Goal: Information Seeking & Learning: Find specific fact

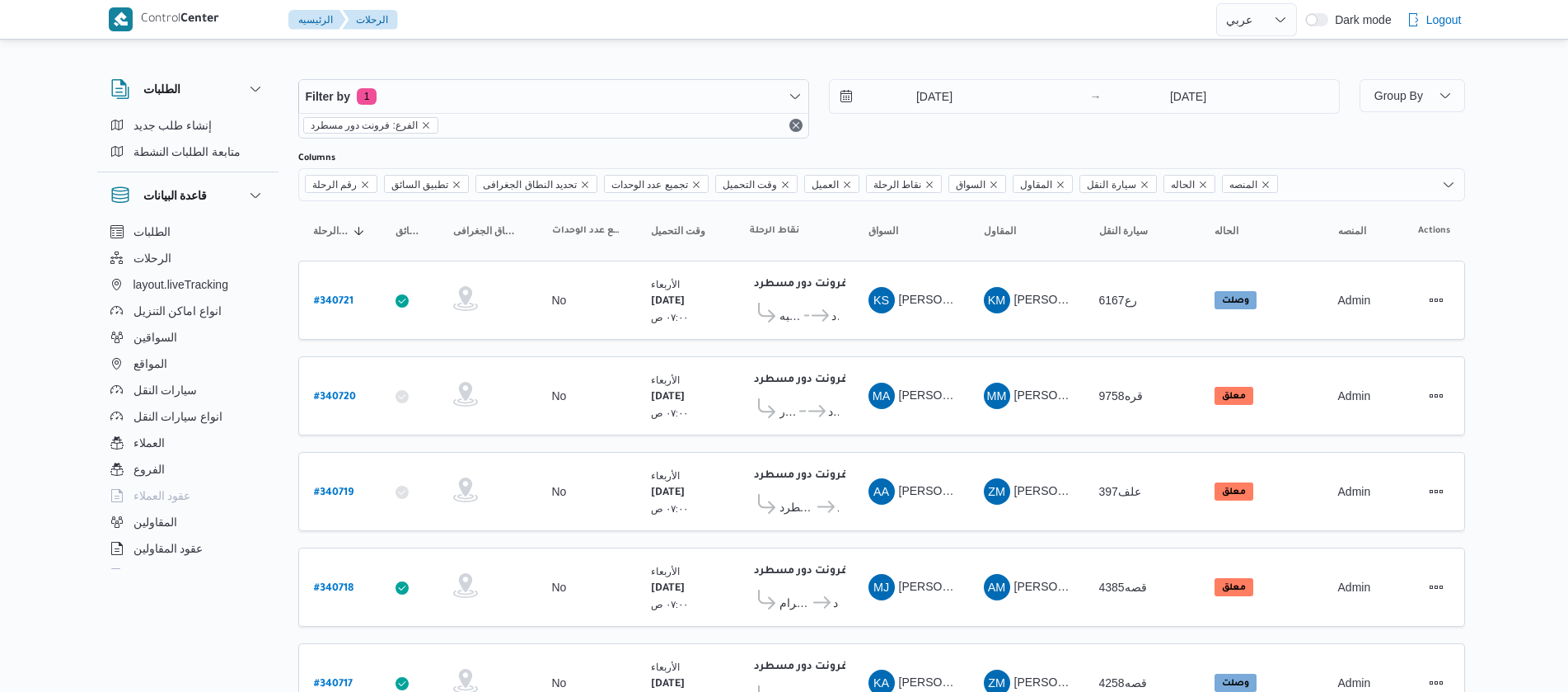
select select "ar"
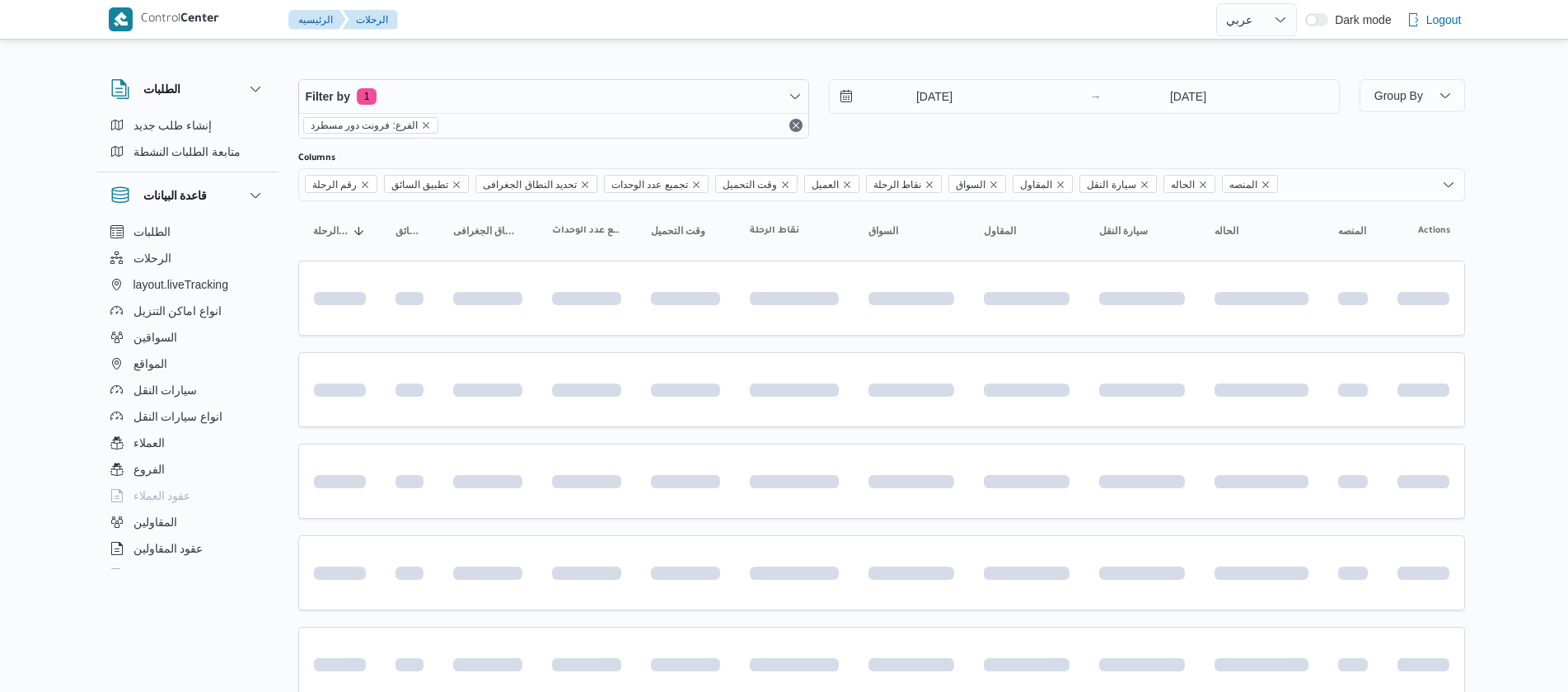
select select "ar"
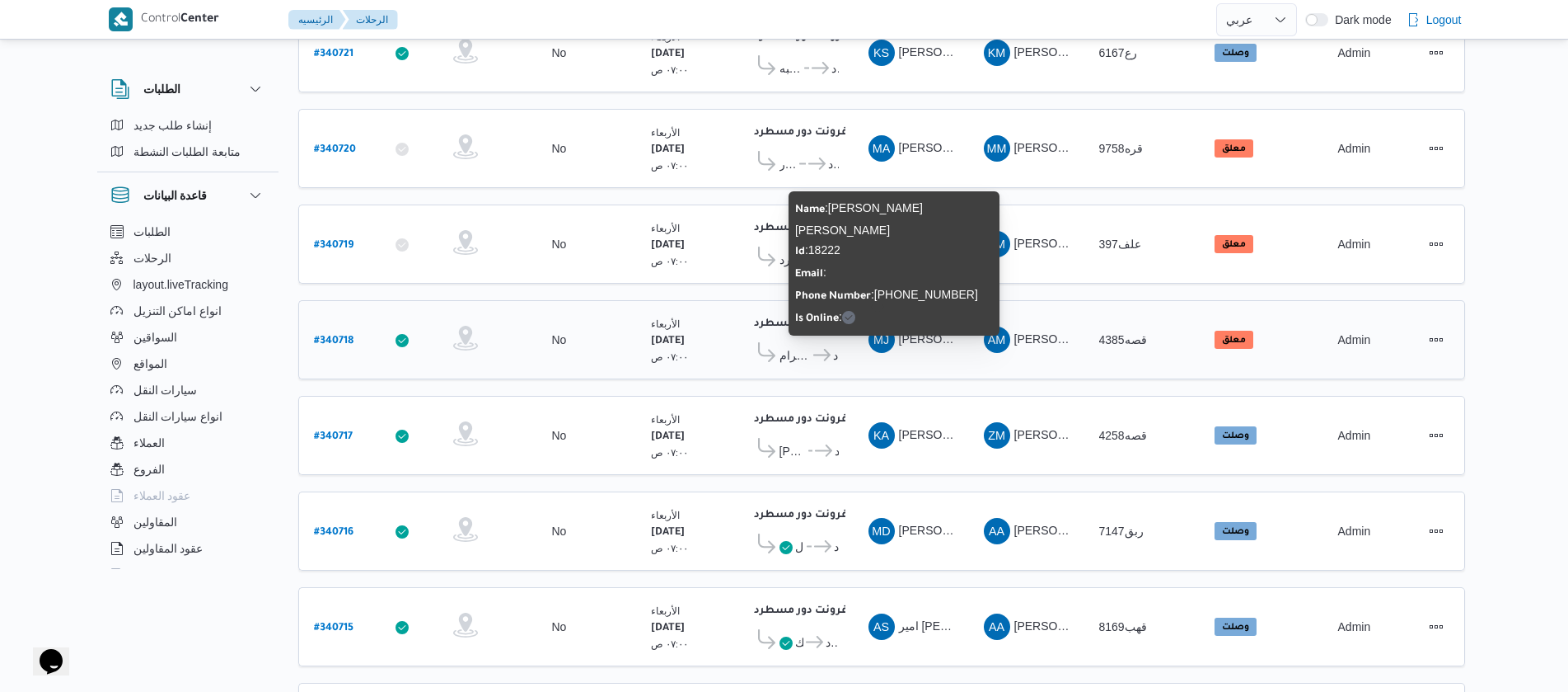
scroll to position [371, 0]
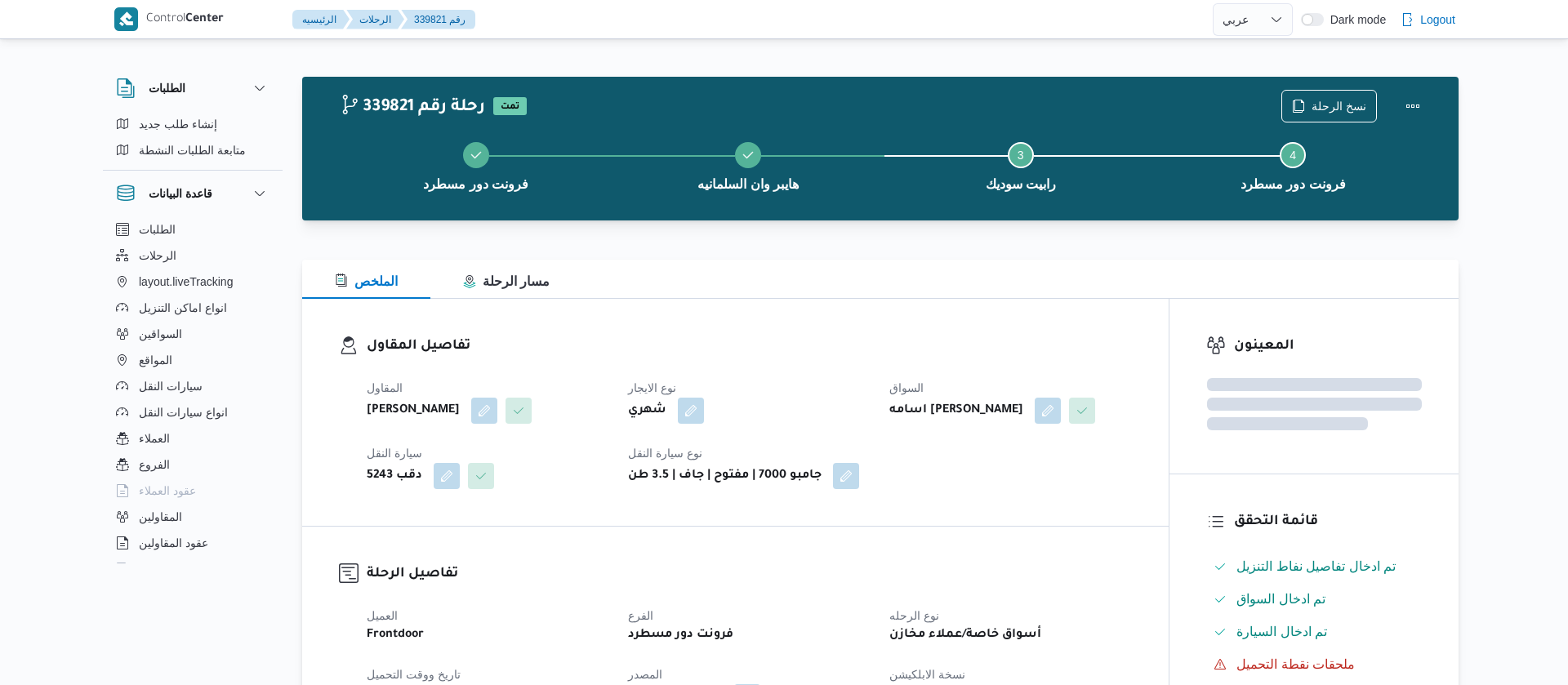
select select "ar"
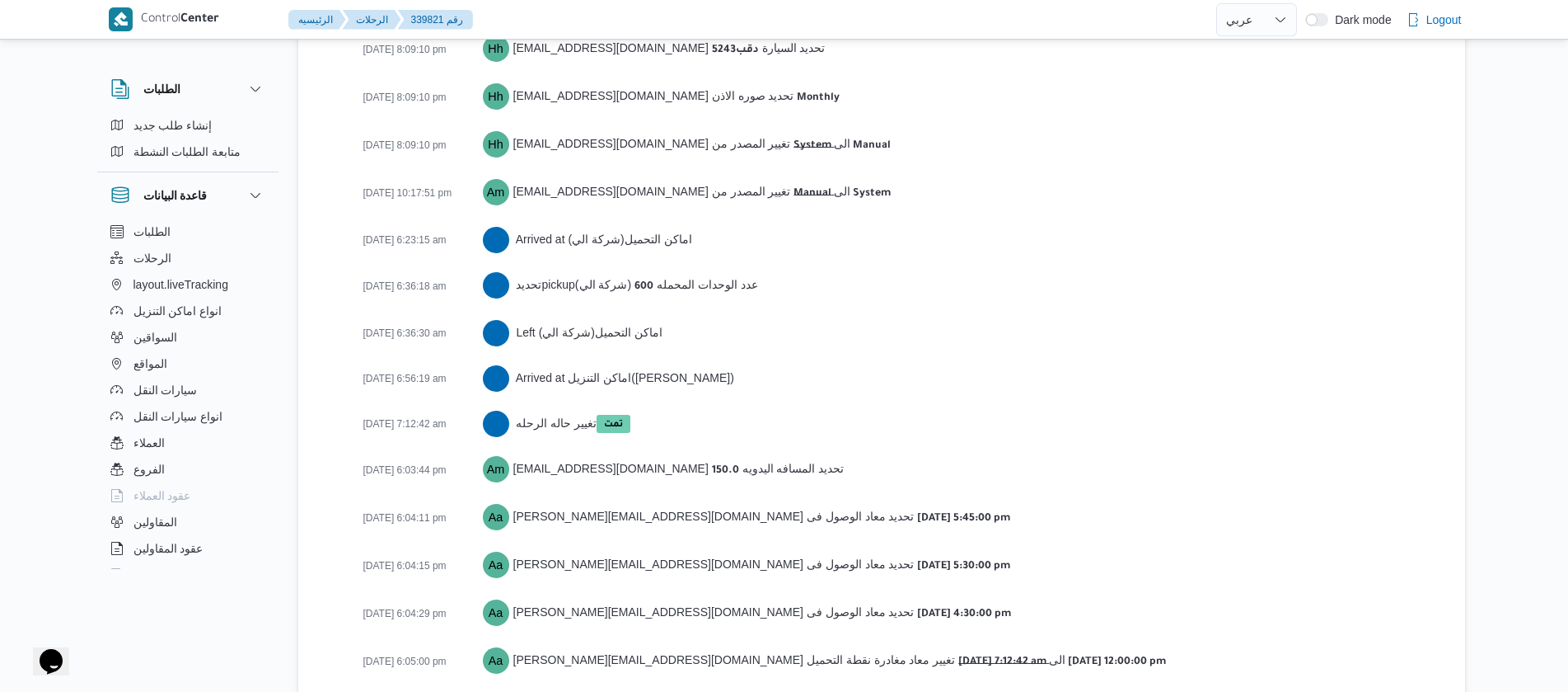
scroll to position [2745, 0]
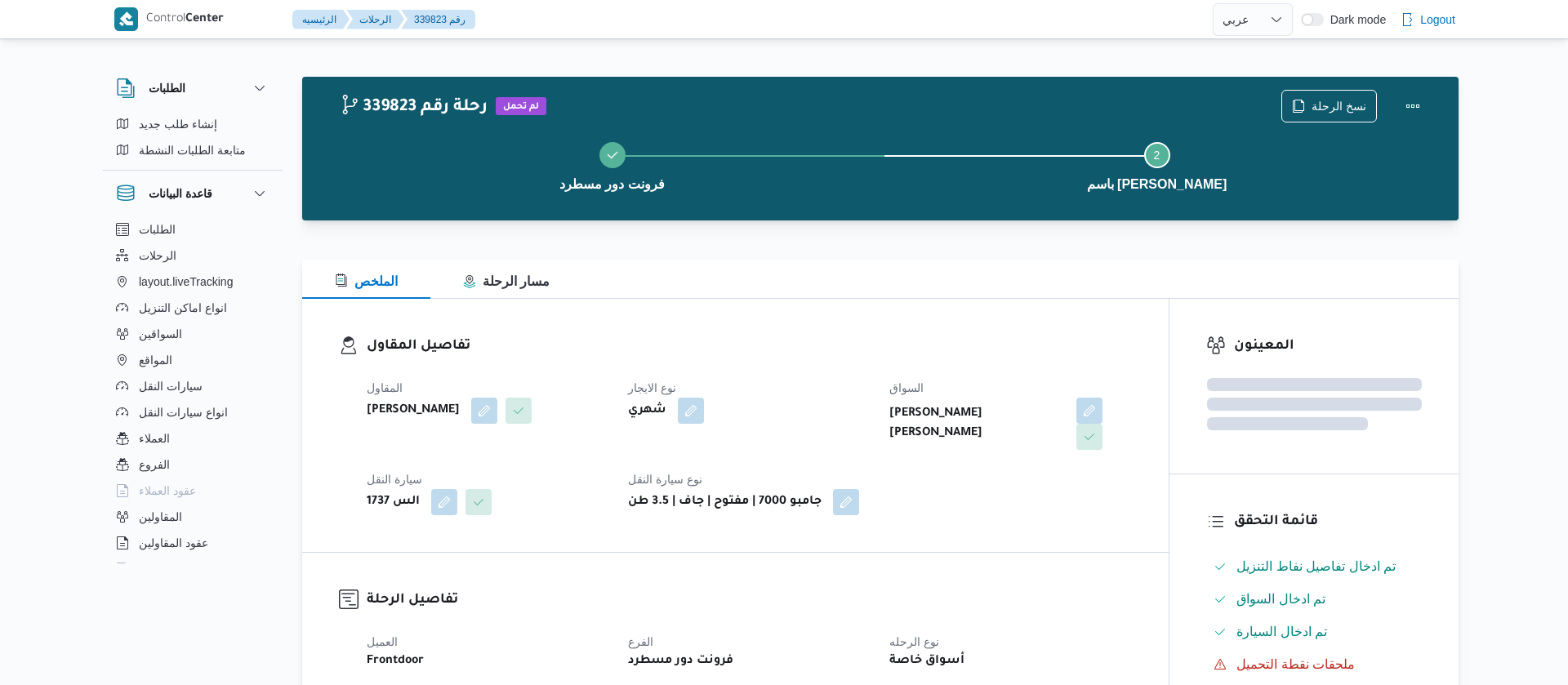
select select "ar"
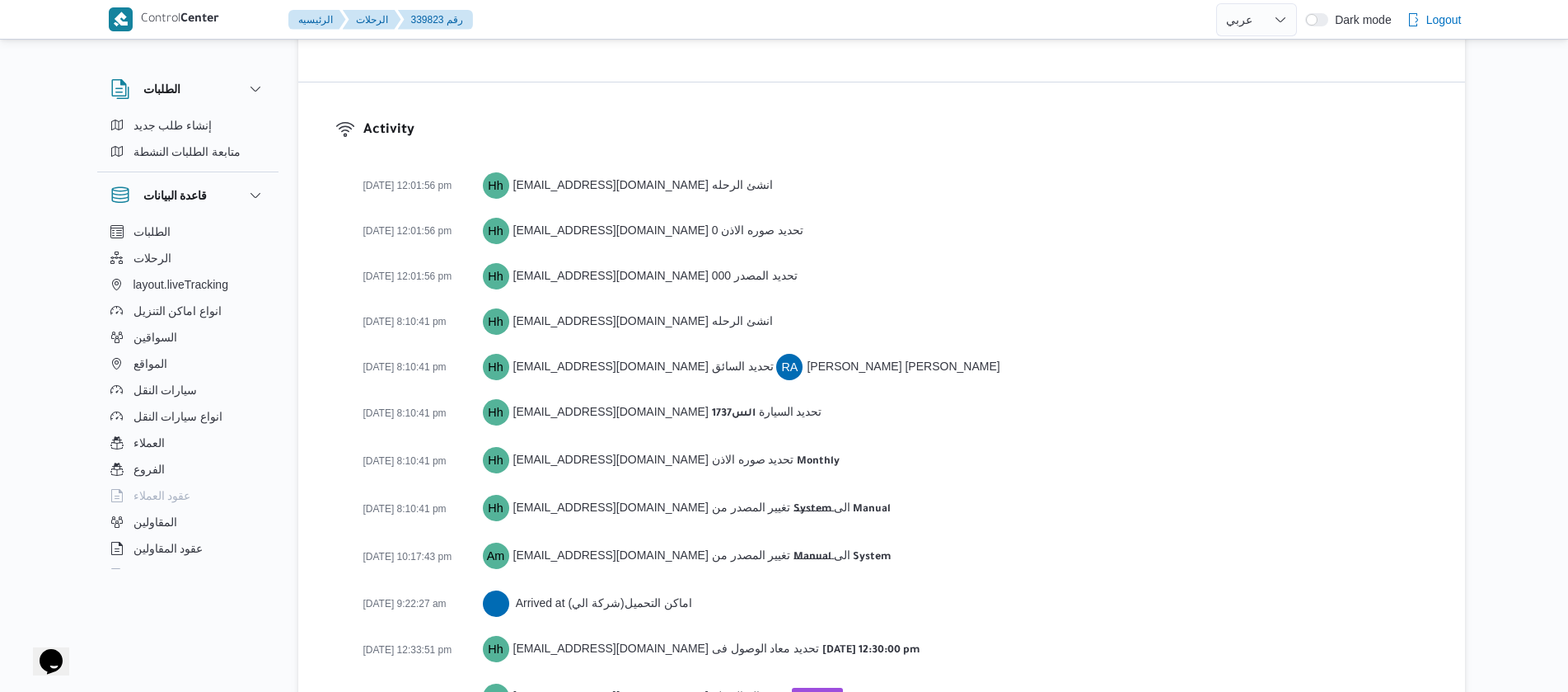
scroll to position [2243, 0]
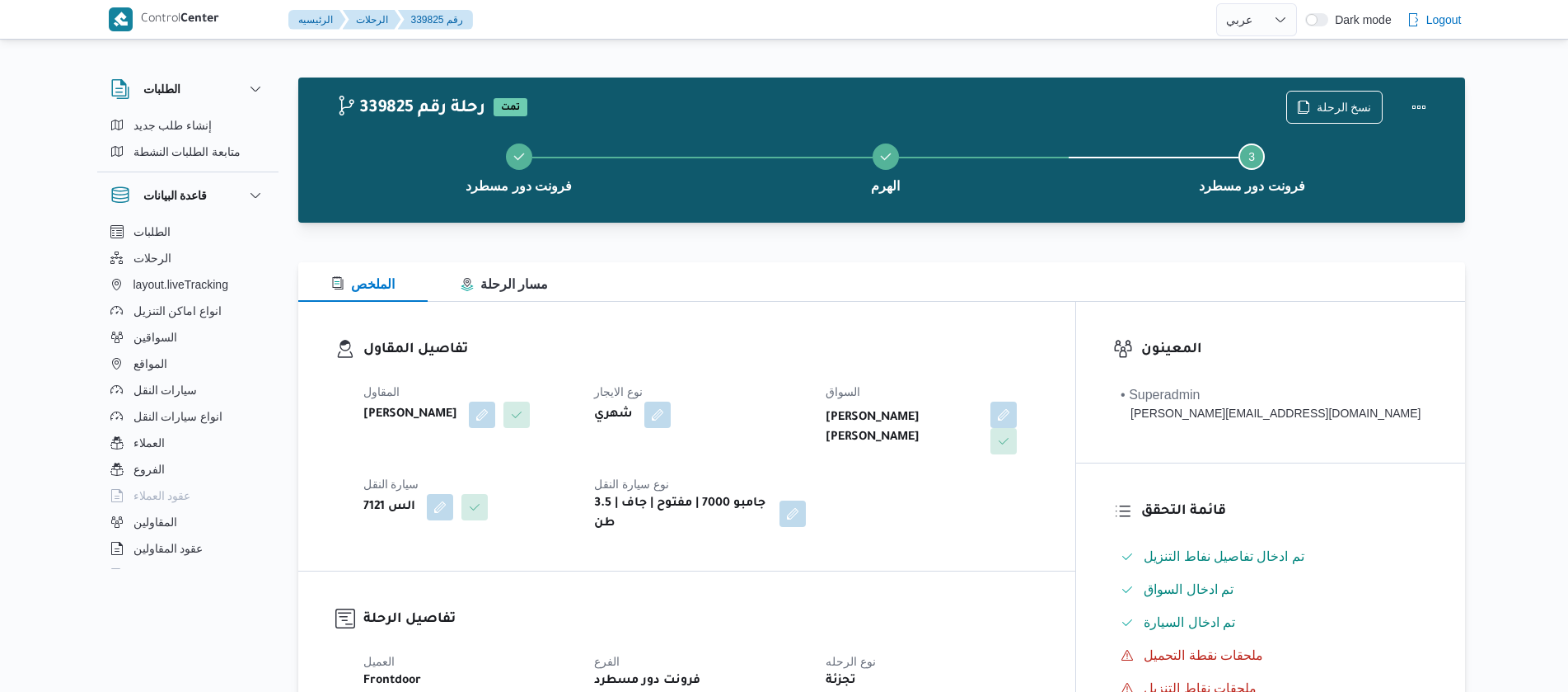
select select "ar"
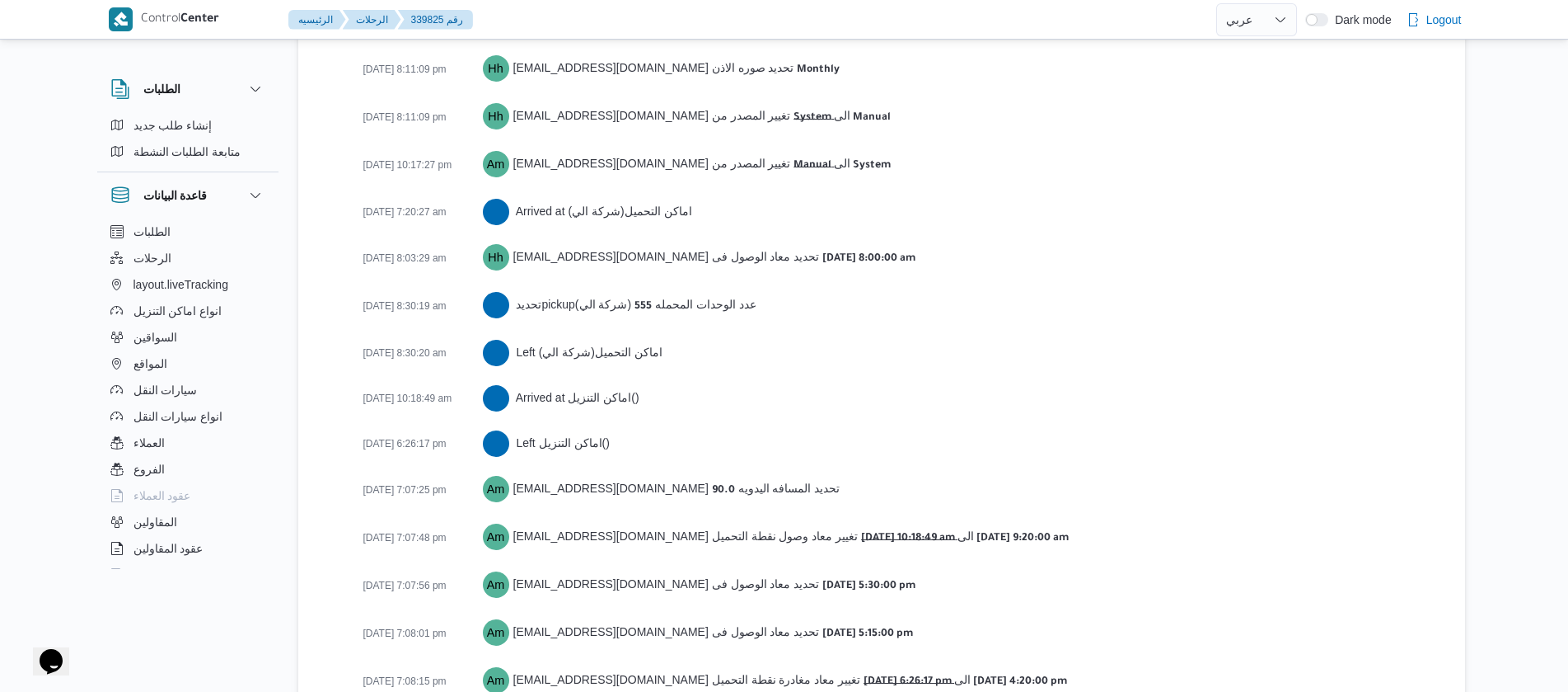
scroll to position [2728, 0]
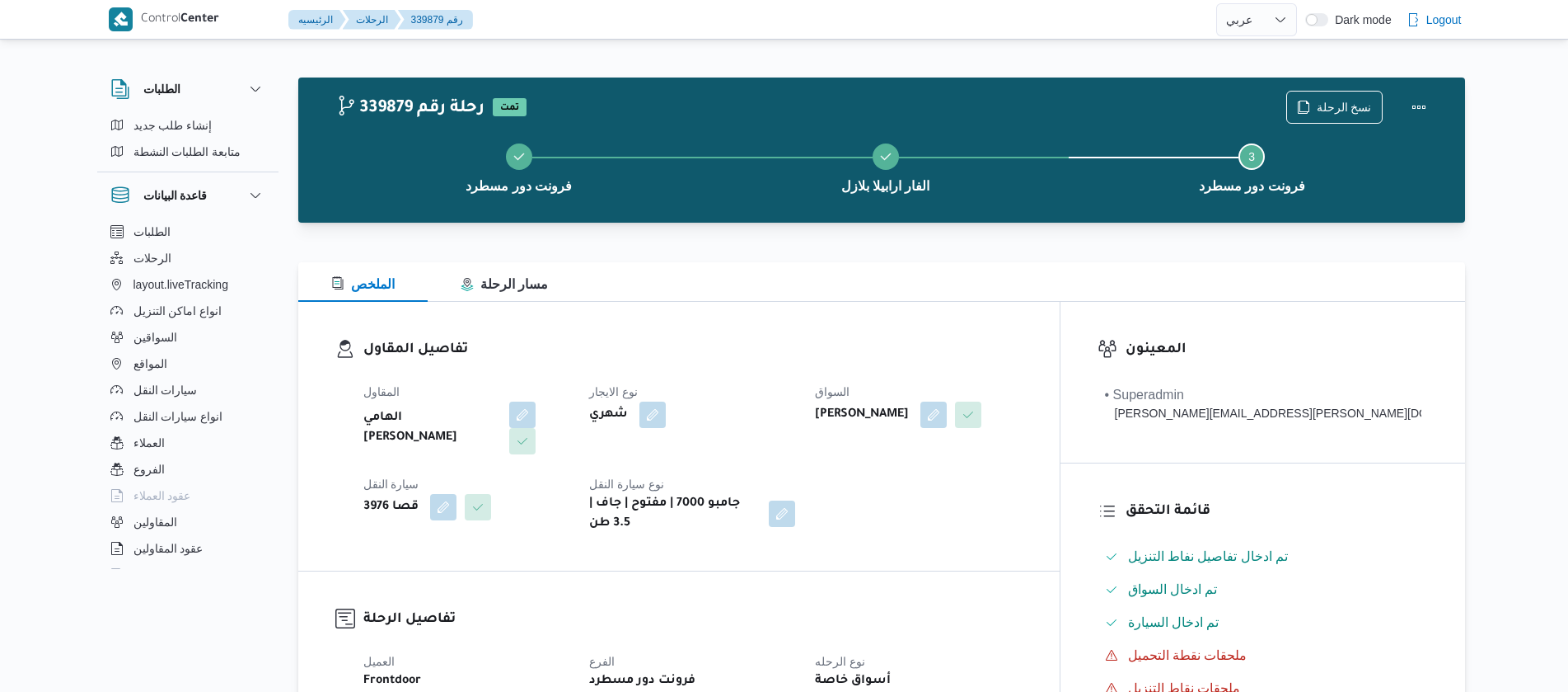
select select "ar"
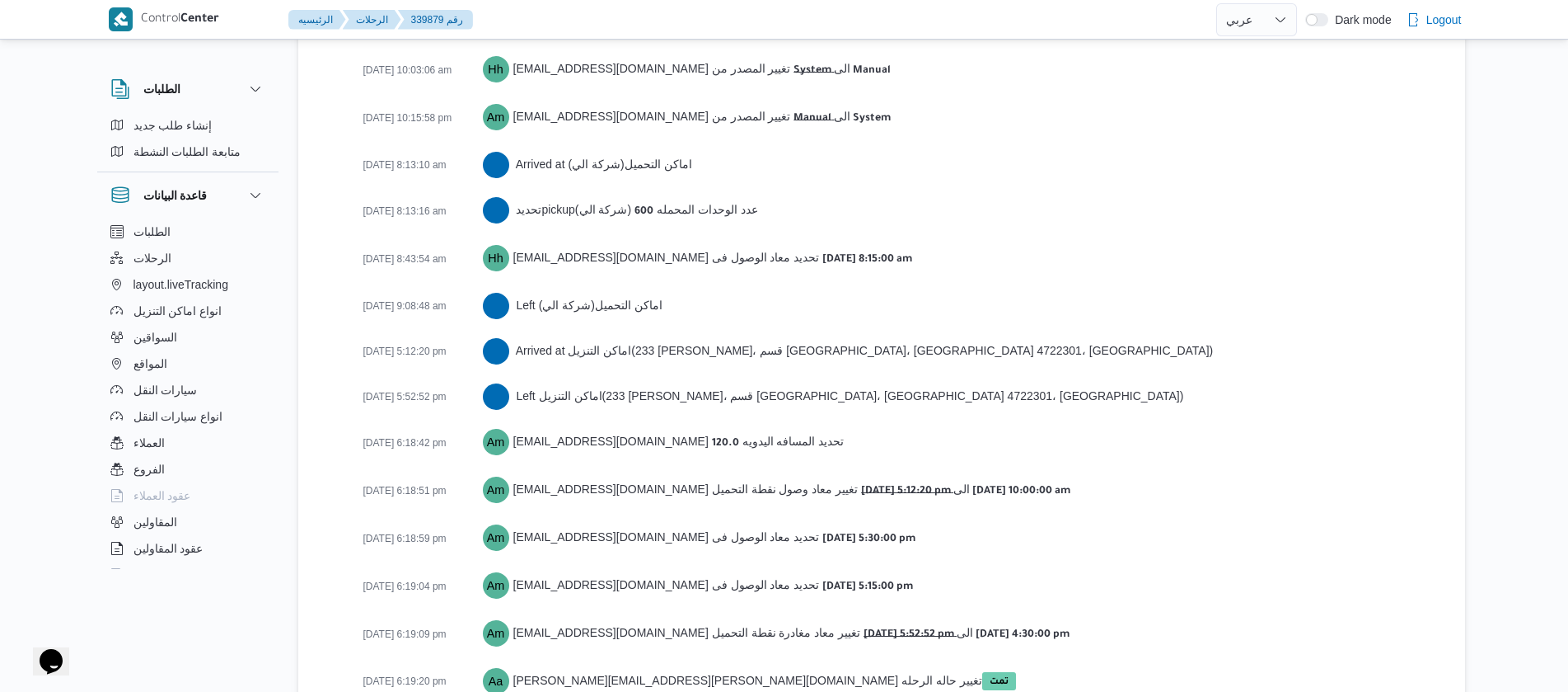
scroll to position [2701, 0]
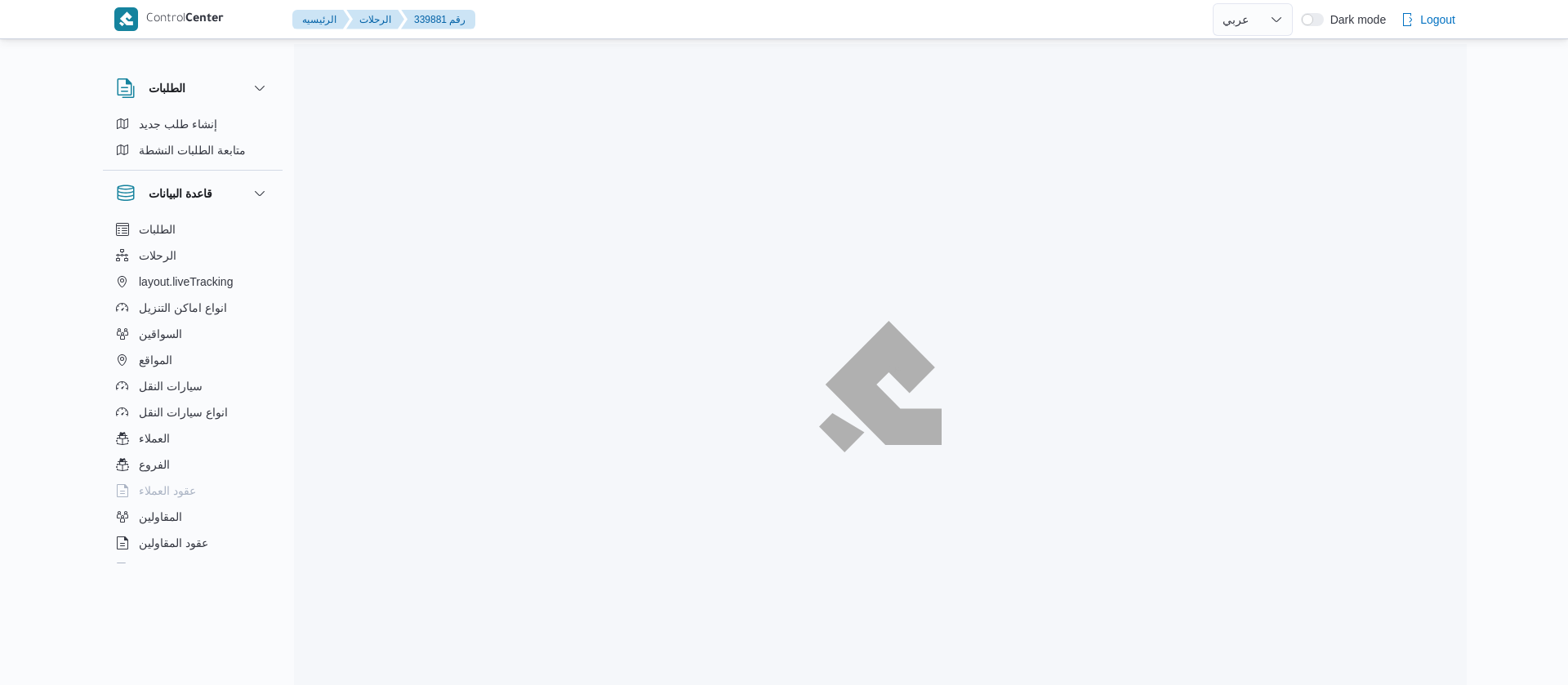
select select "ar"
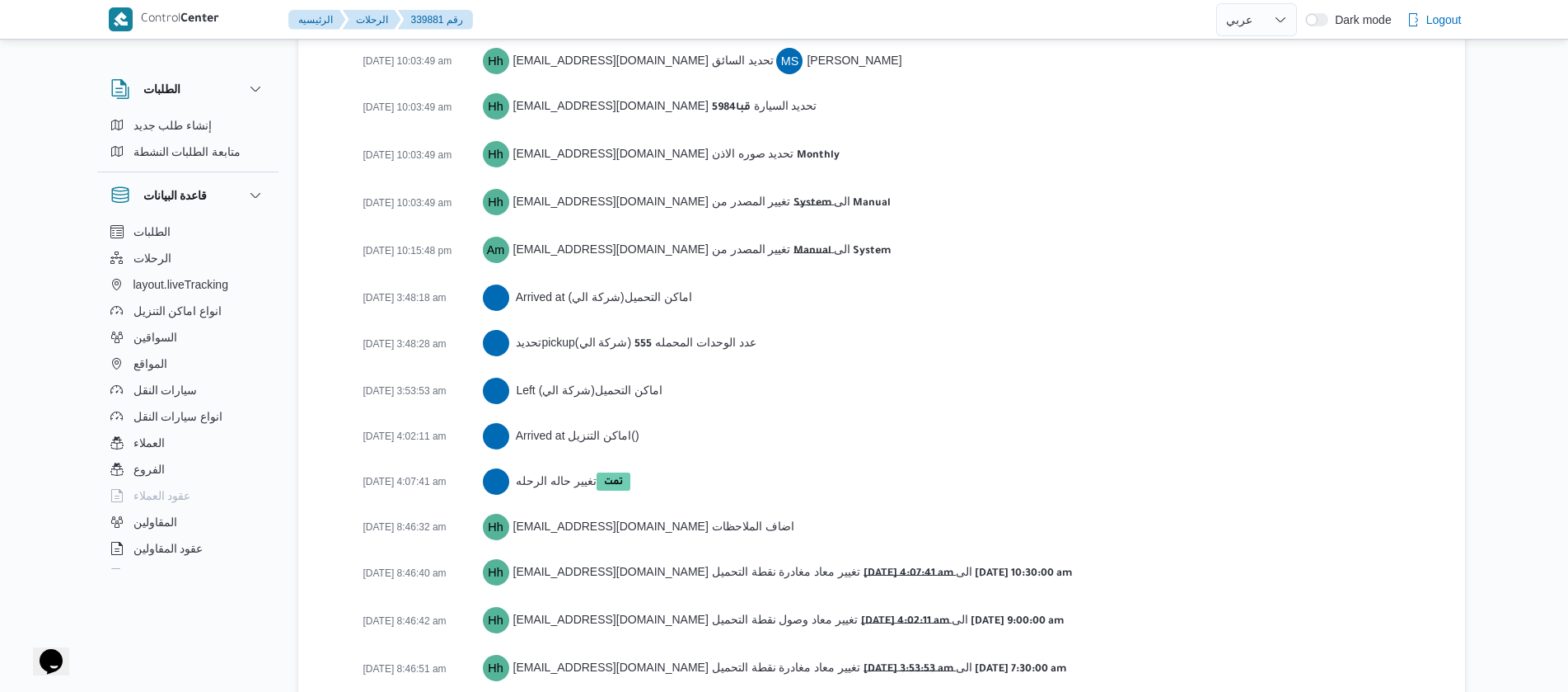
scroll to position [2546, 0]
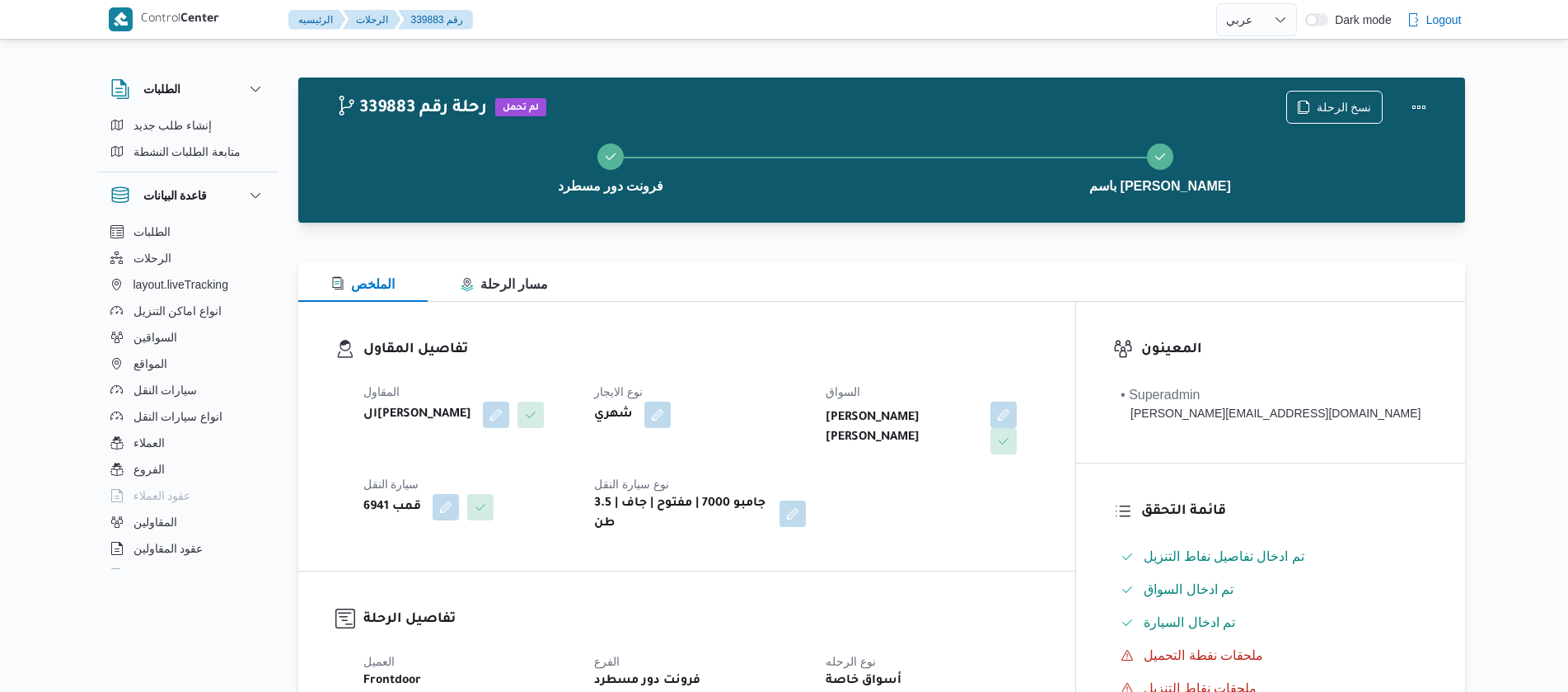
select select "ar"
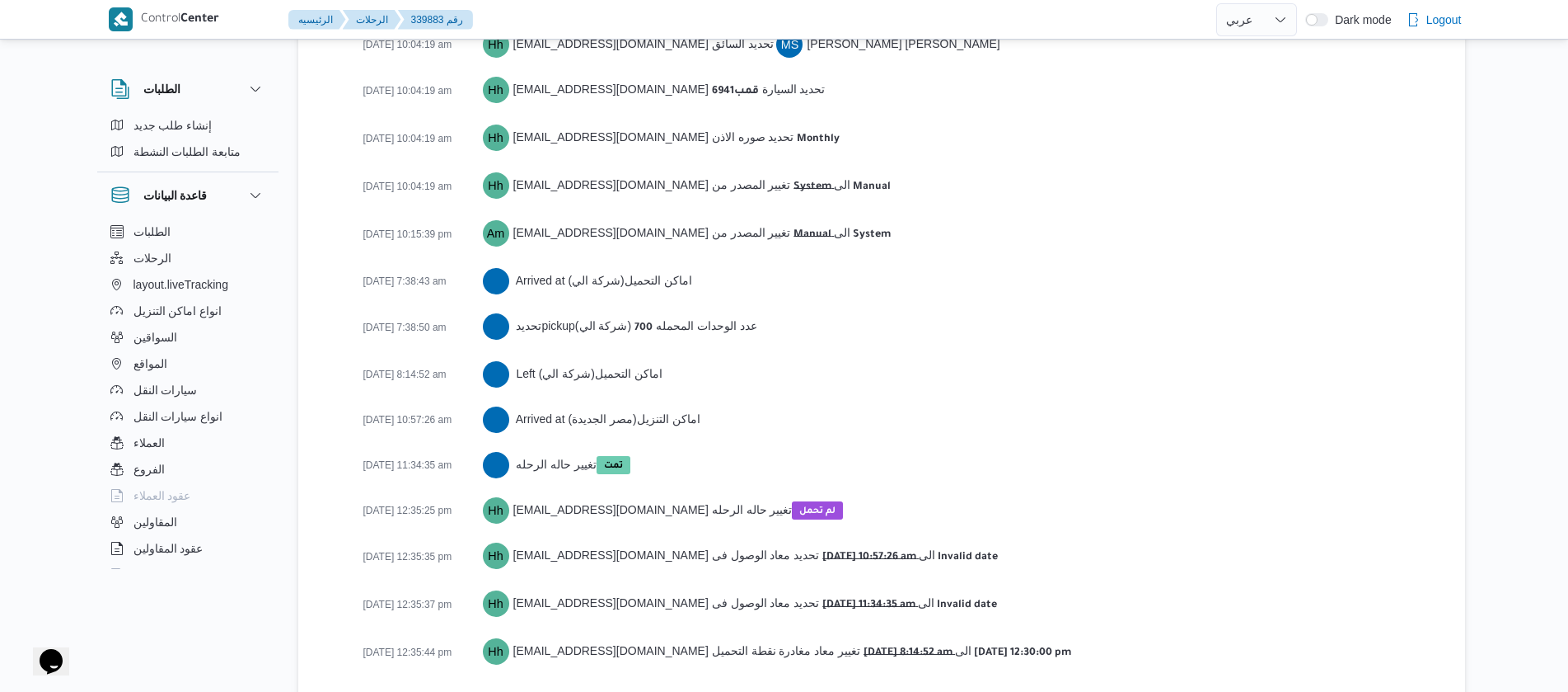
scroll to position [2518, 0]
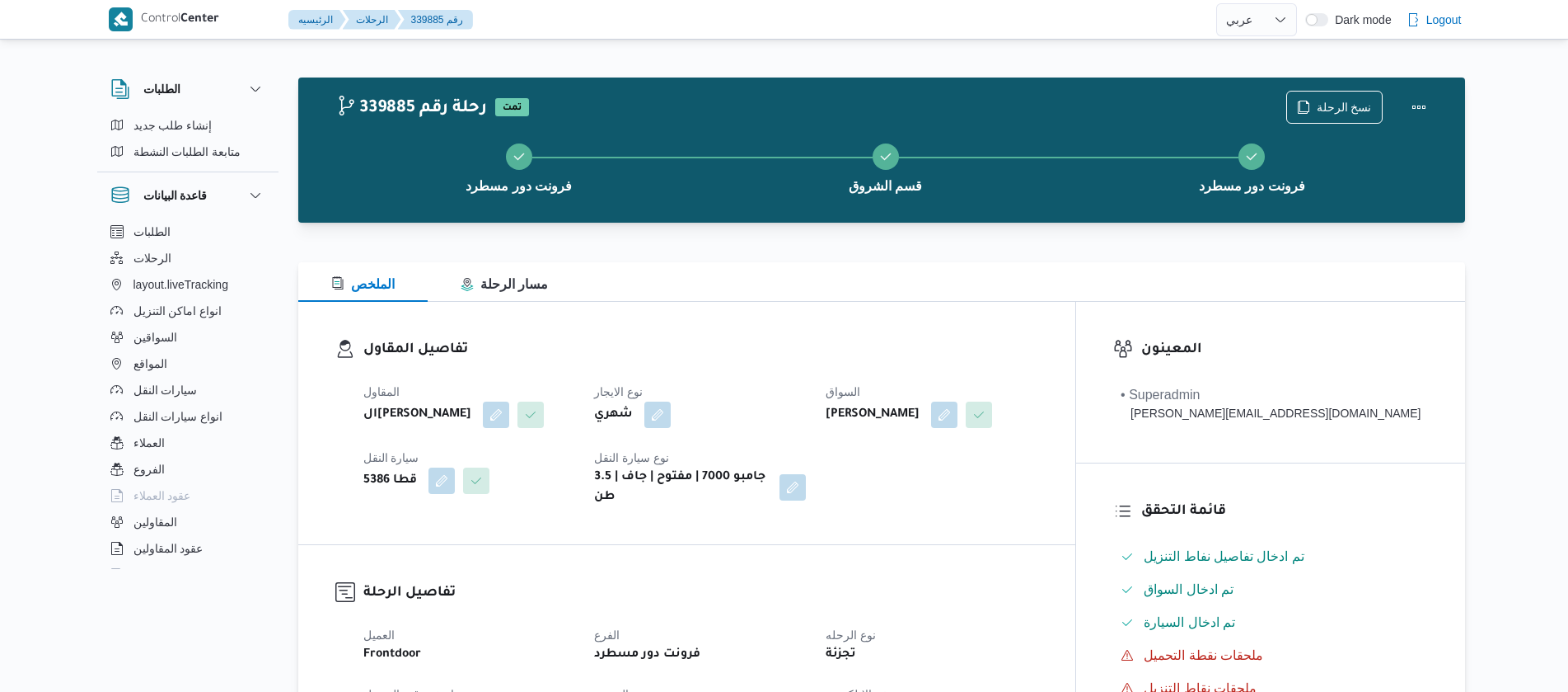
select select "ar"
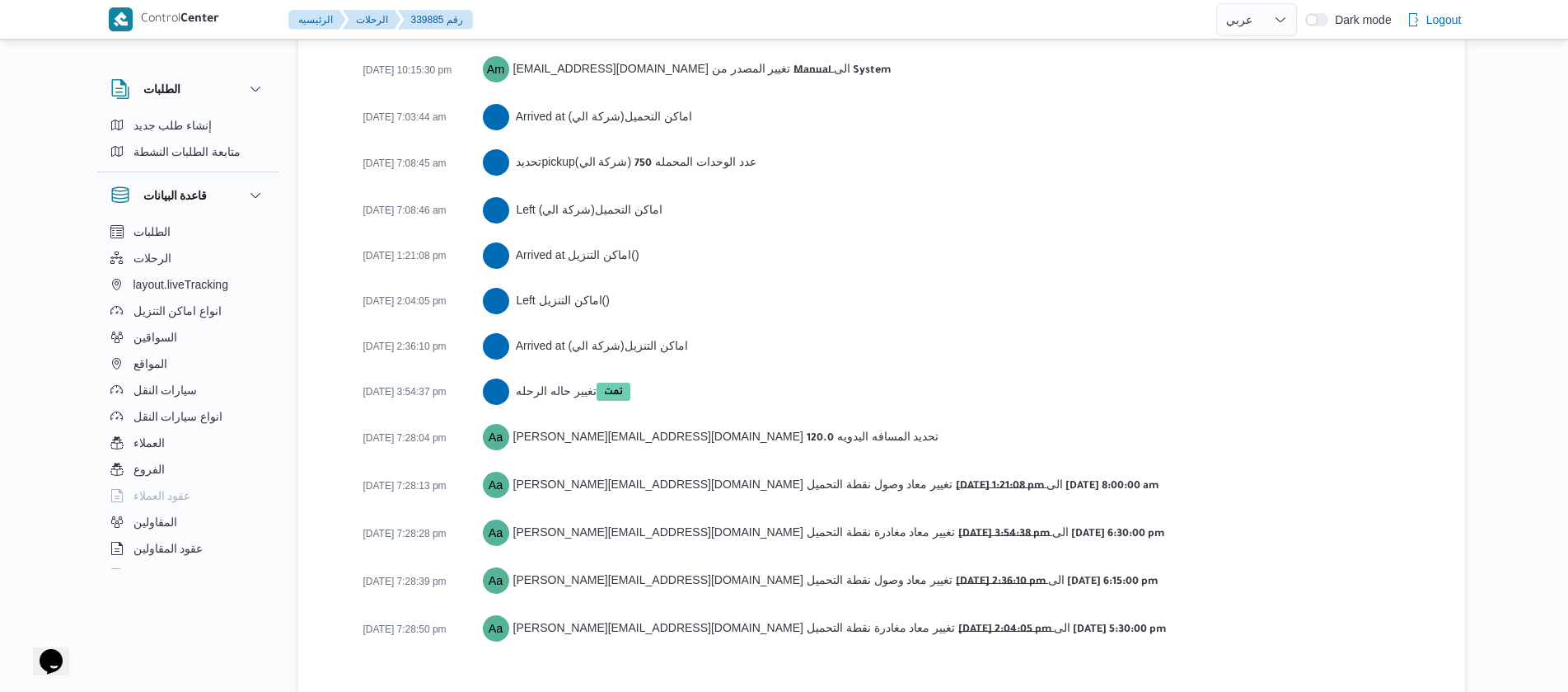
scroll to position [2701, 0]
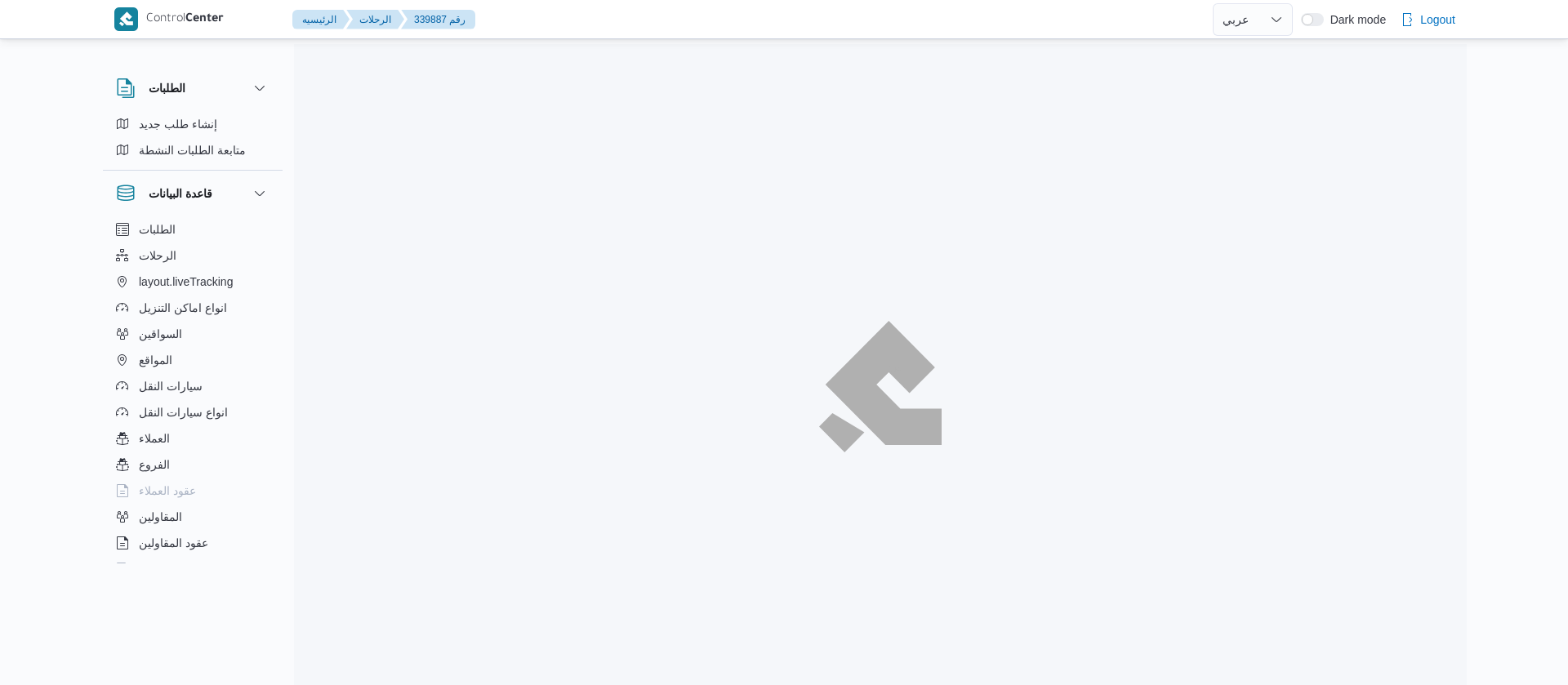
select select "ar"
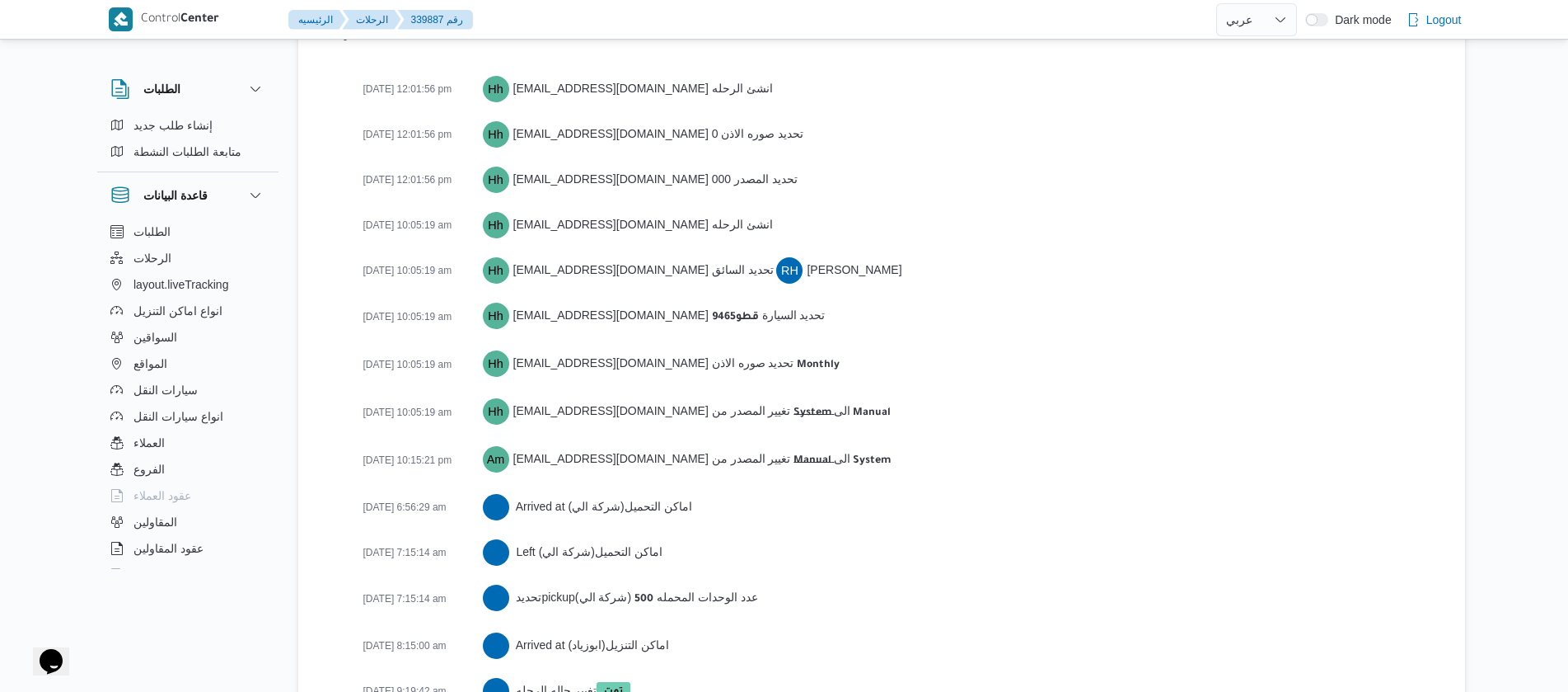
scroll to position [2518, 0]
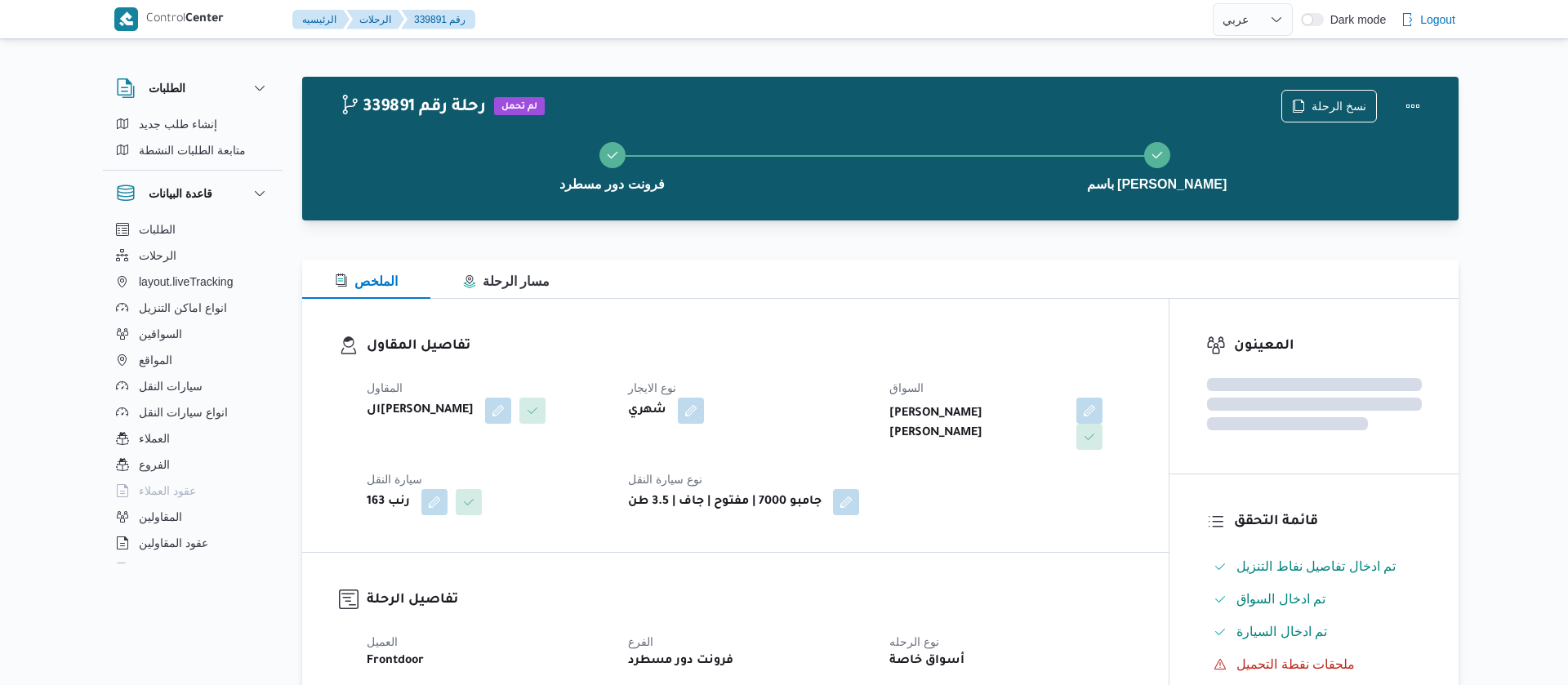
select select "ar"
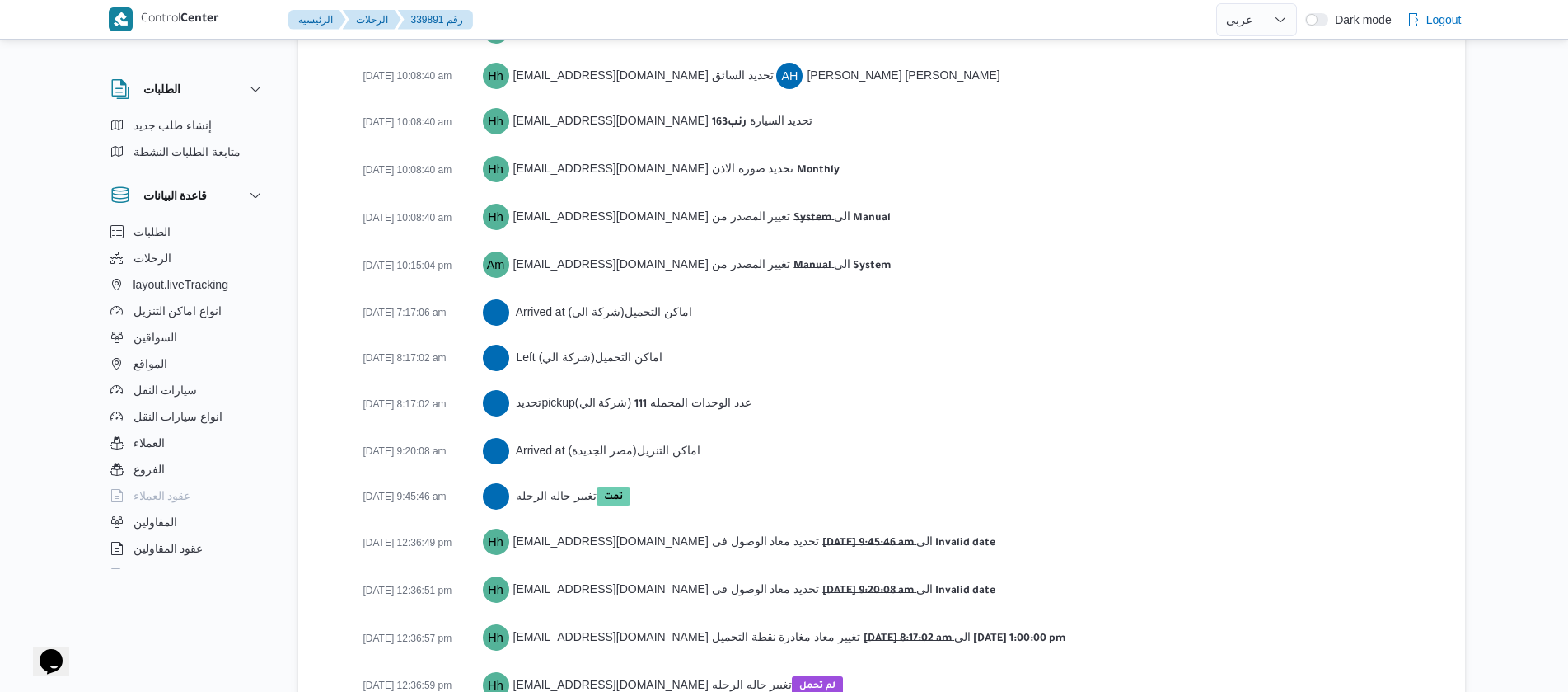
scroll to position [2545, 0]
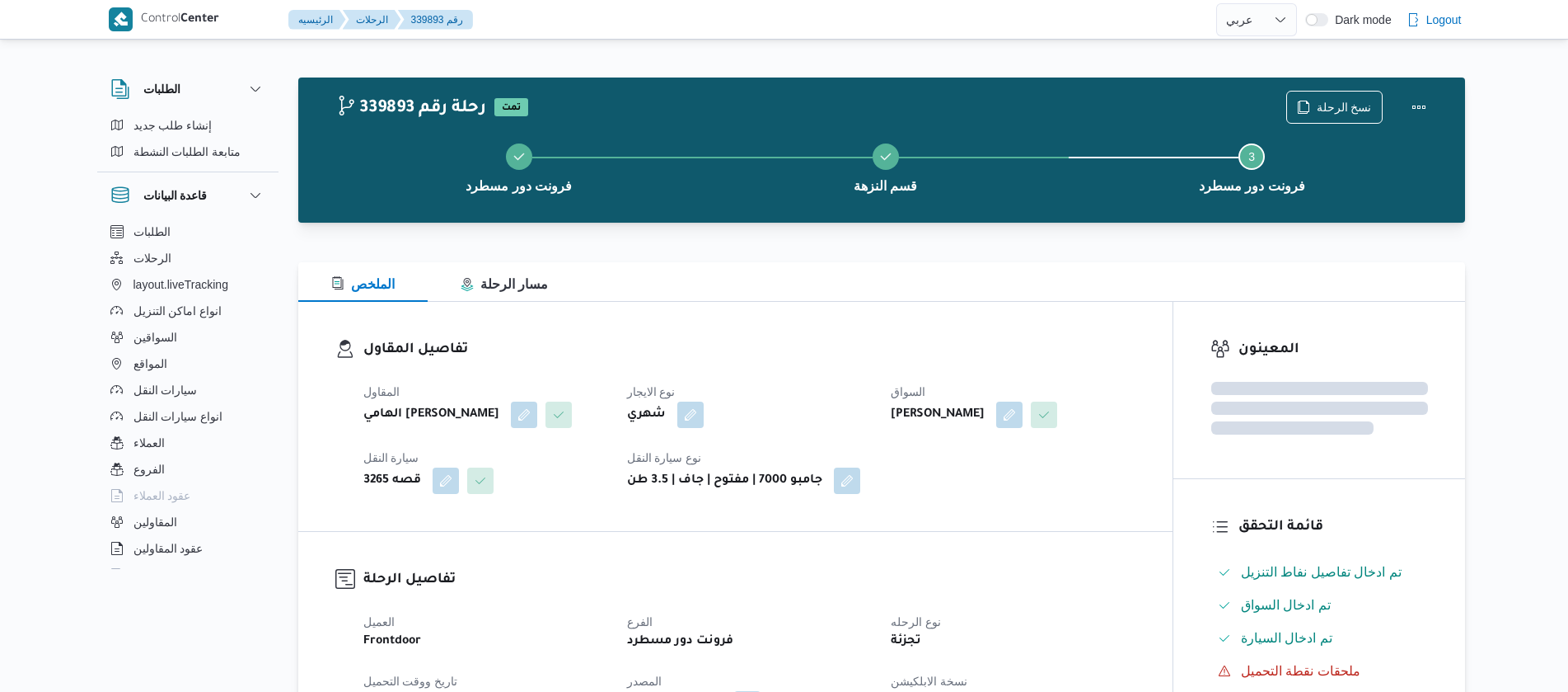
select select "ar"
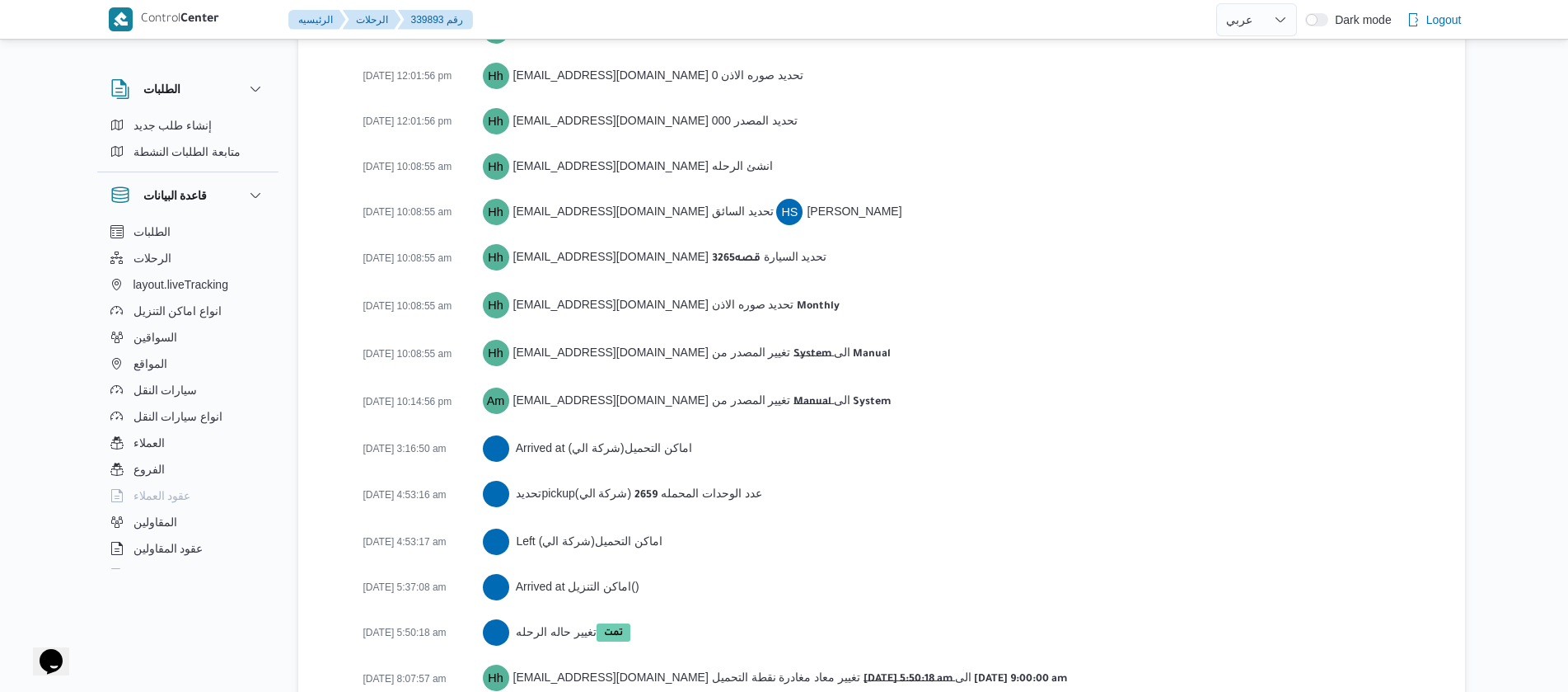
scroll to position [2404, 0]
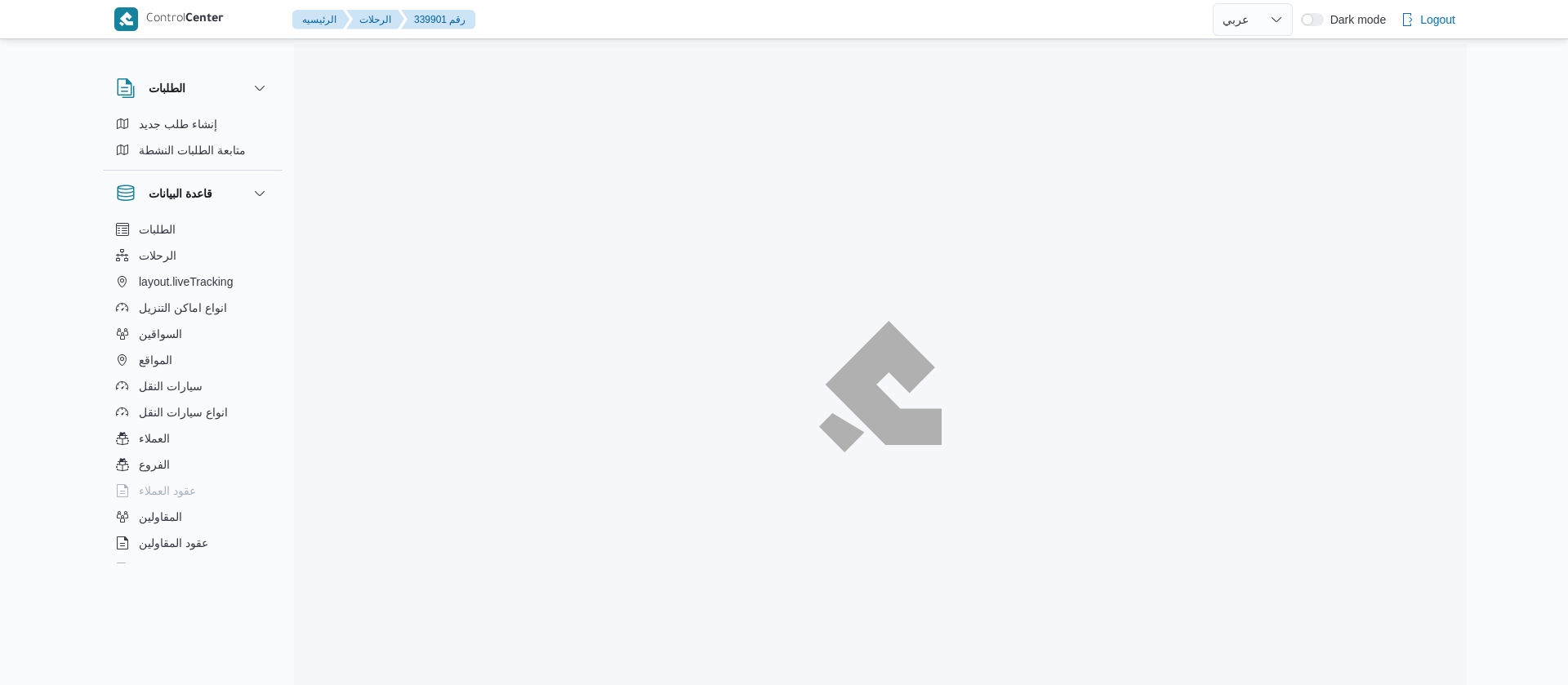
select select "ar"
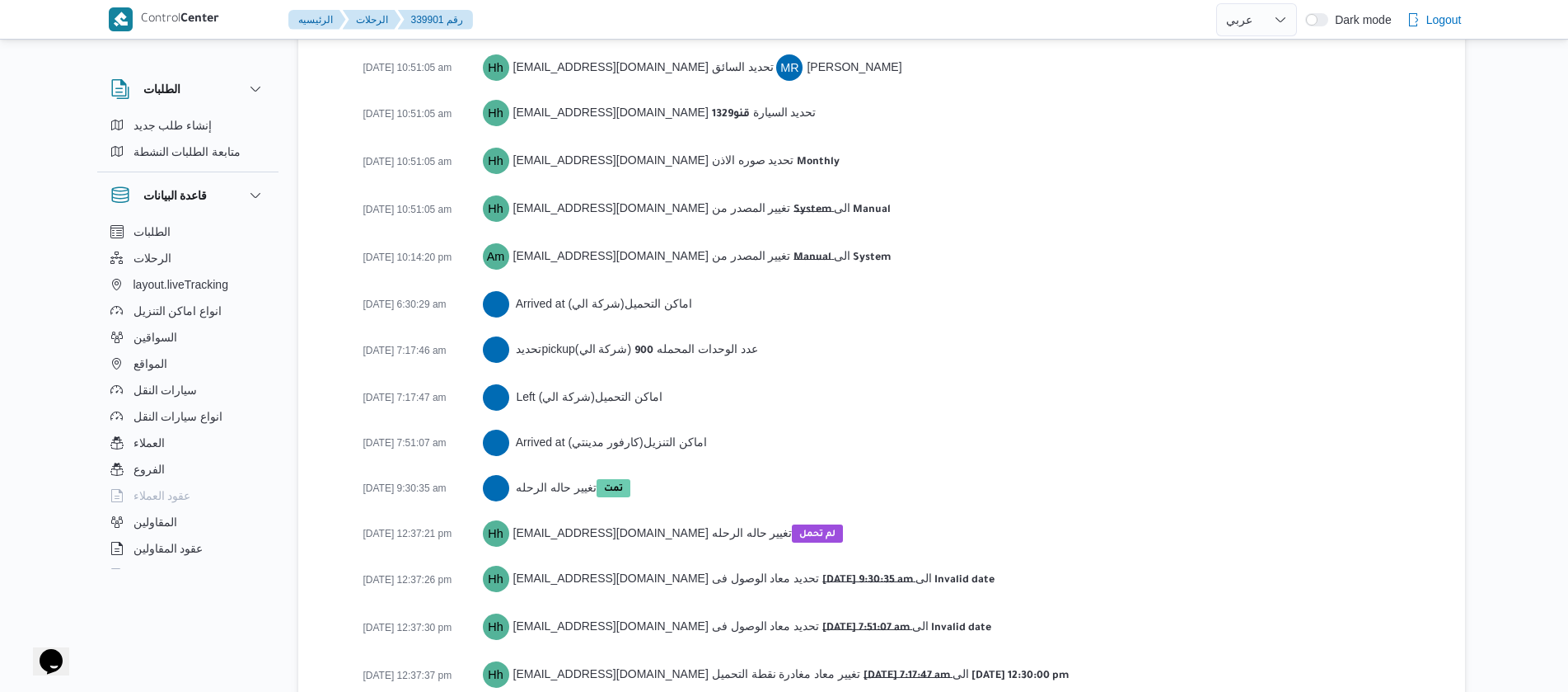
scroll to position [2545, 0]
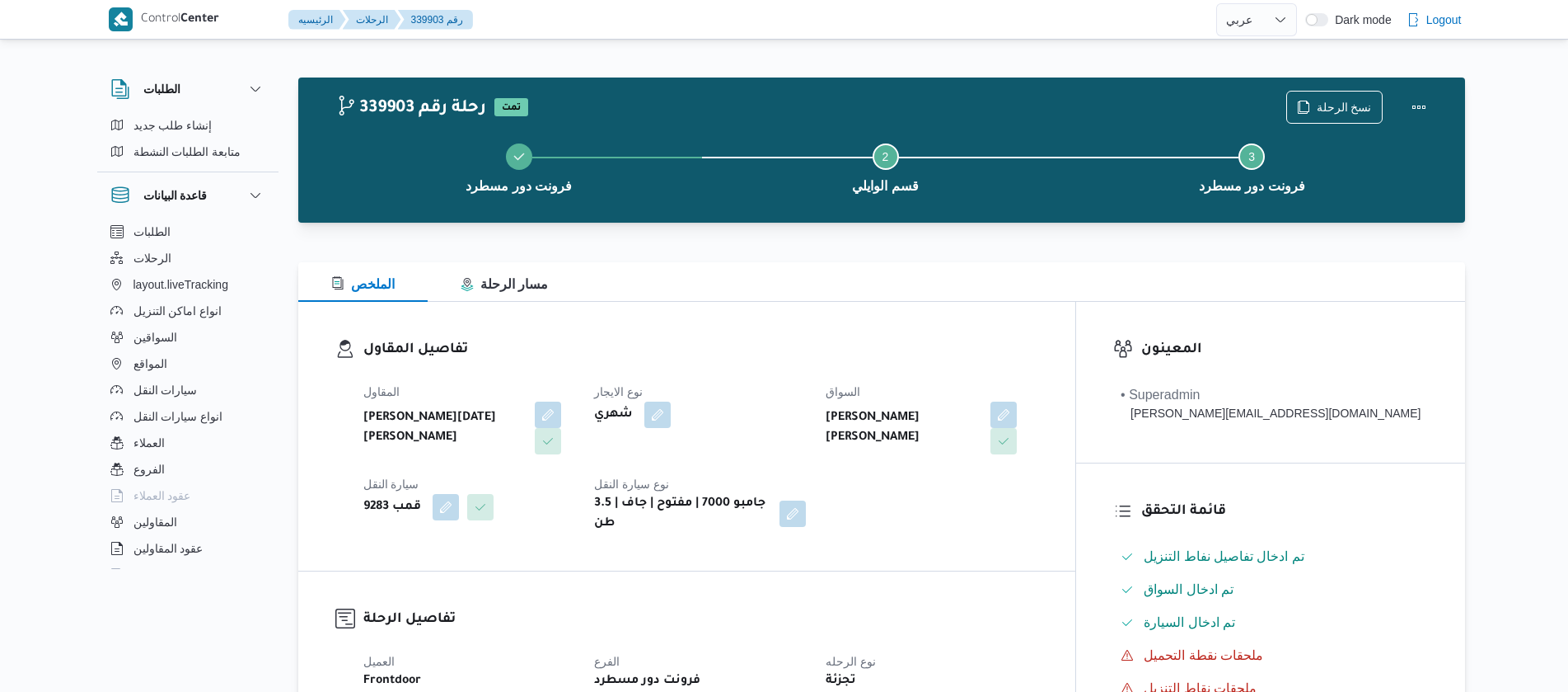
select select "ar"
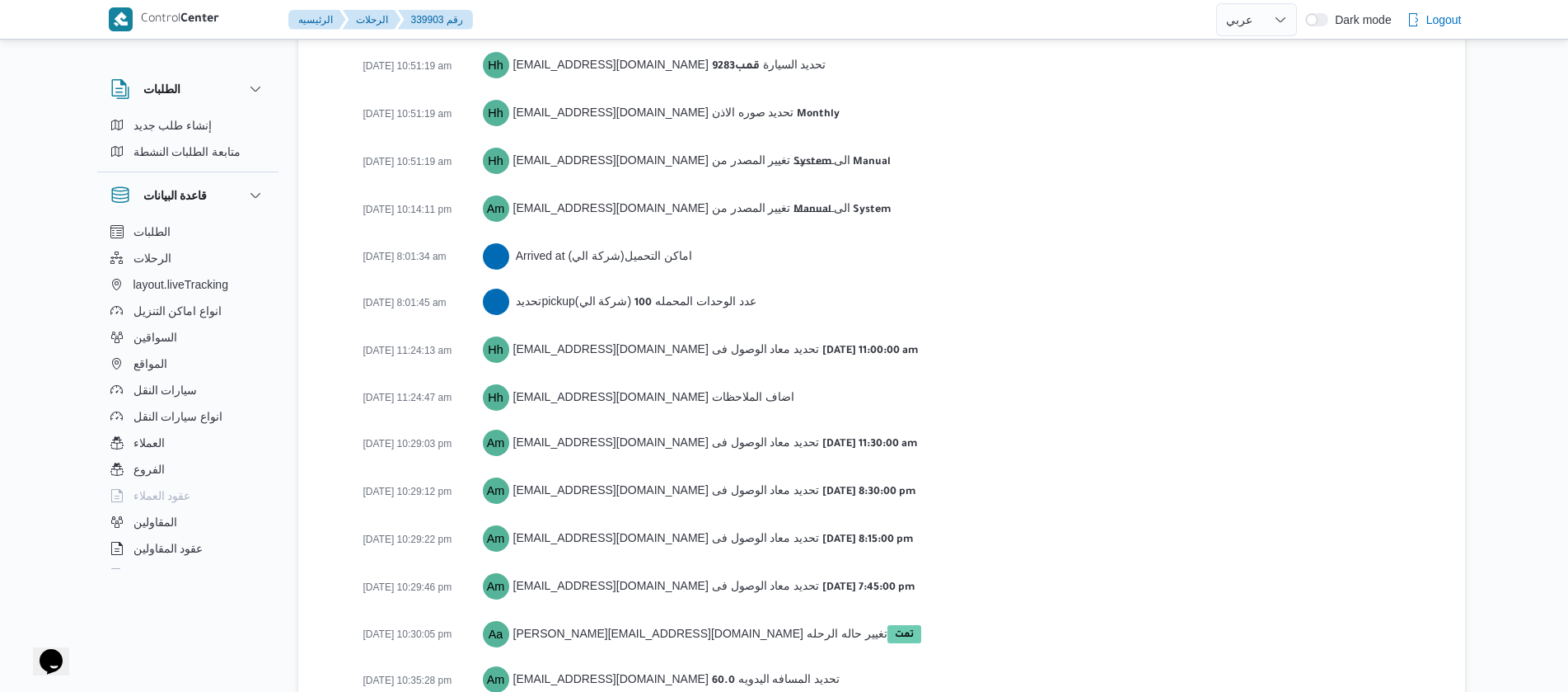
scroll to position [2636, 0]
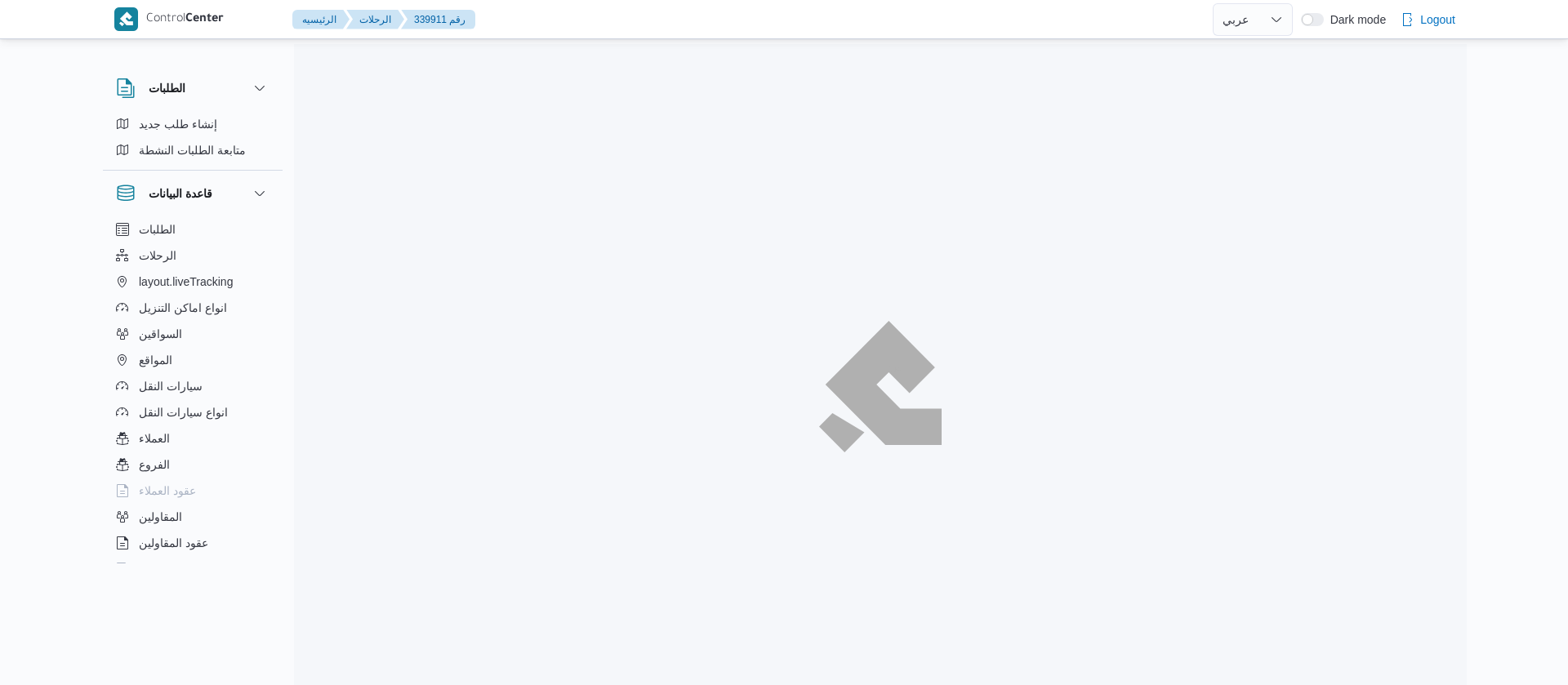
select select "ar"
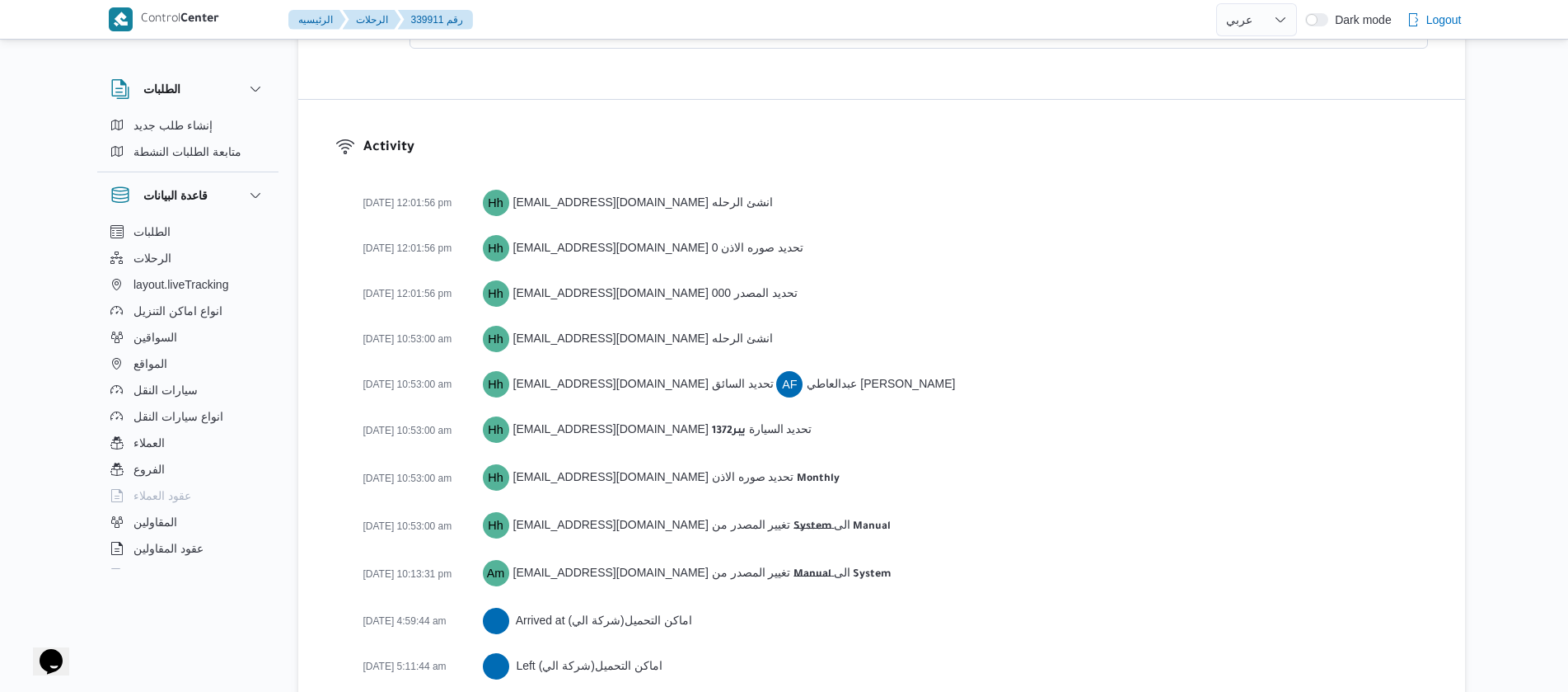
scroll to position [2819, 0]
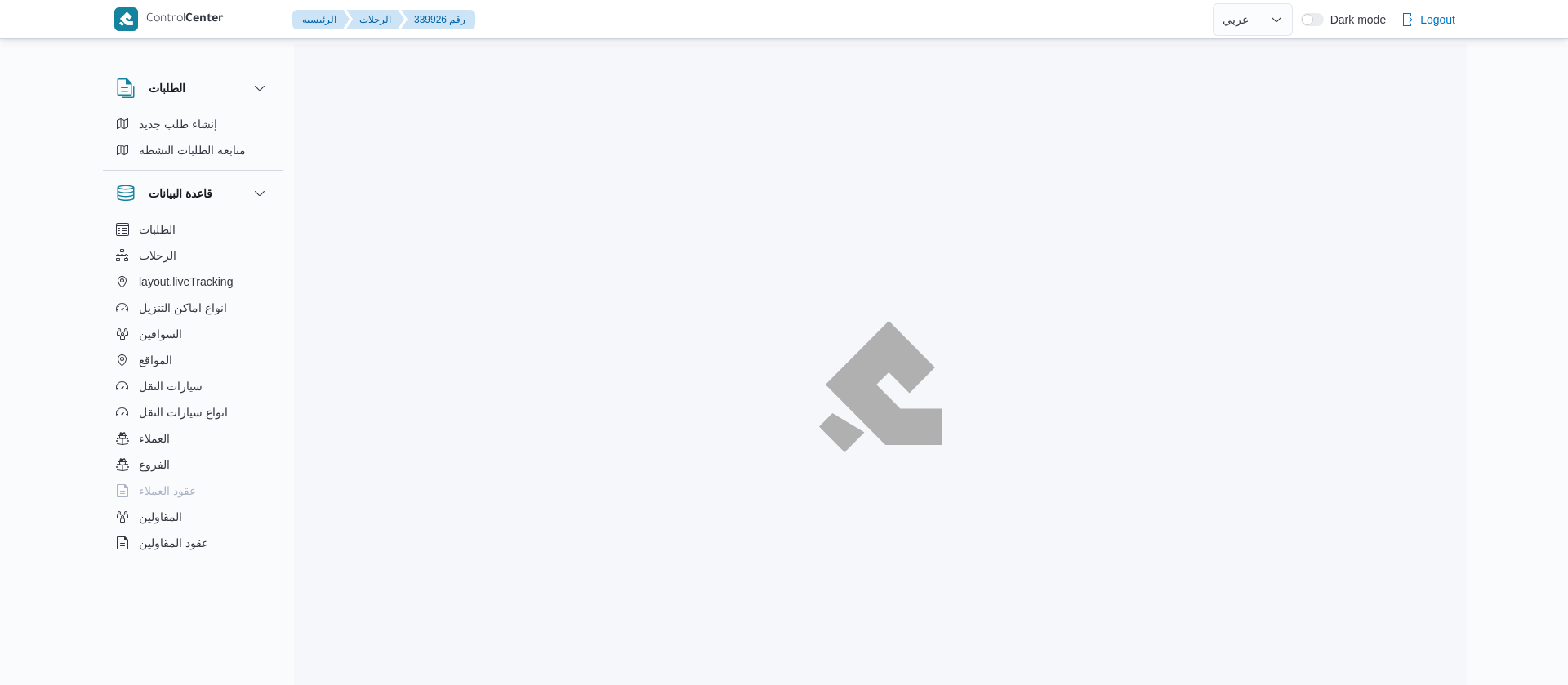
select select "ar"
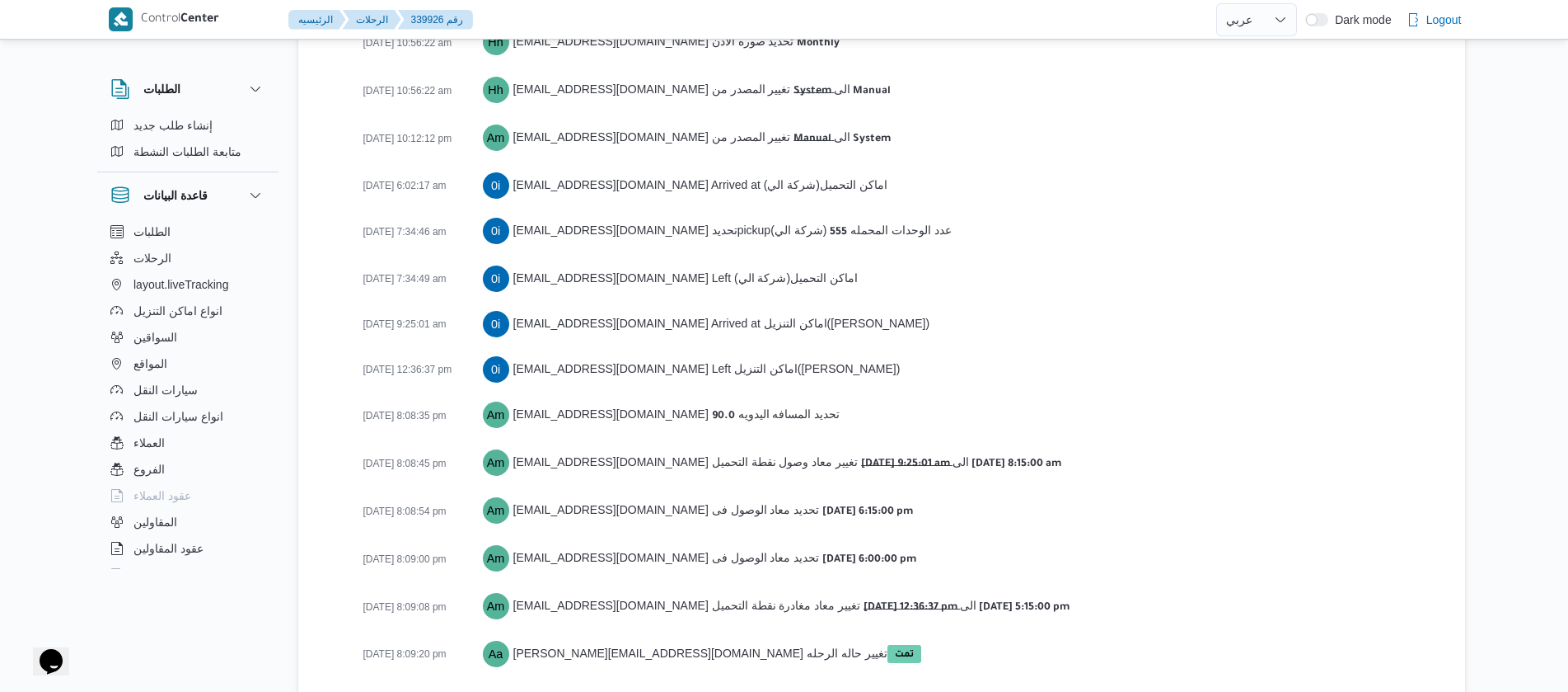
scroll to position [2655, 0]
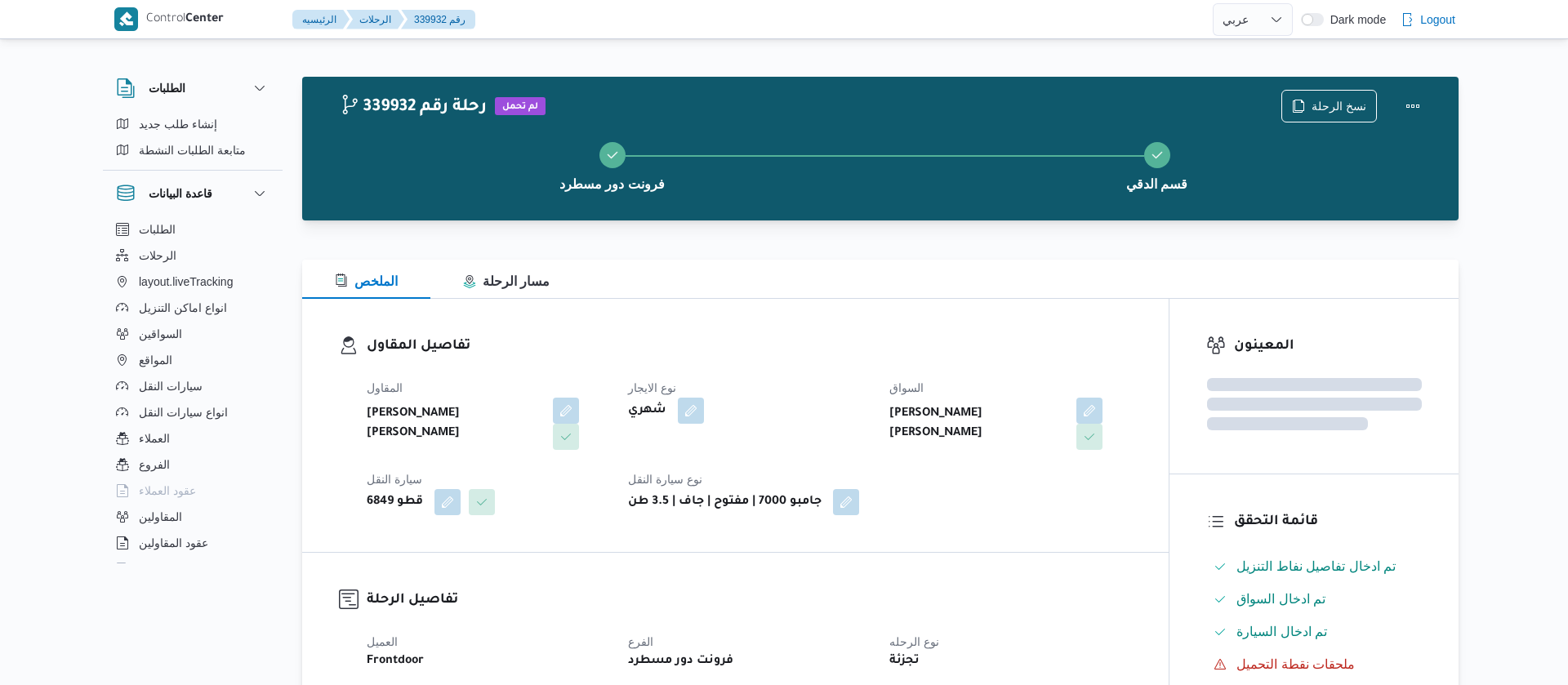
select select "ar"
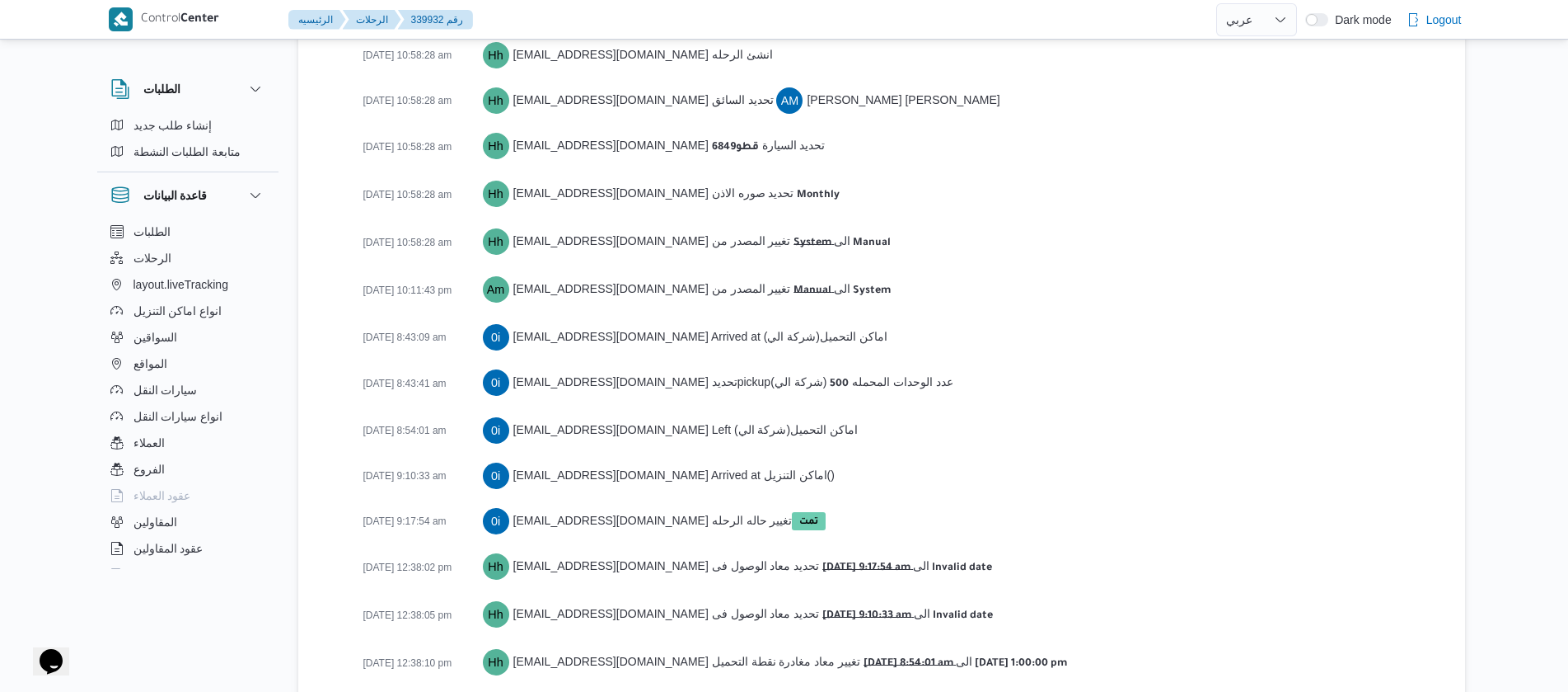
scroll to position [2518, 0]
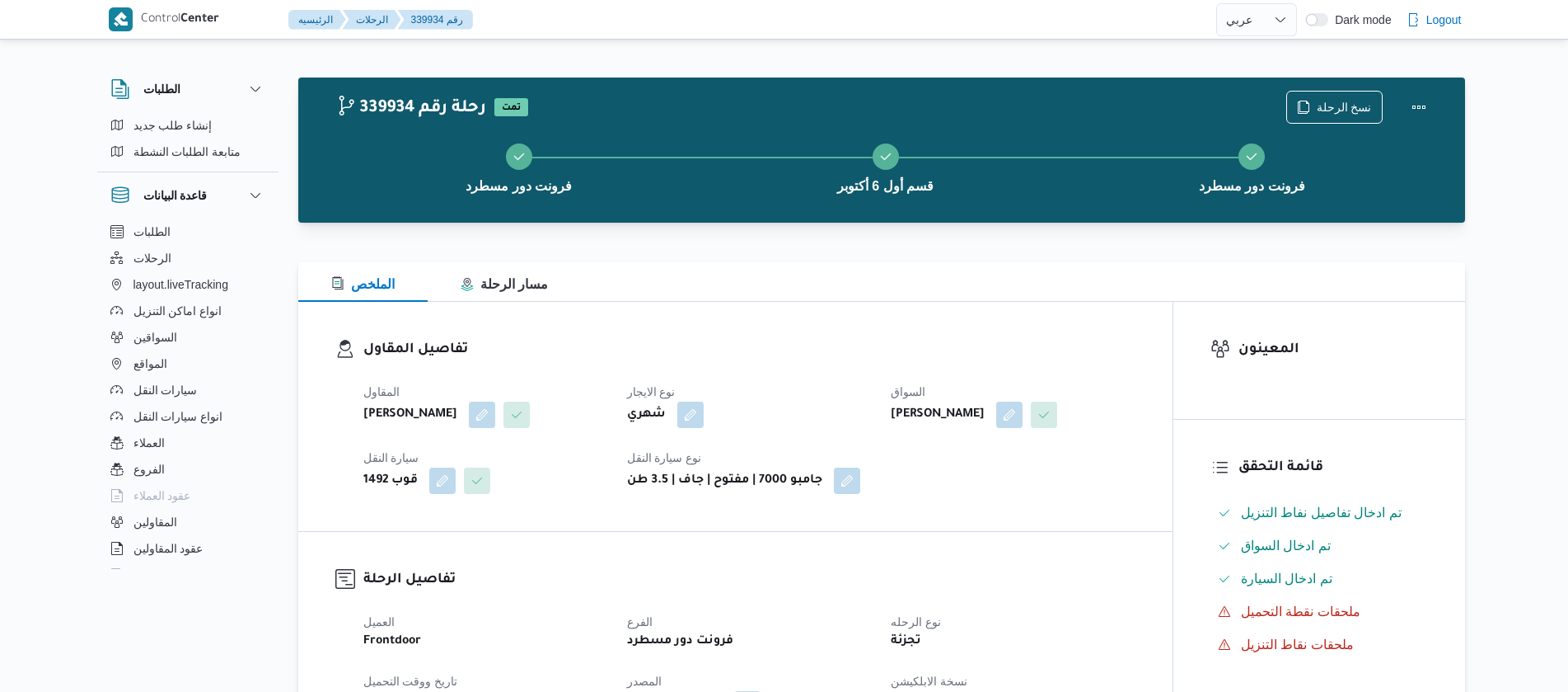
select select "ar"
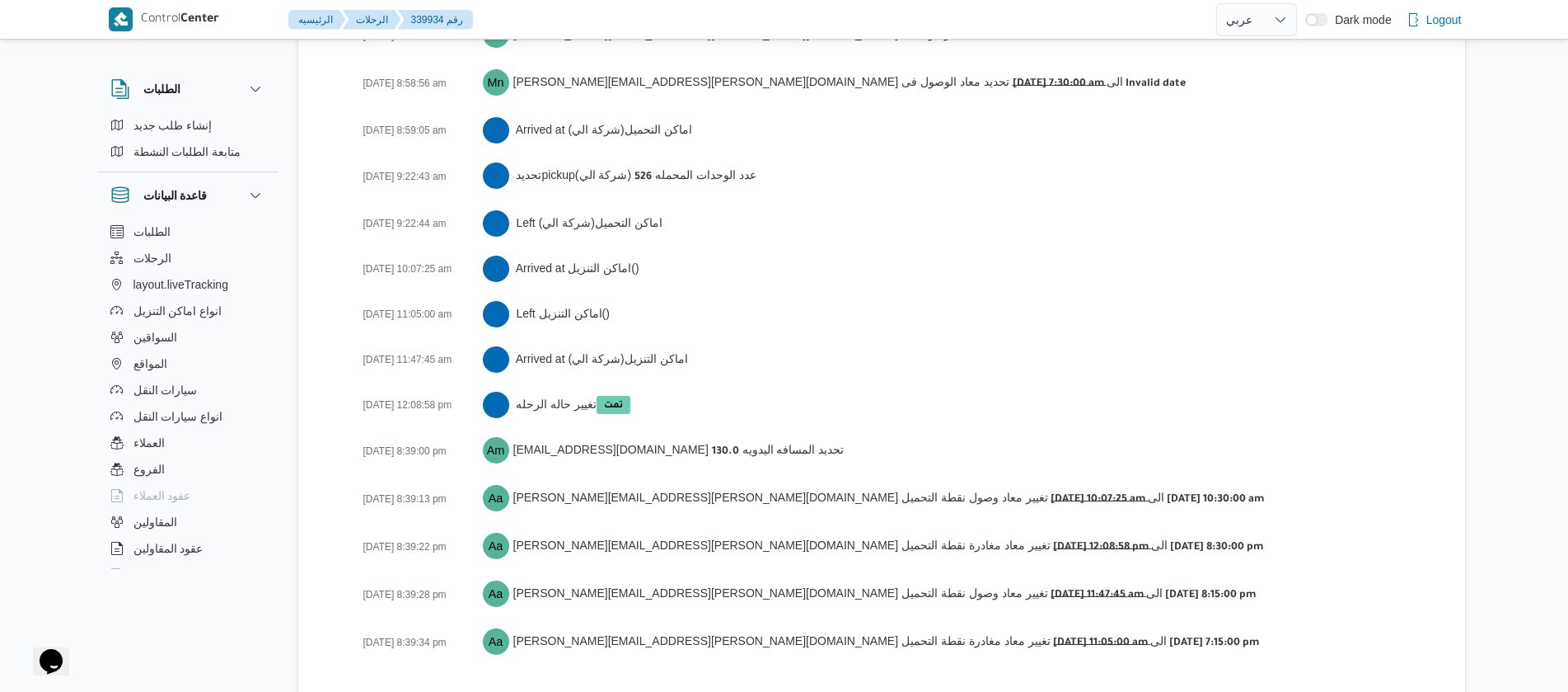
scroll to position [2748, 0]
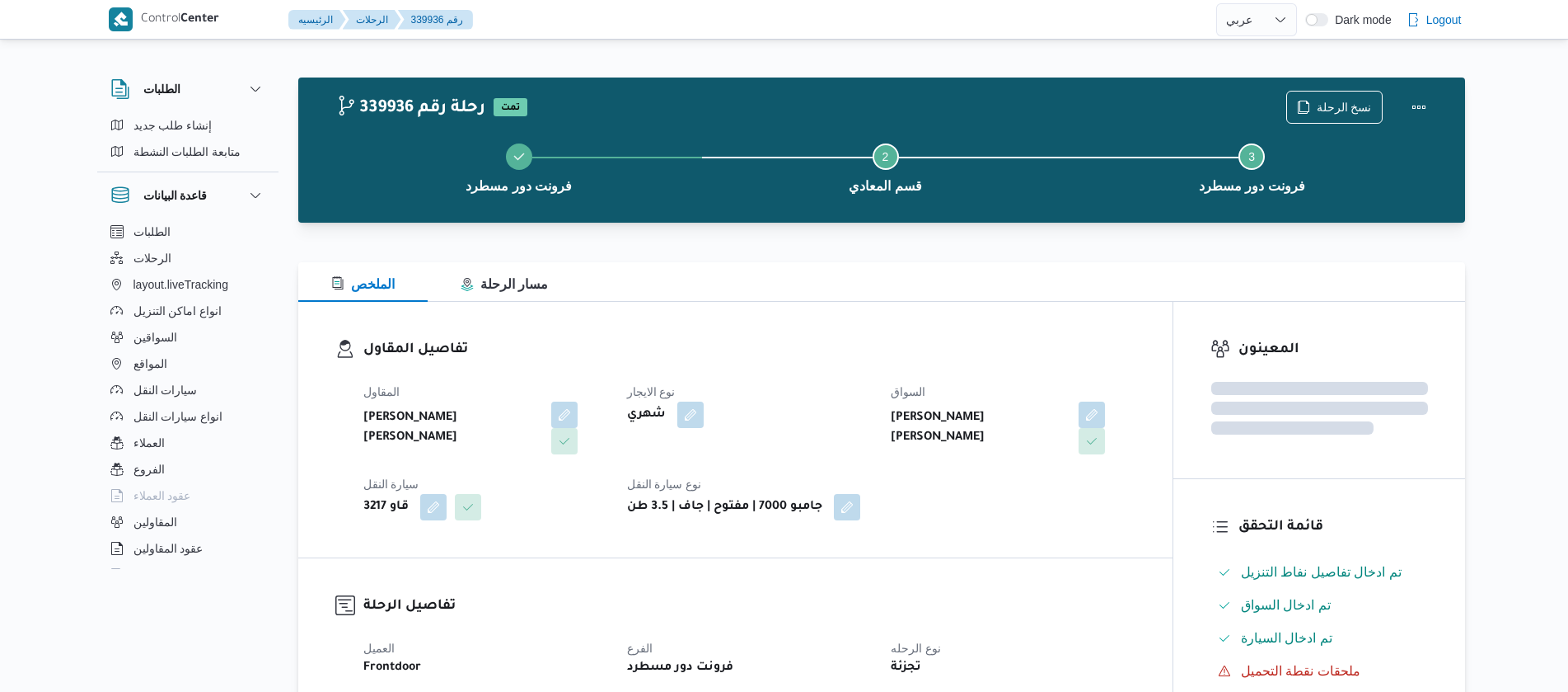
select select "ar"
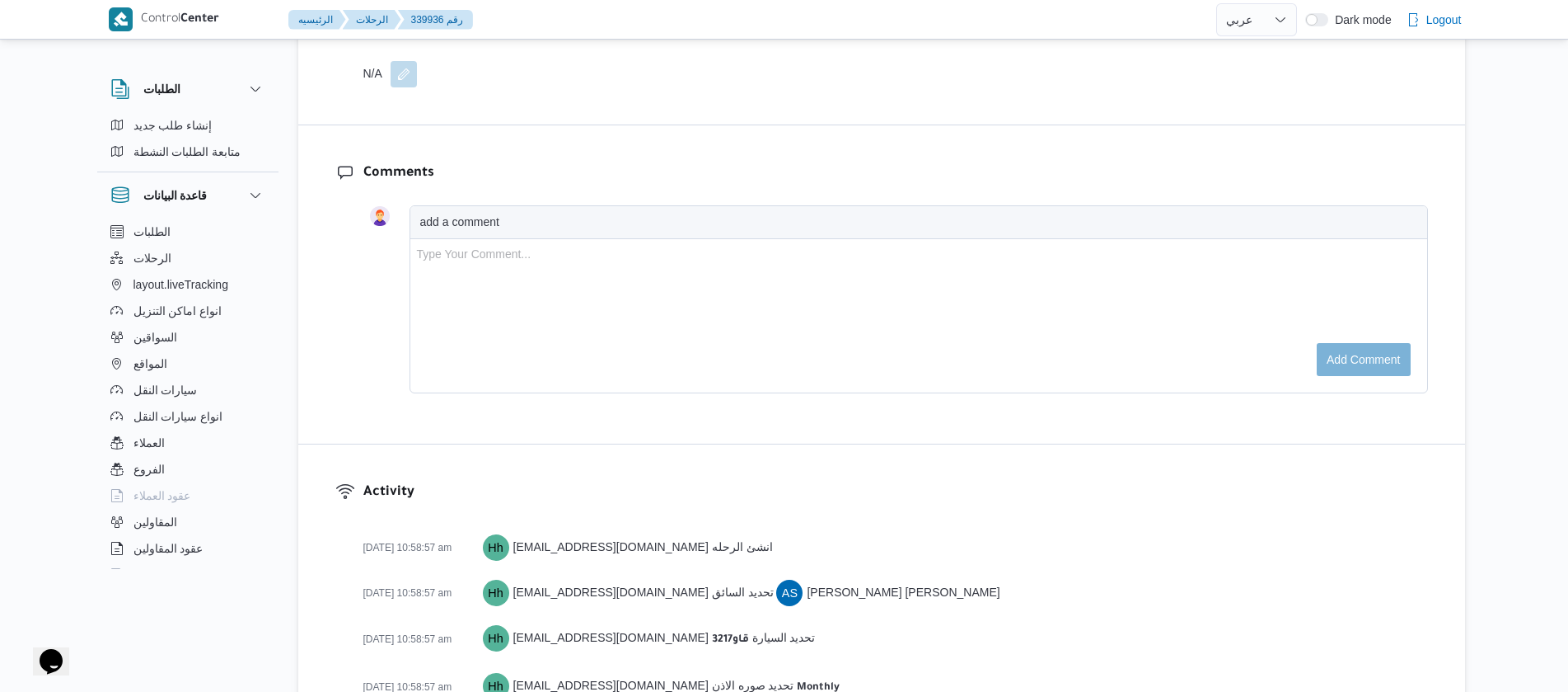
scroll to position [2611, 0]
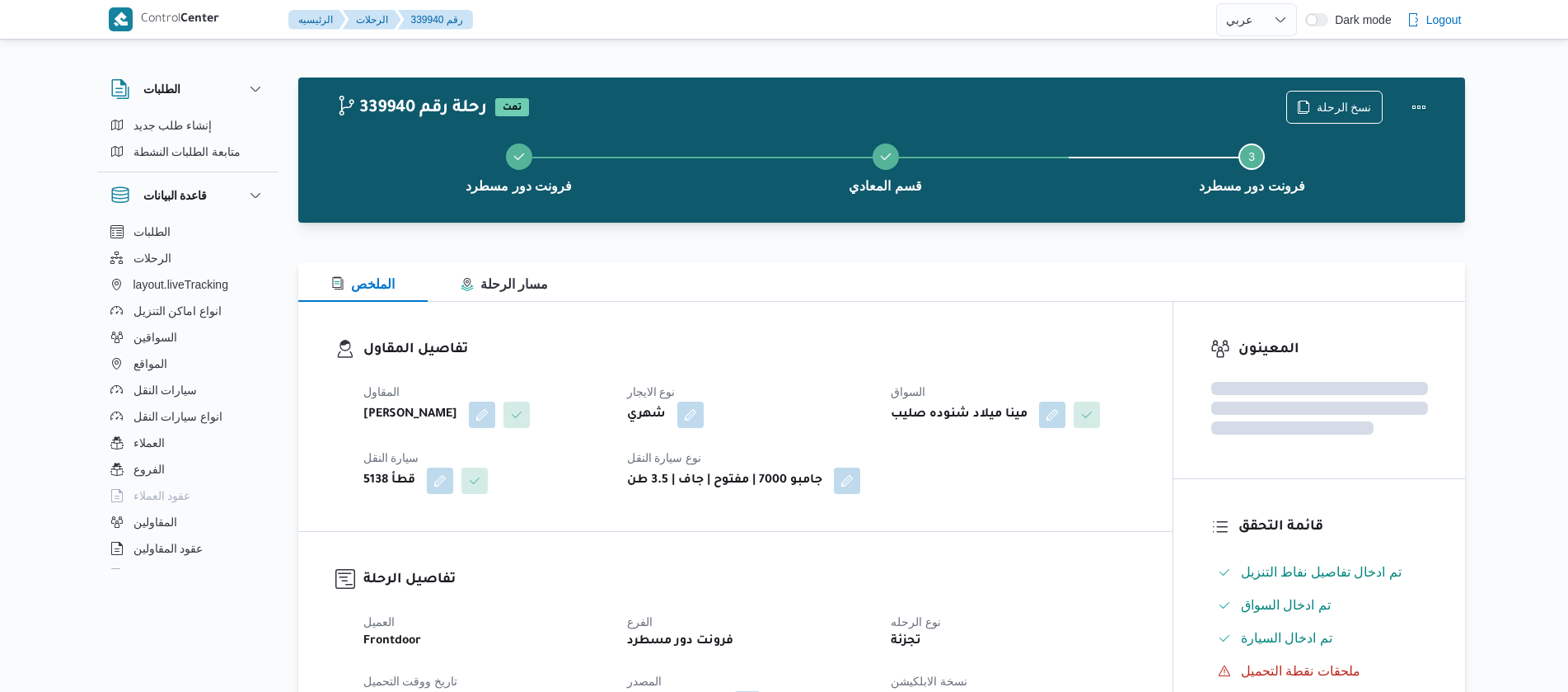
select select "ar"
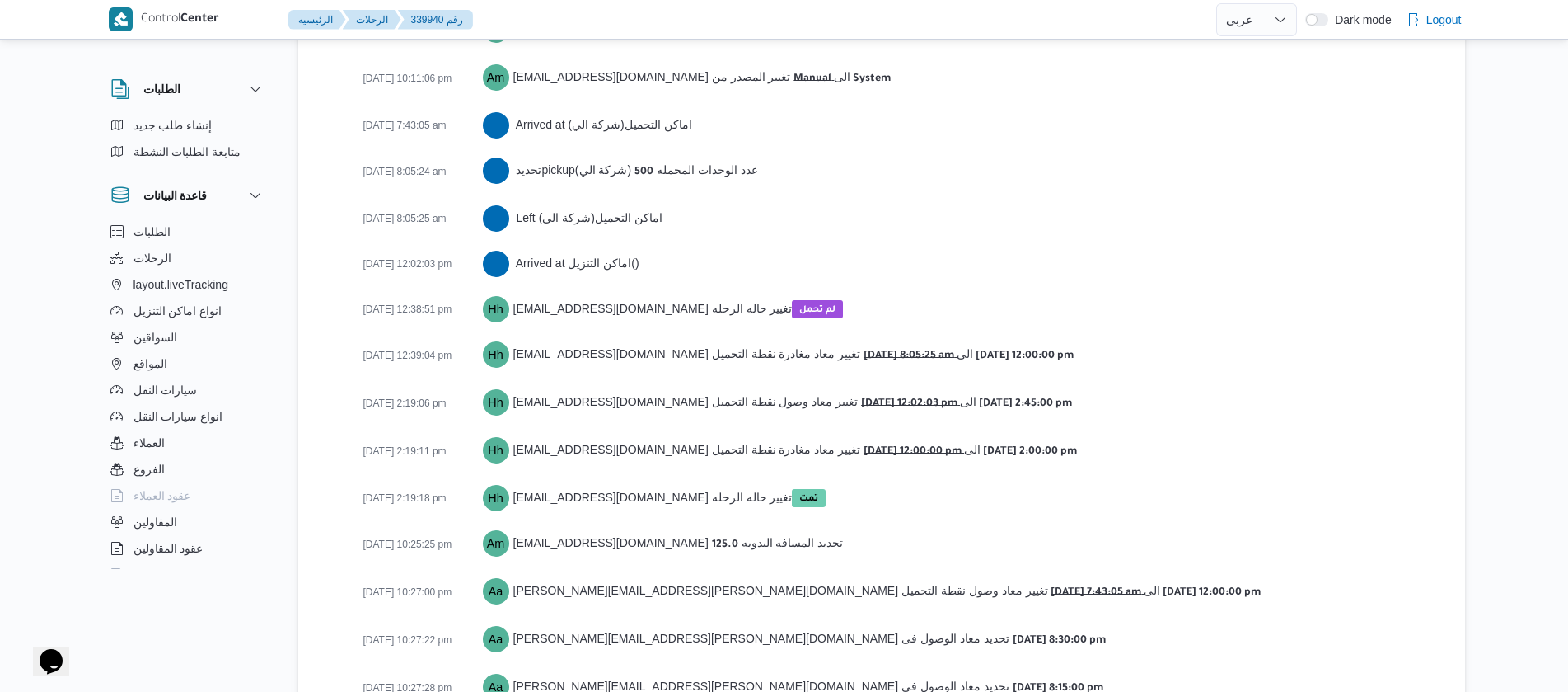
scroll to position [2793, 0]
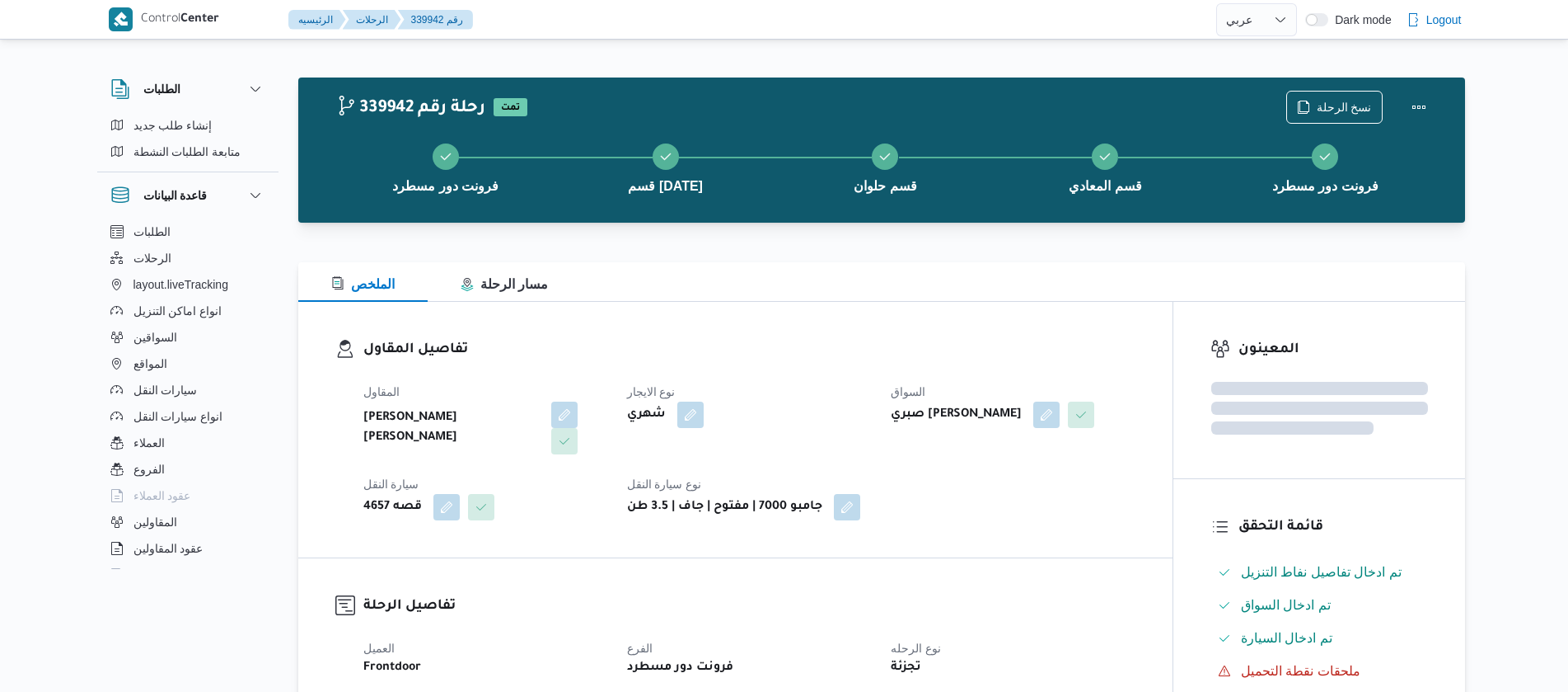
select select "ar"
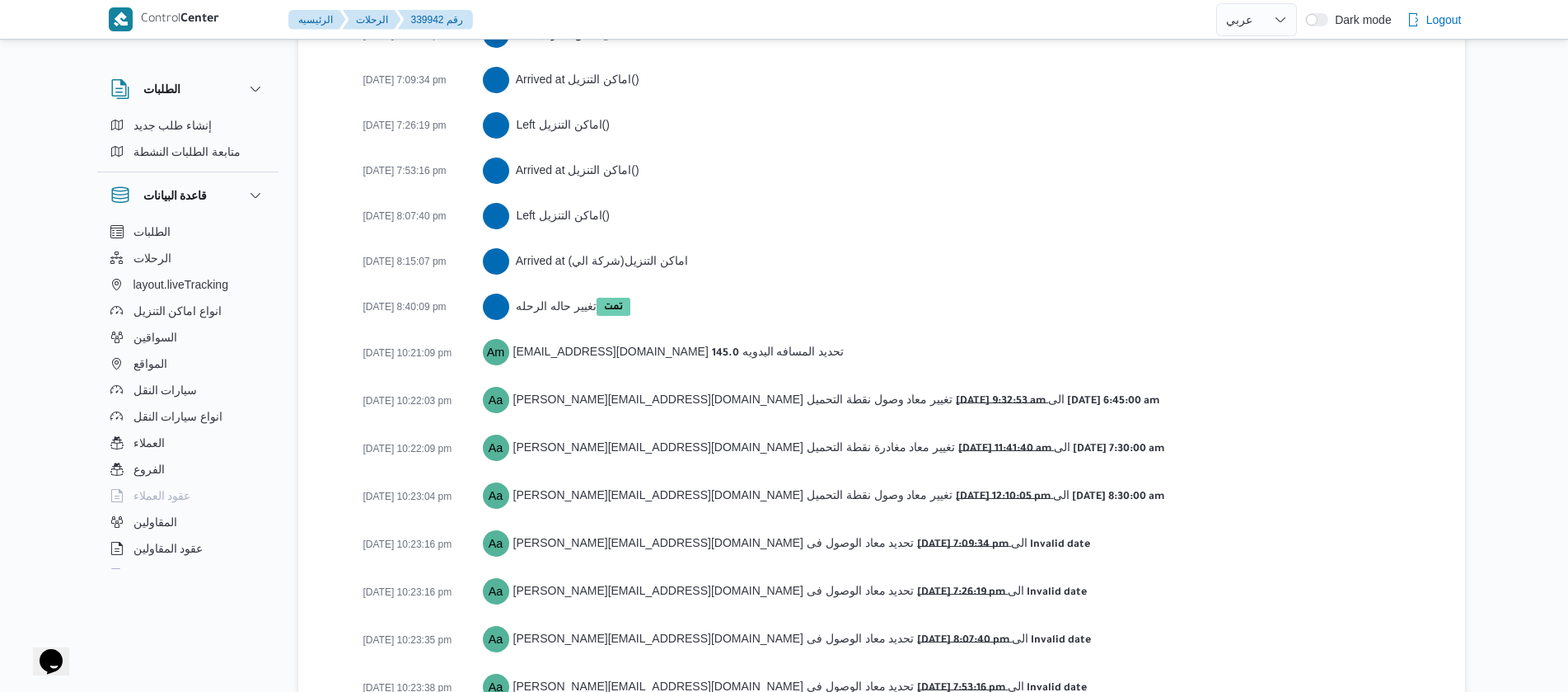
scroll to position [3295, 0]
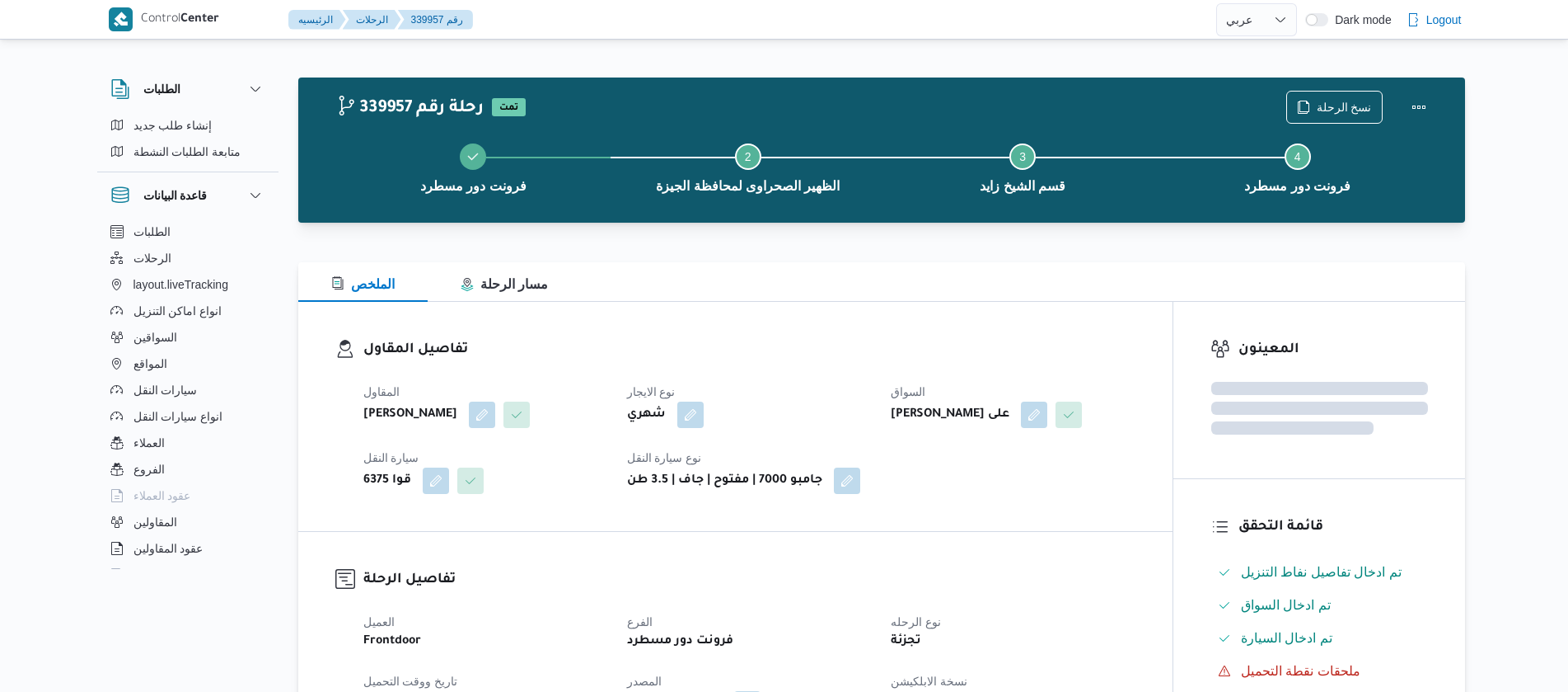
select select "ar"
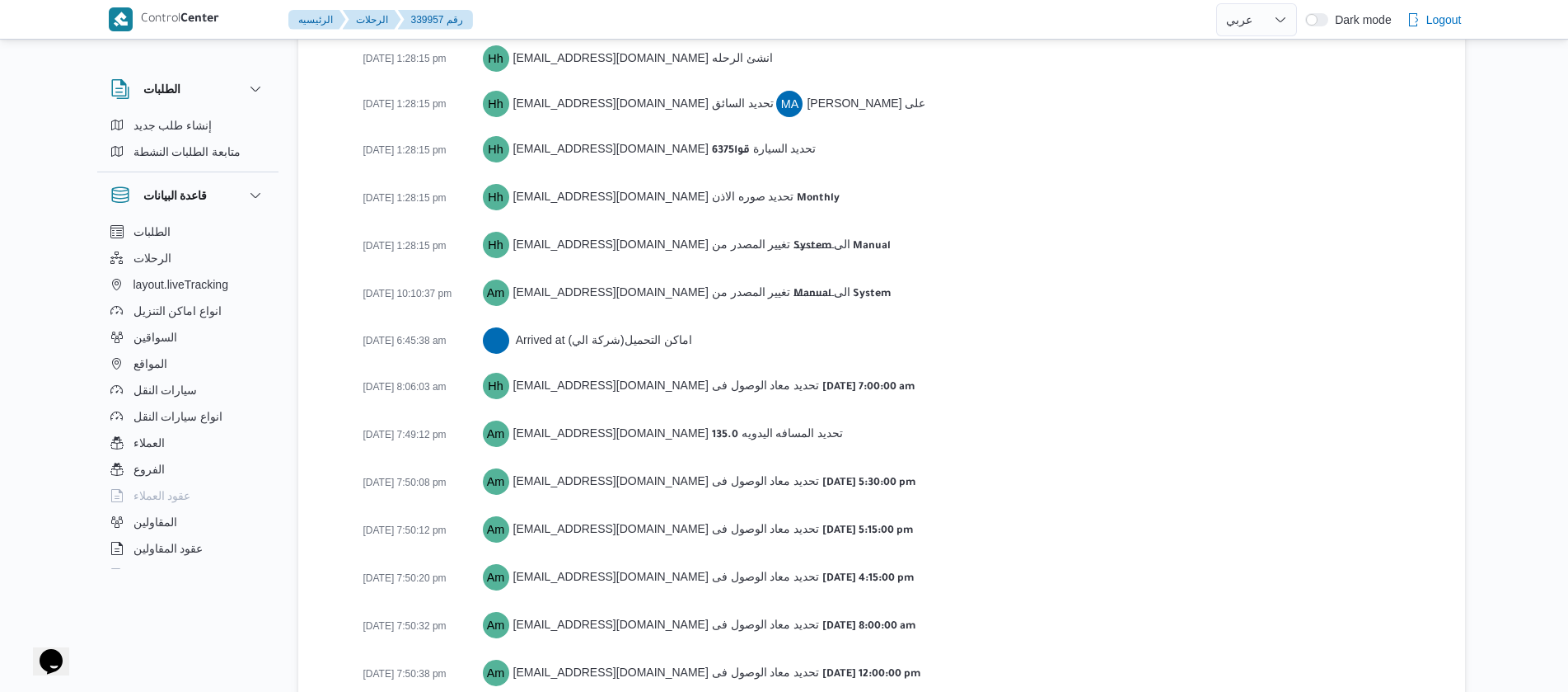
scroll to position [2680, 0]
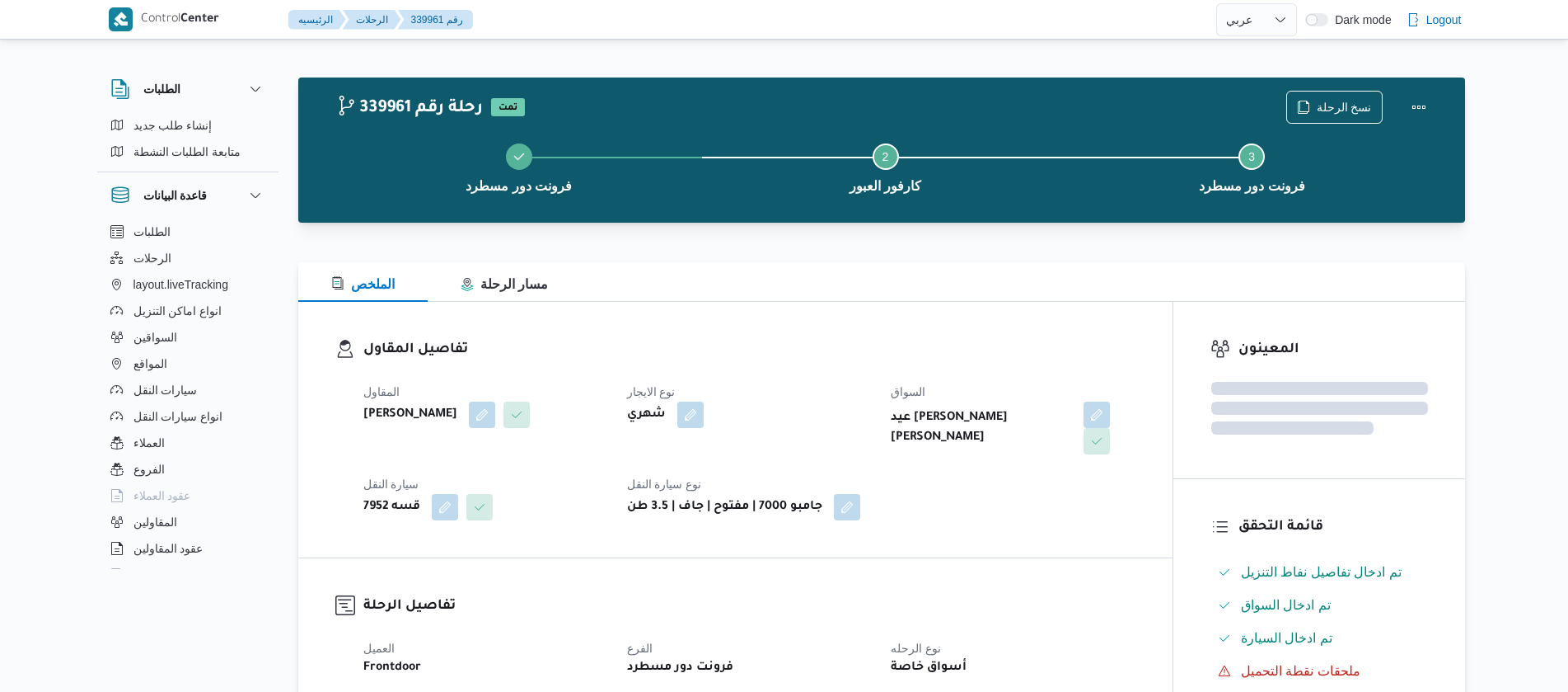
select select "ar"
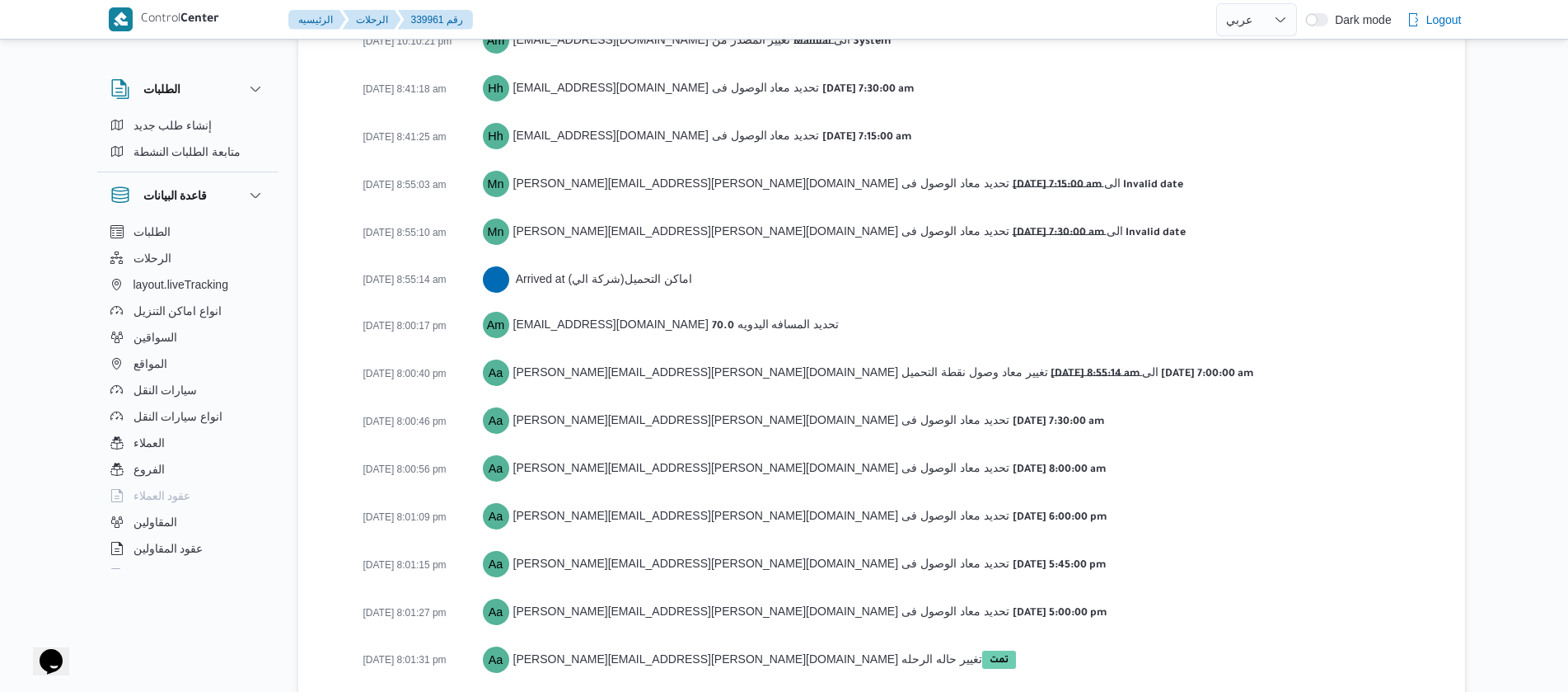
scroll to position [2775, 0]
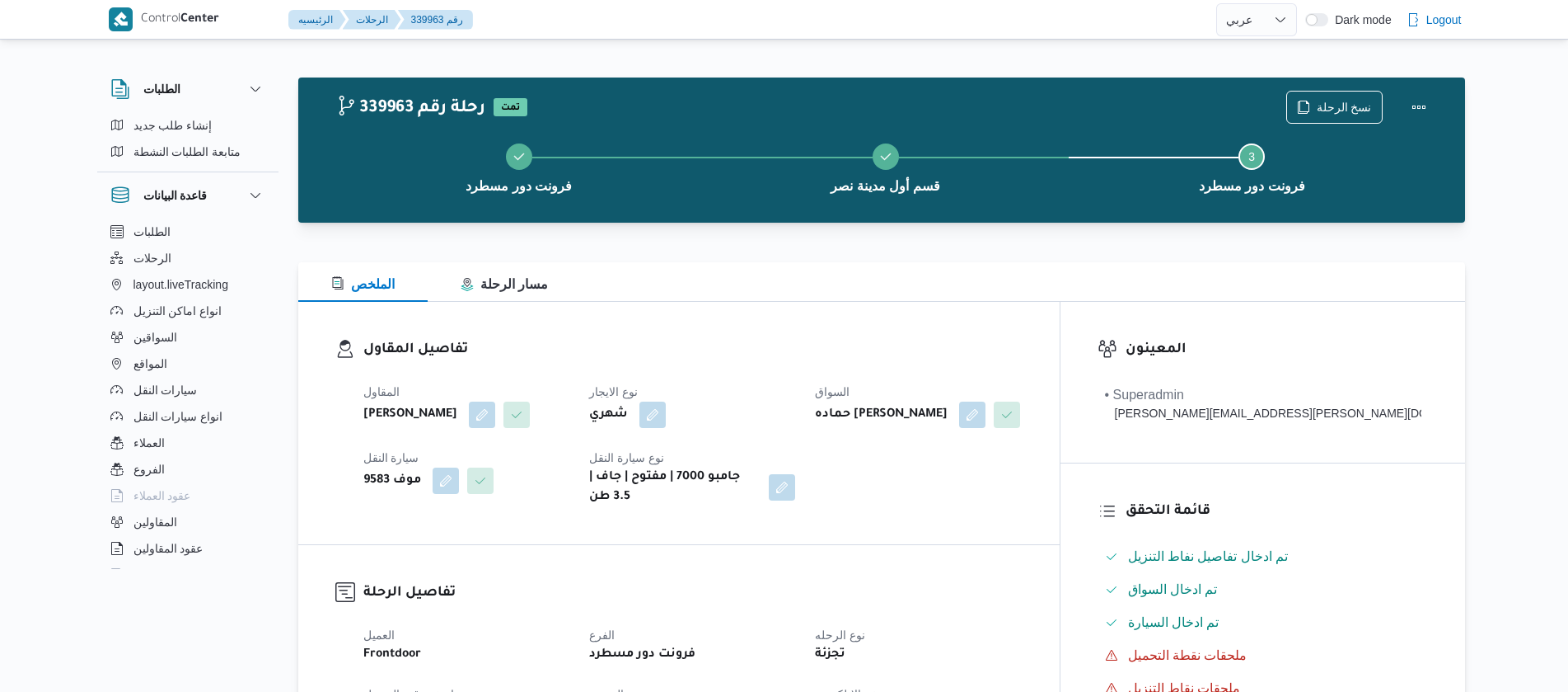
select select "ar"
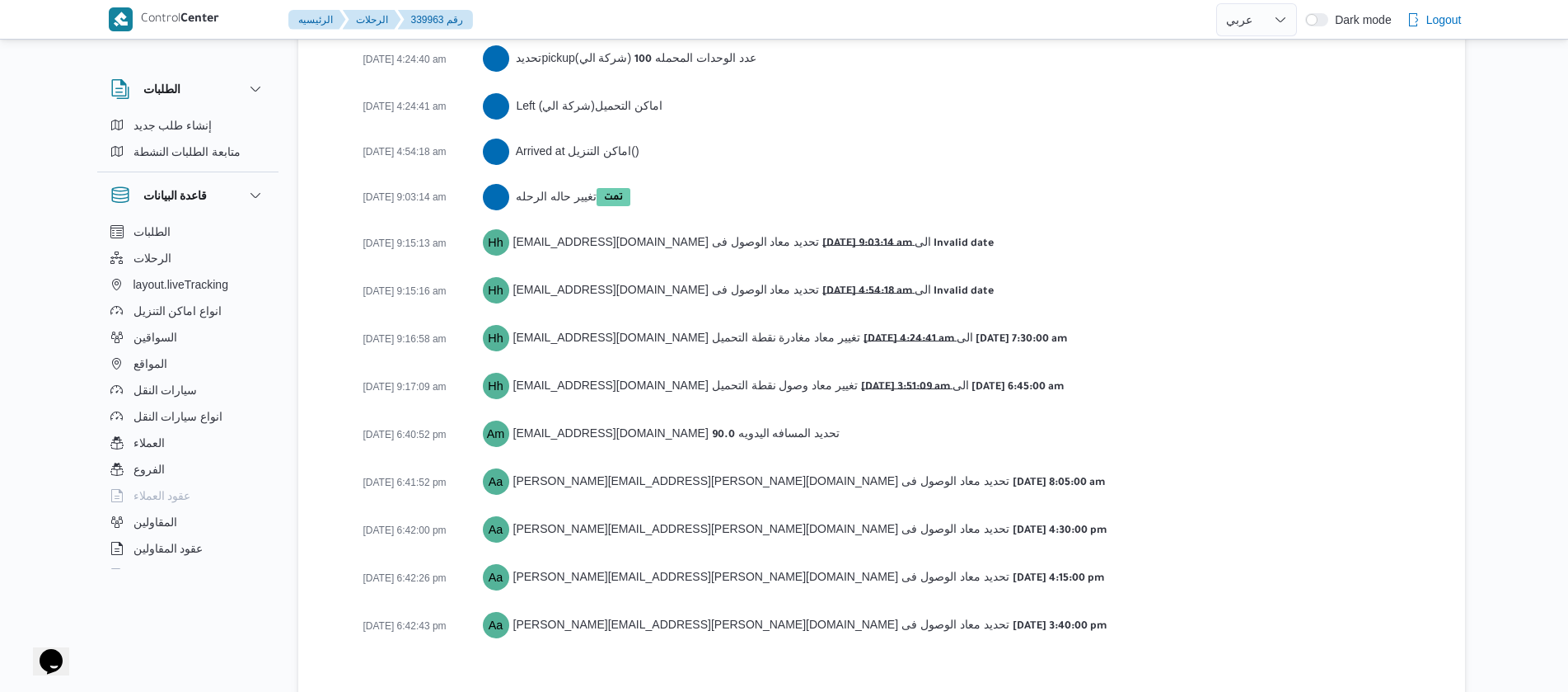
scroll to position [2820, 0]
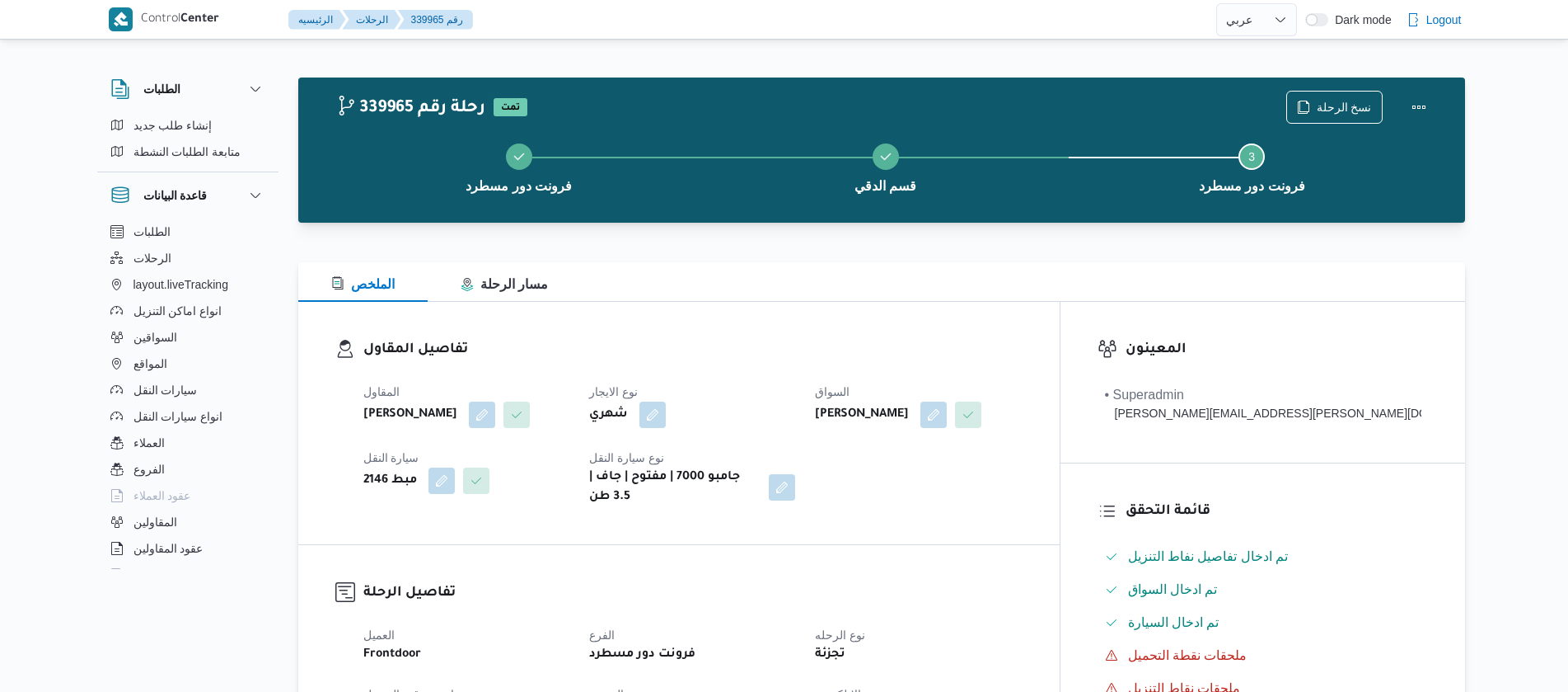
select select "ar"
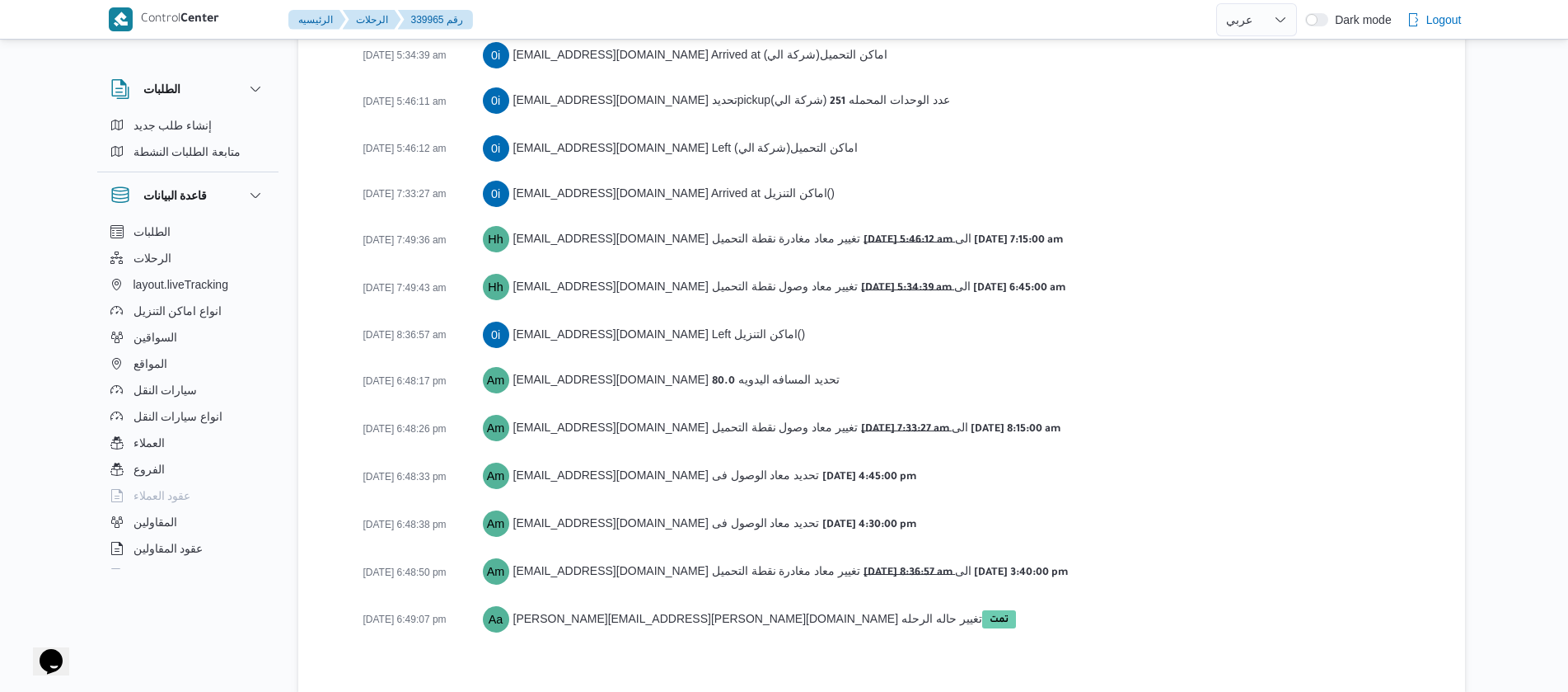
scroll to position [2819, 0]
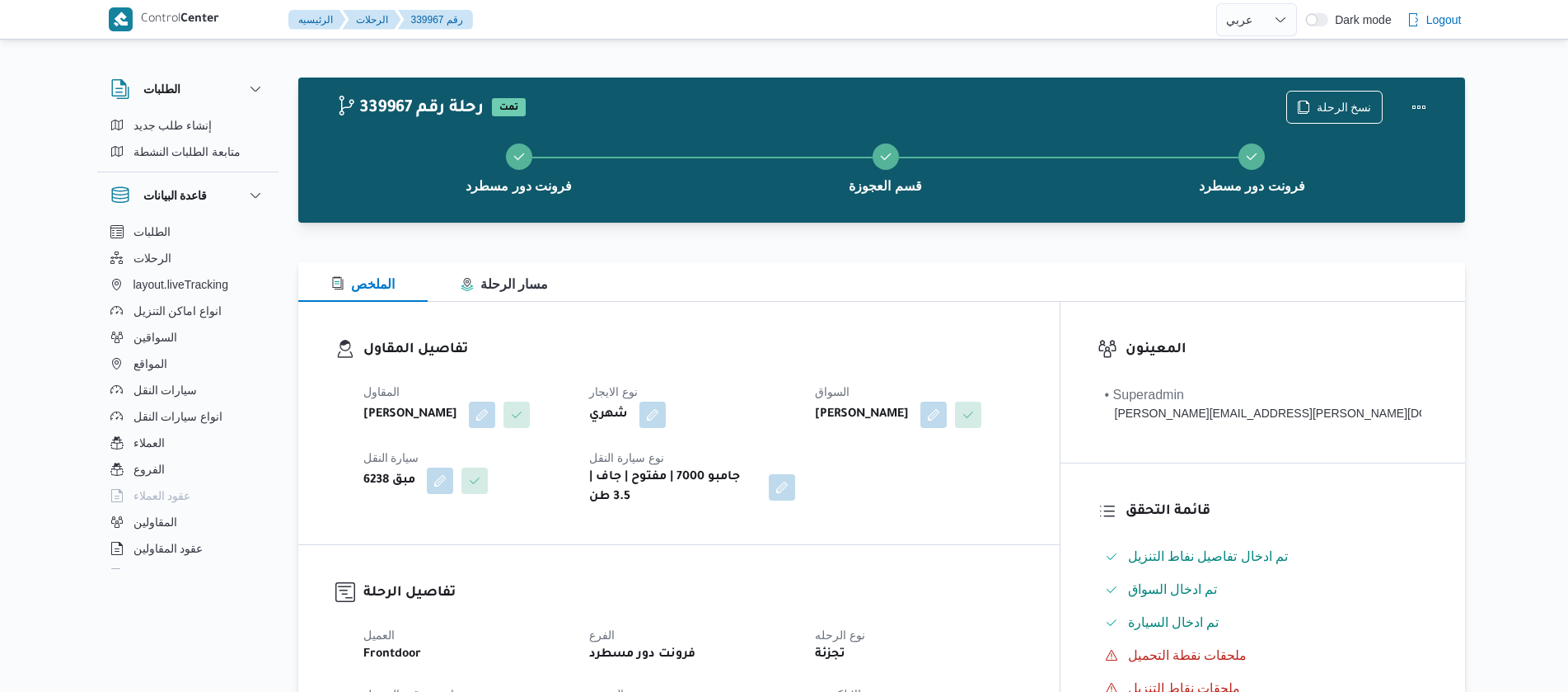
select select "ar"
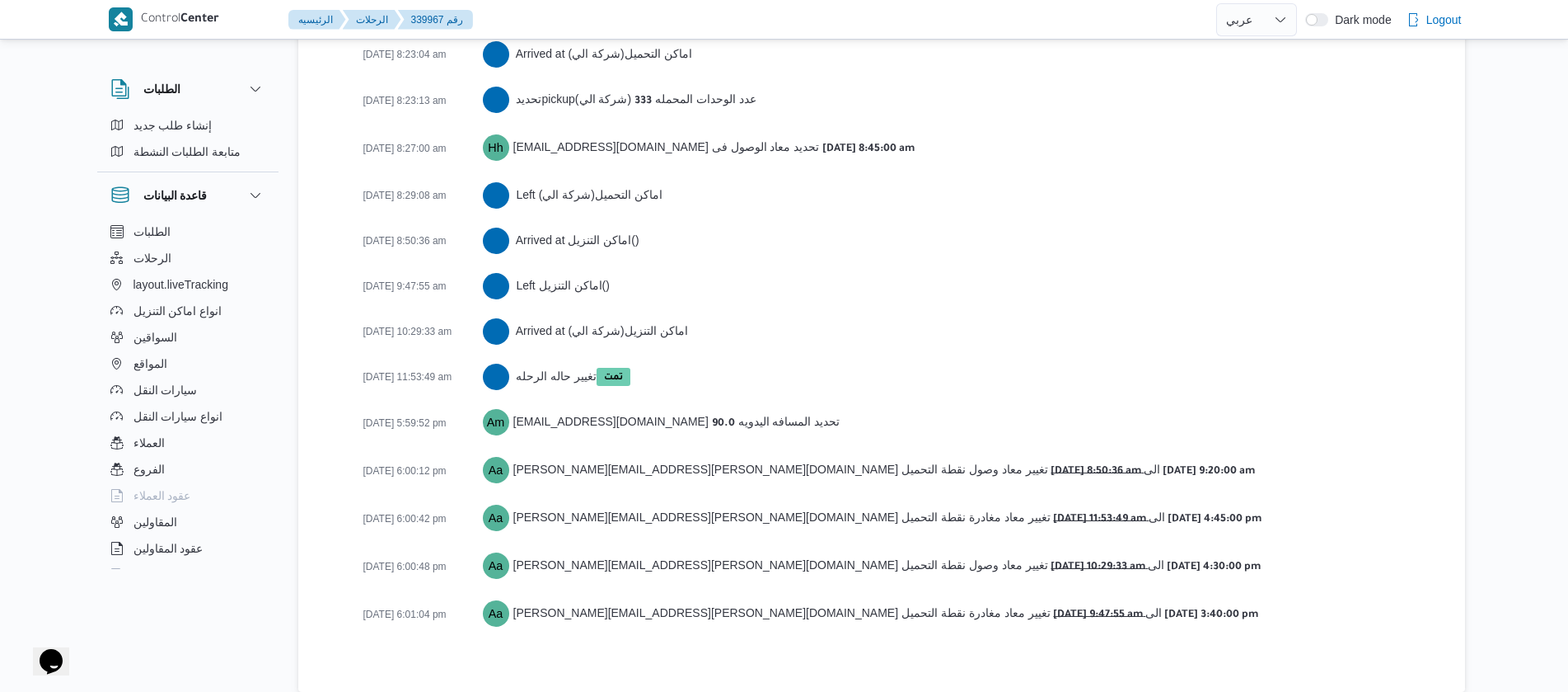
scroll to position [2774, 0]
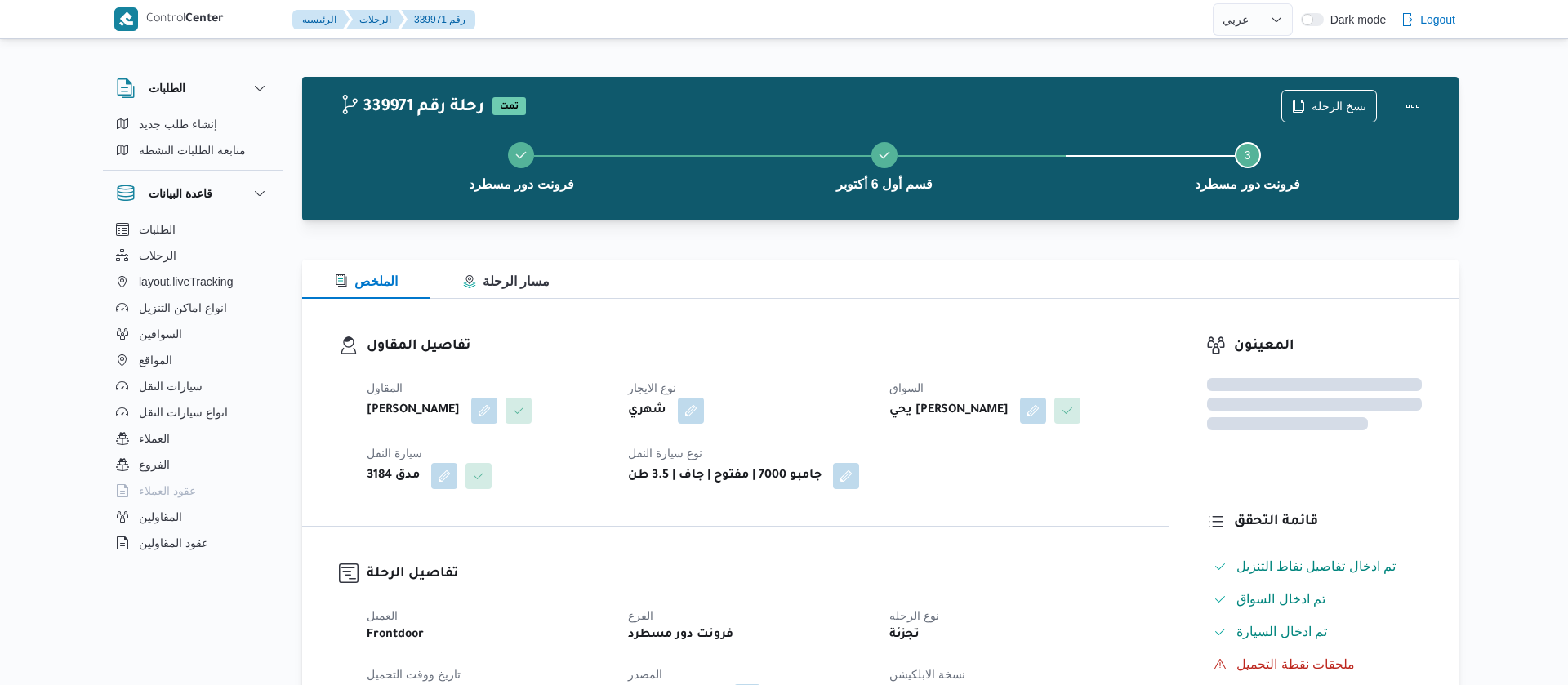
select select "ar"
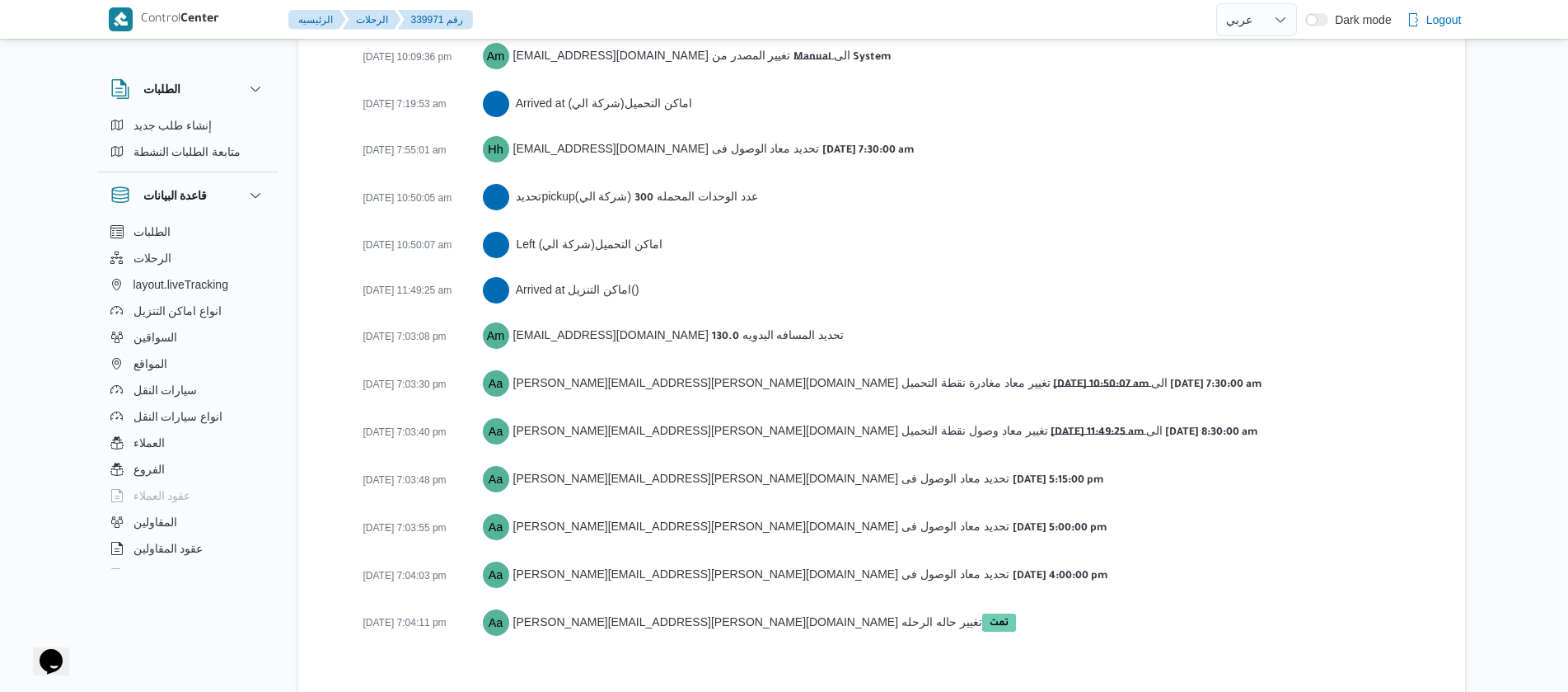
scroll to position [2729, 0]
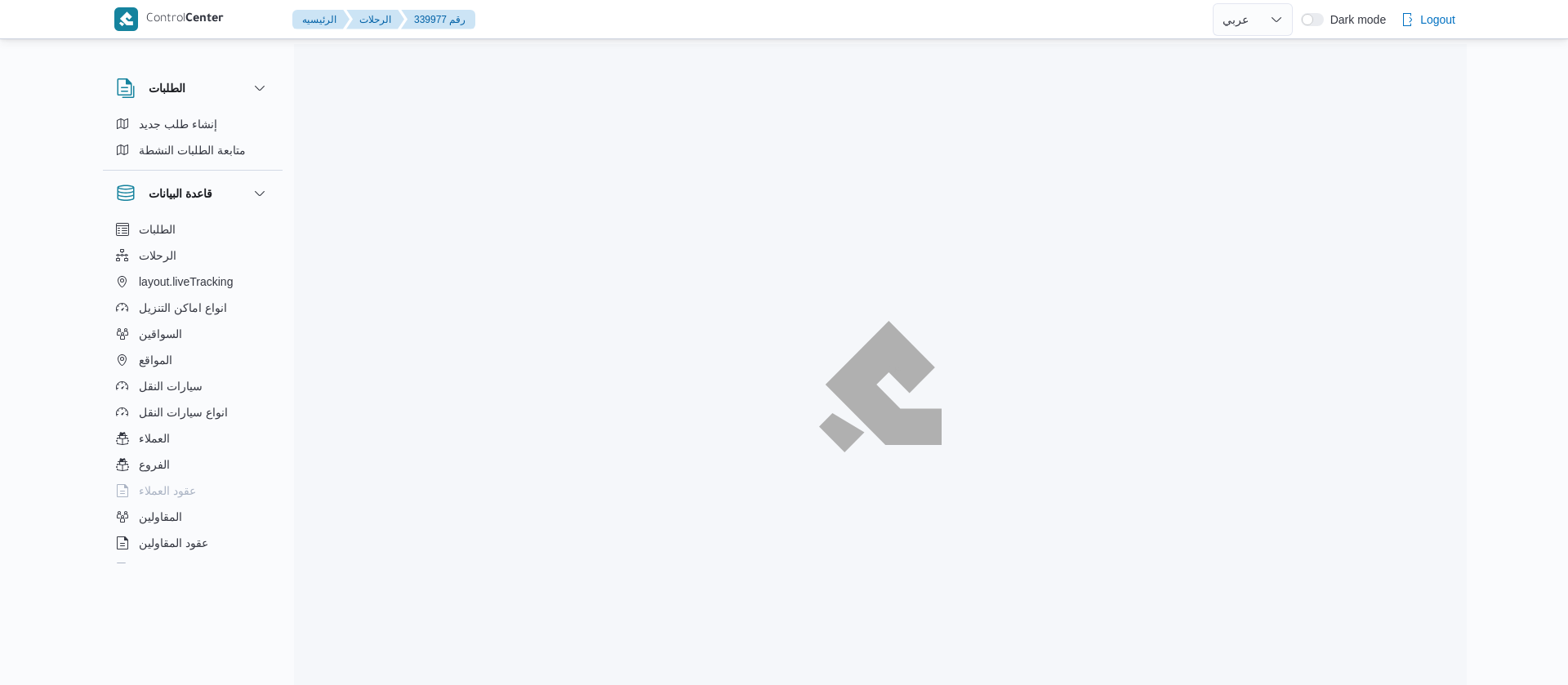
select select "ar"
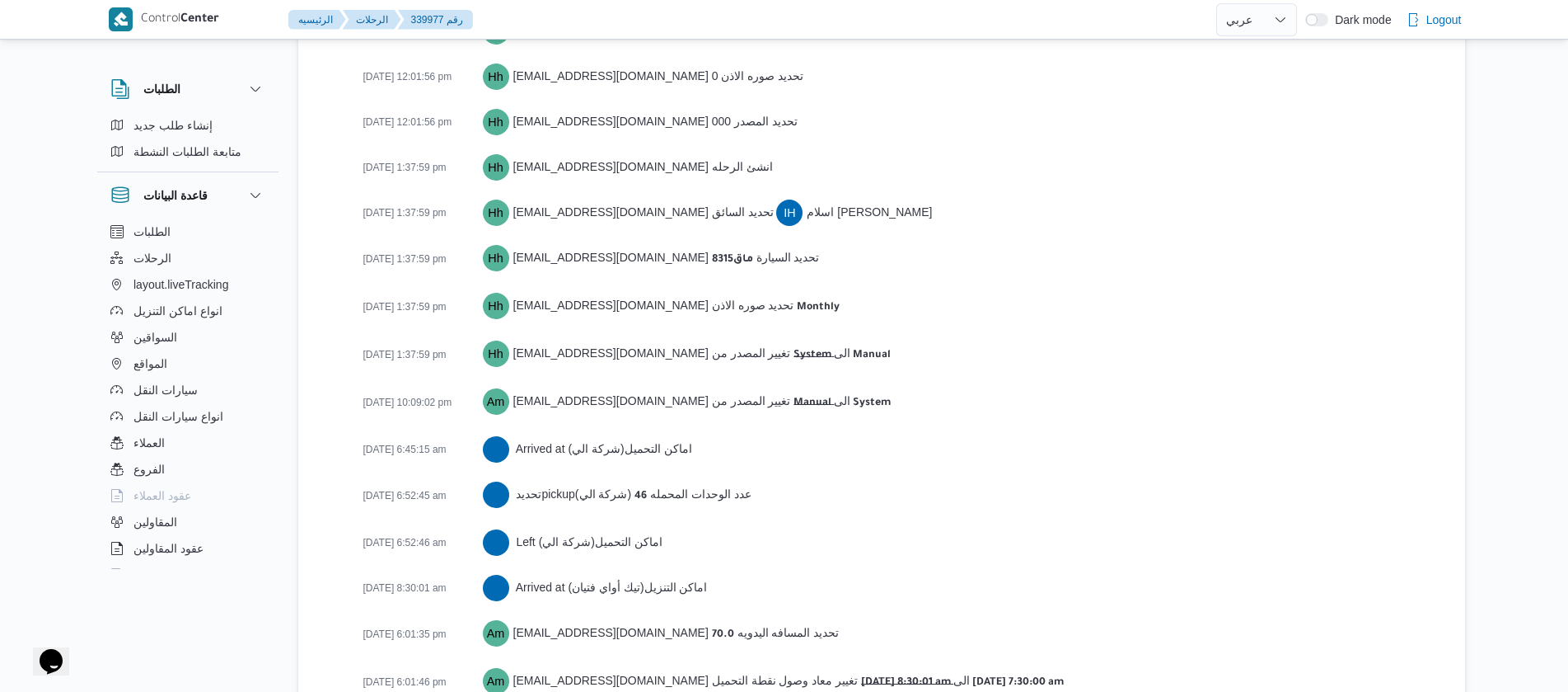
scroll to position [2636, 0]
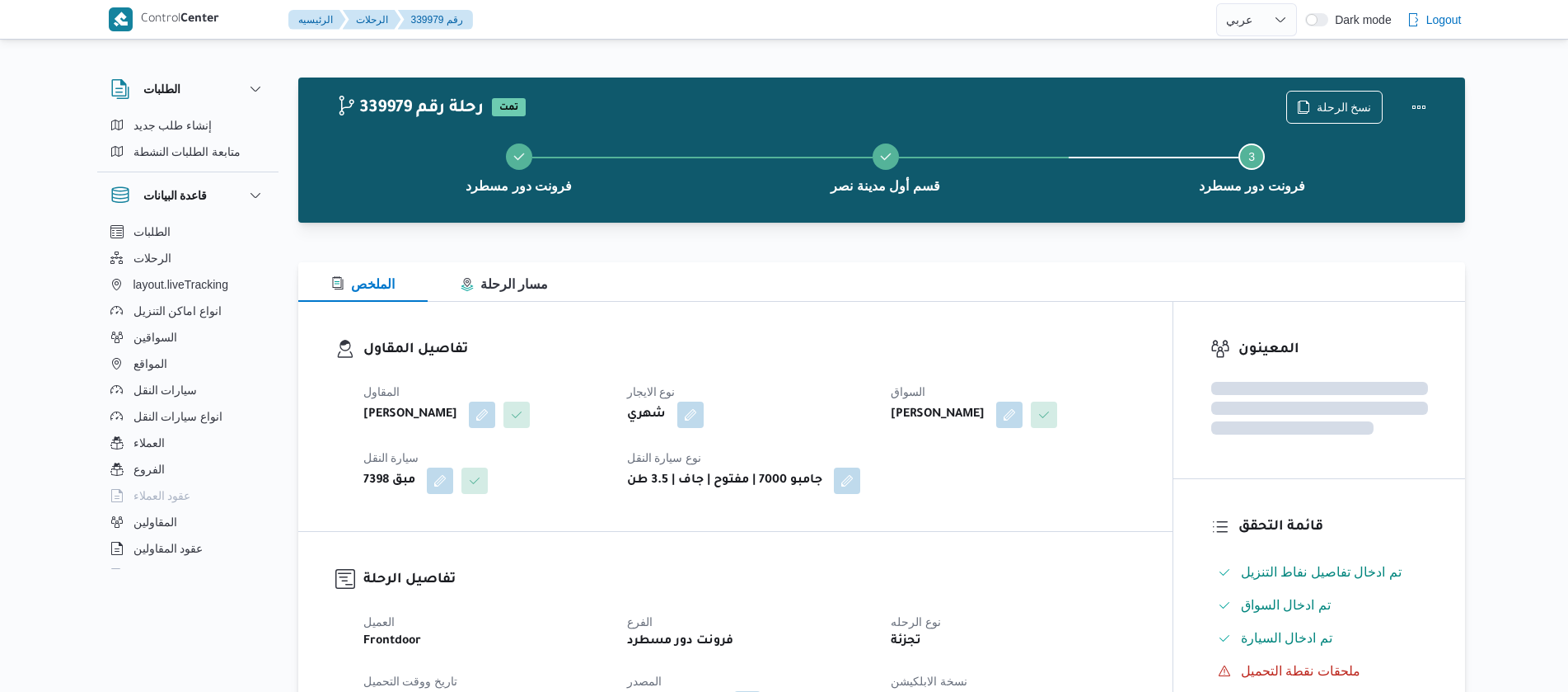
select select "ar"
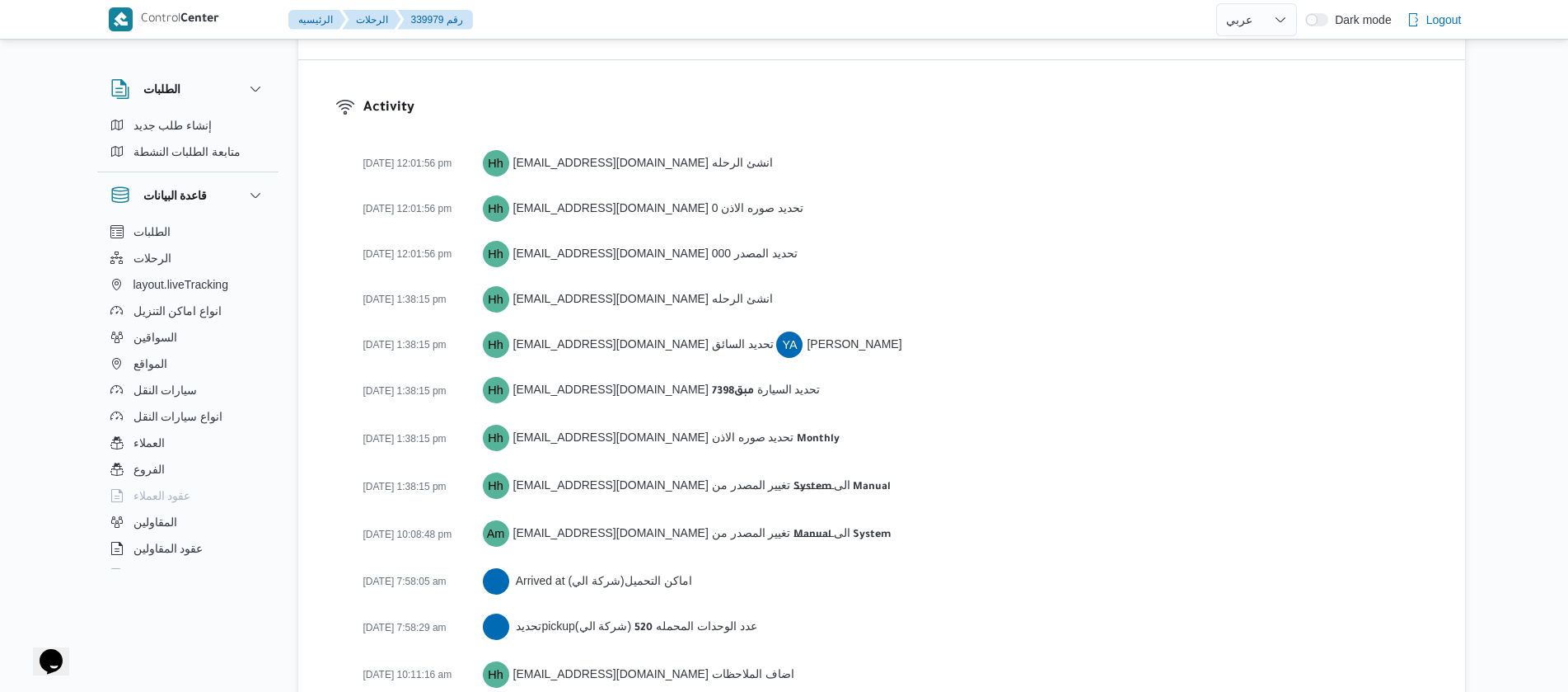
scroll to position [2819, 0]
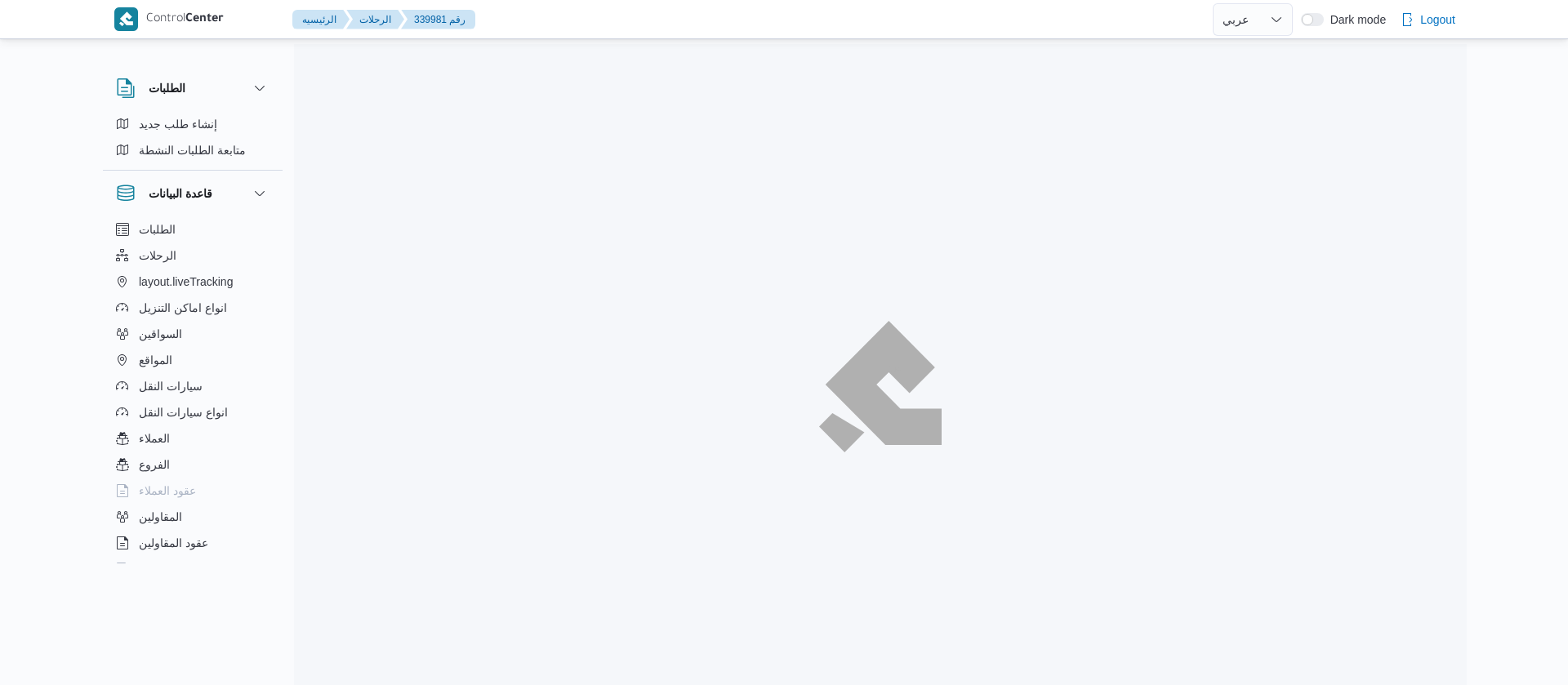
select select "ar"
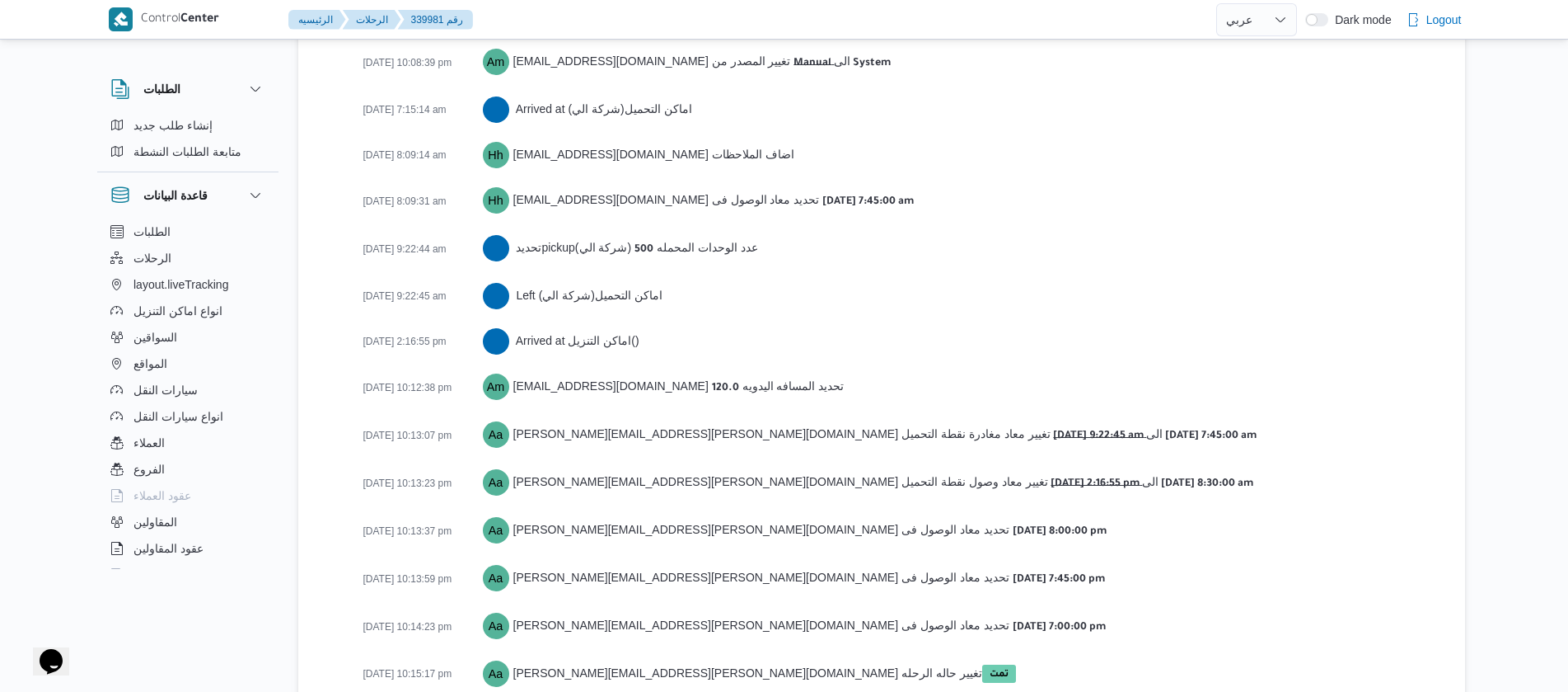
scroll to position [2774, 0]
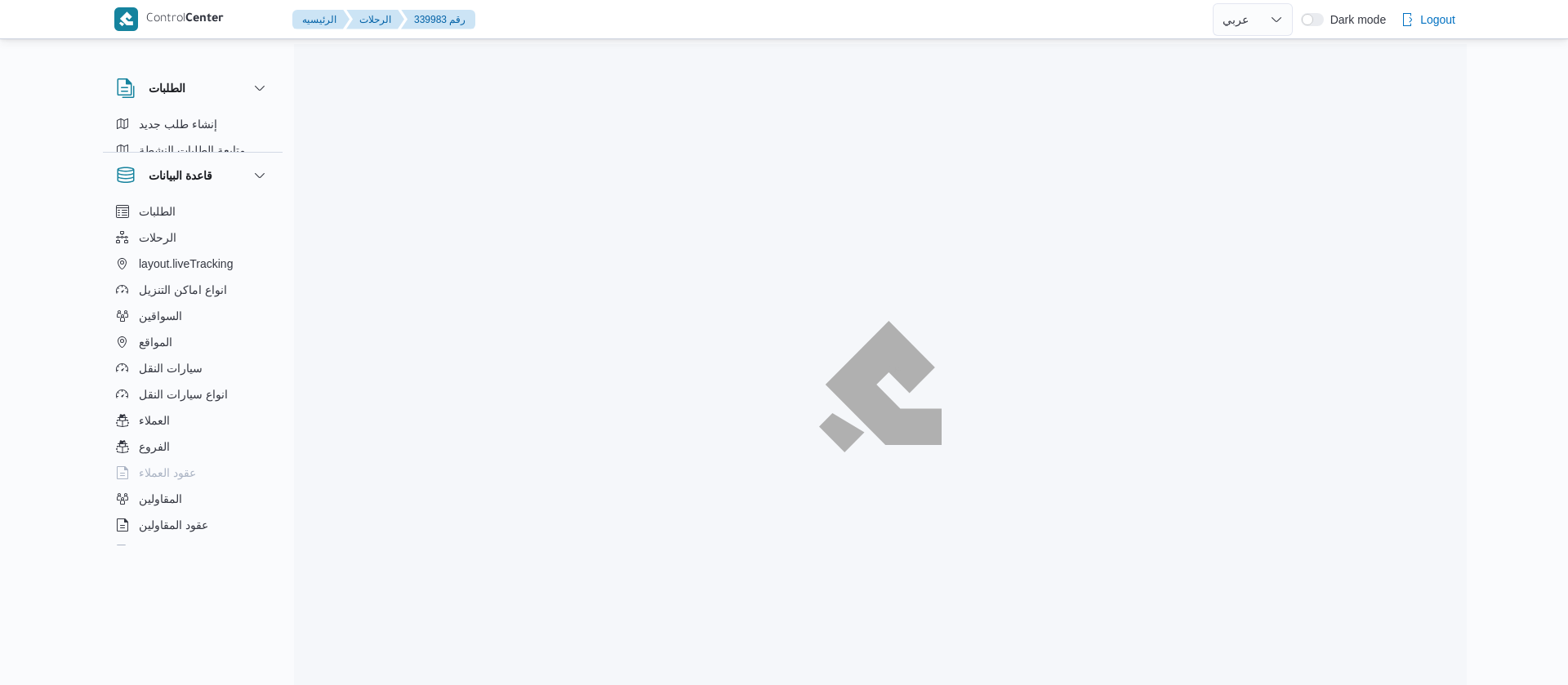
select select "ar"
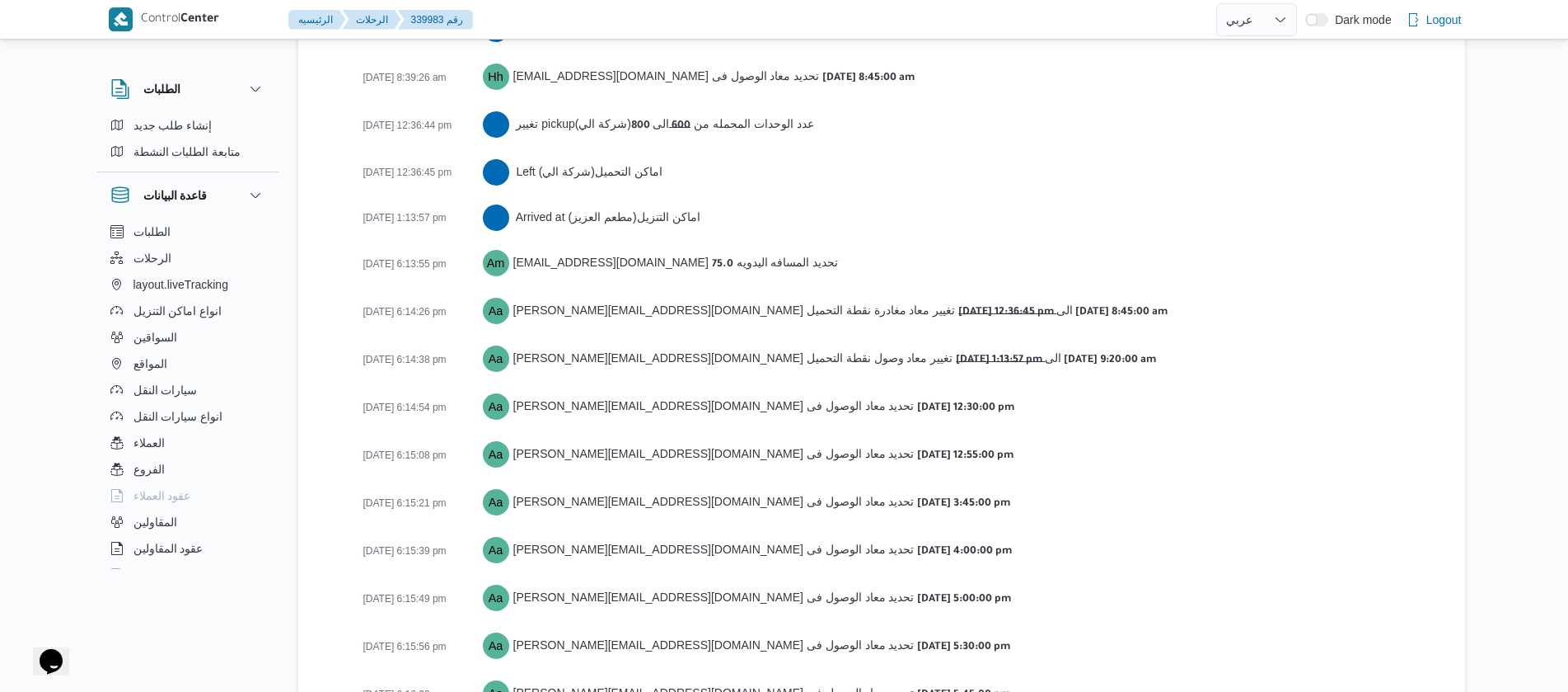
scroll to position [2799, 0]
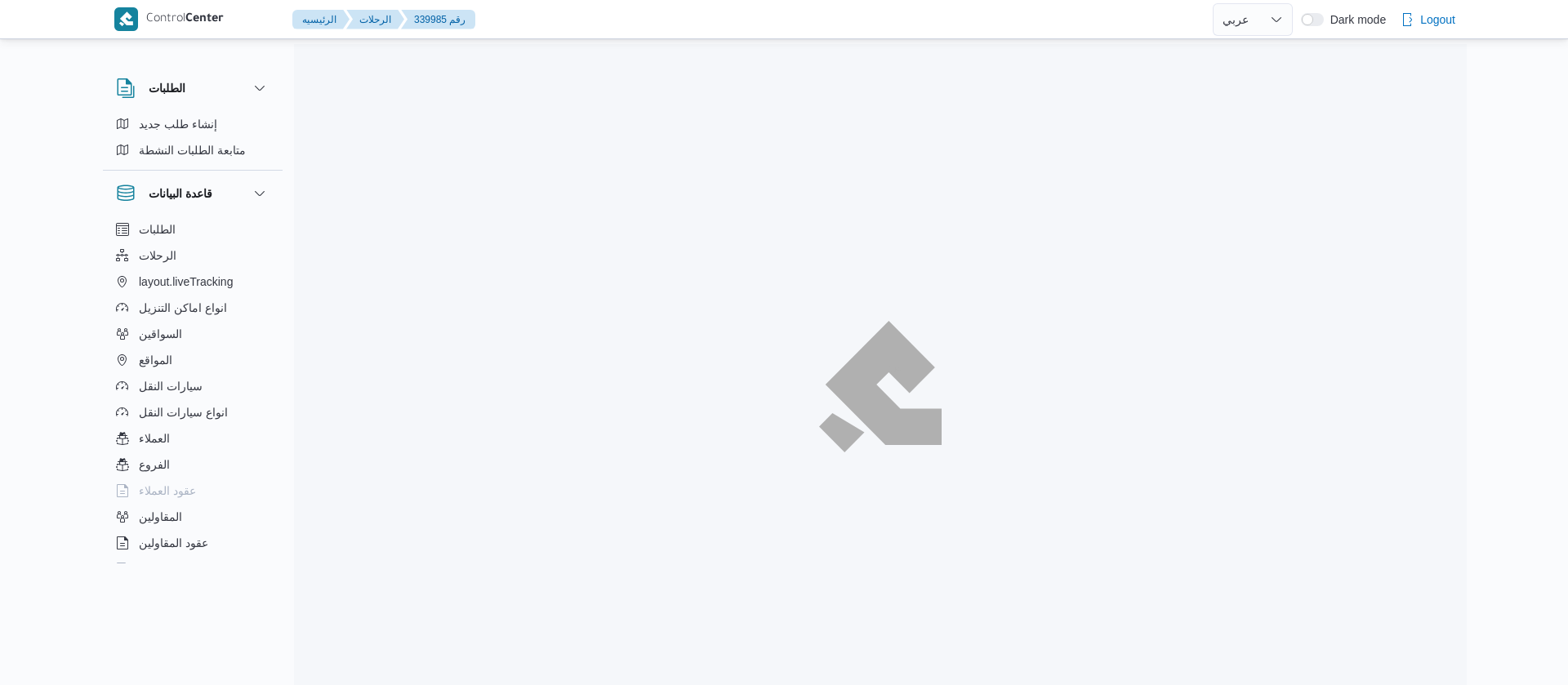
select select "ar"
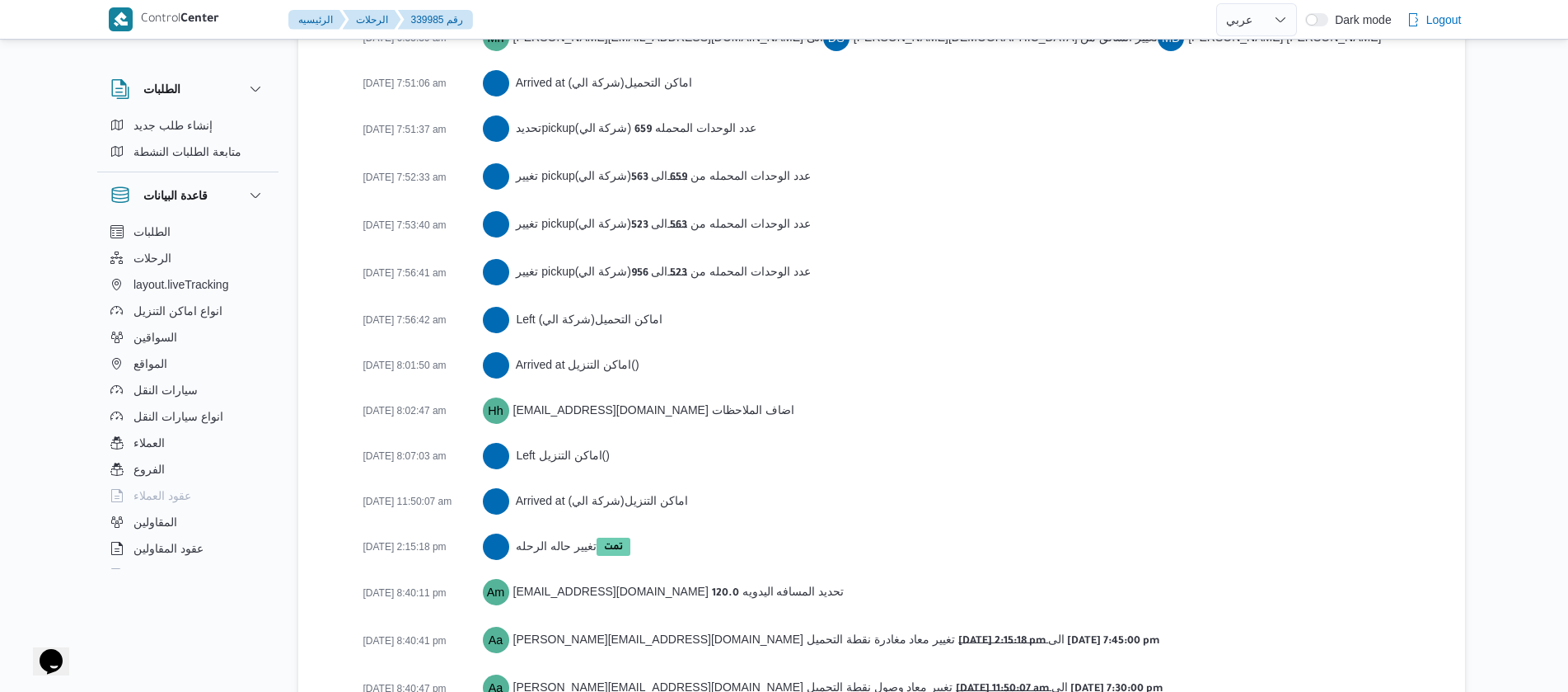
scroll to position [2911, 0]
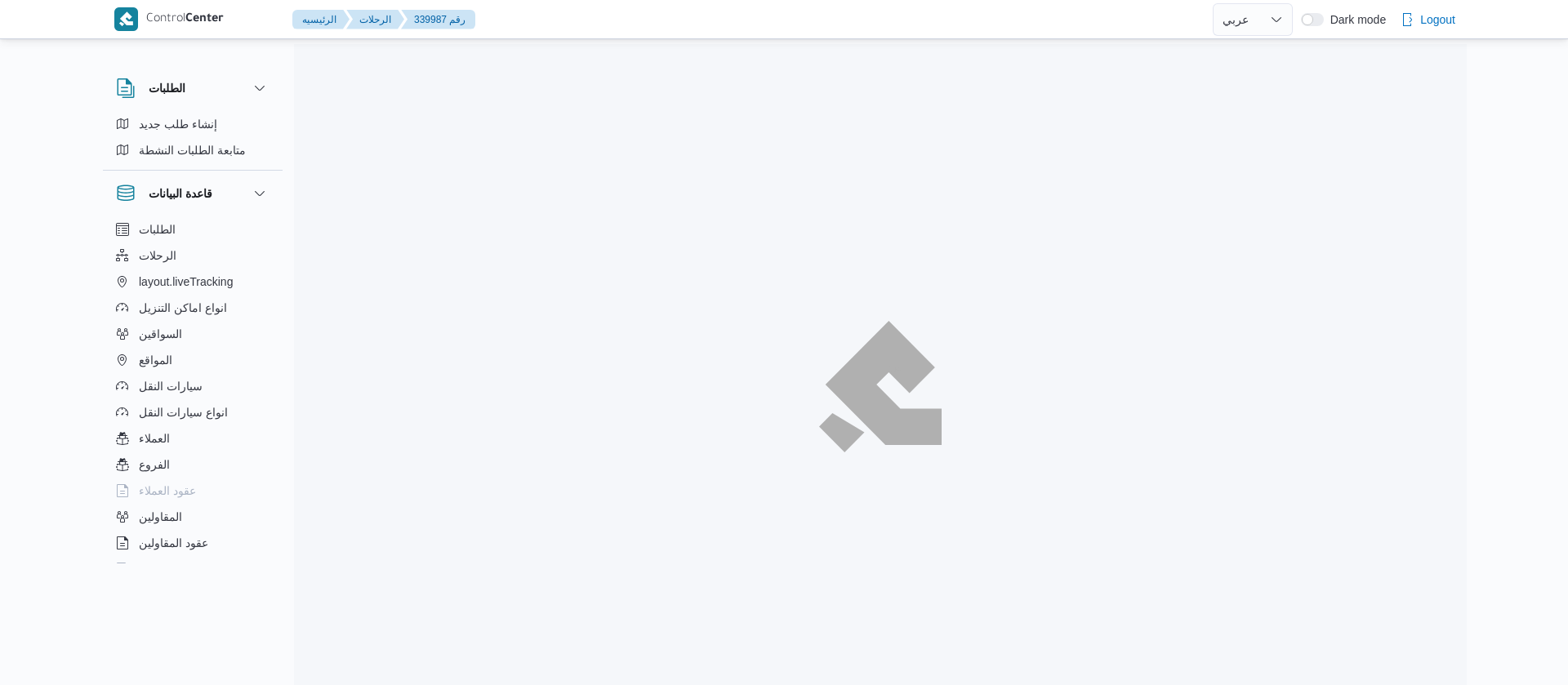
select select "ar"
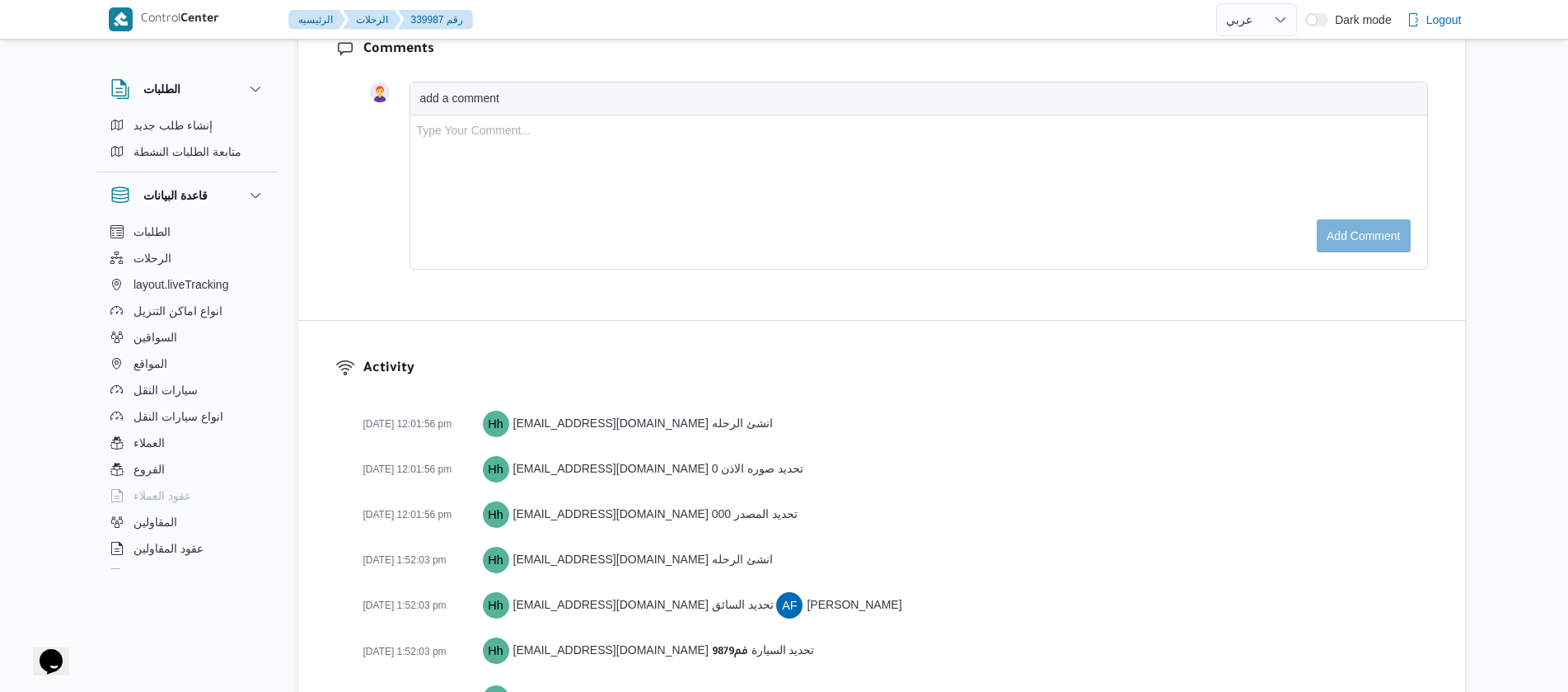
scroll to position [2913, 0]
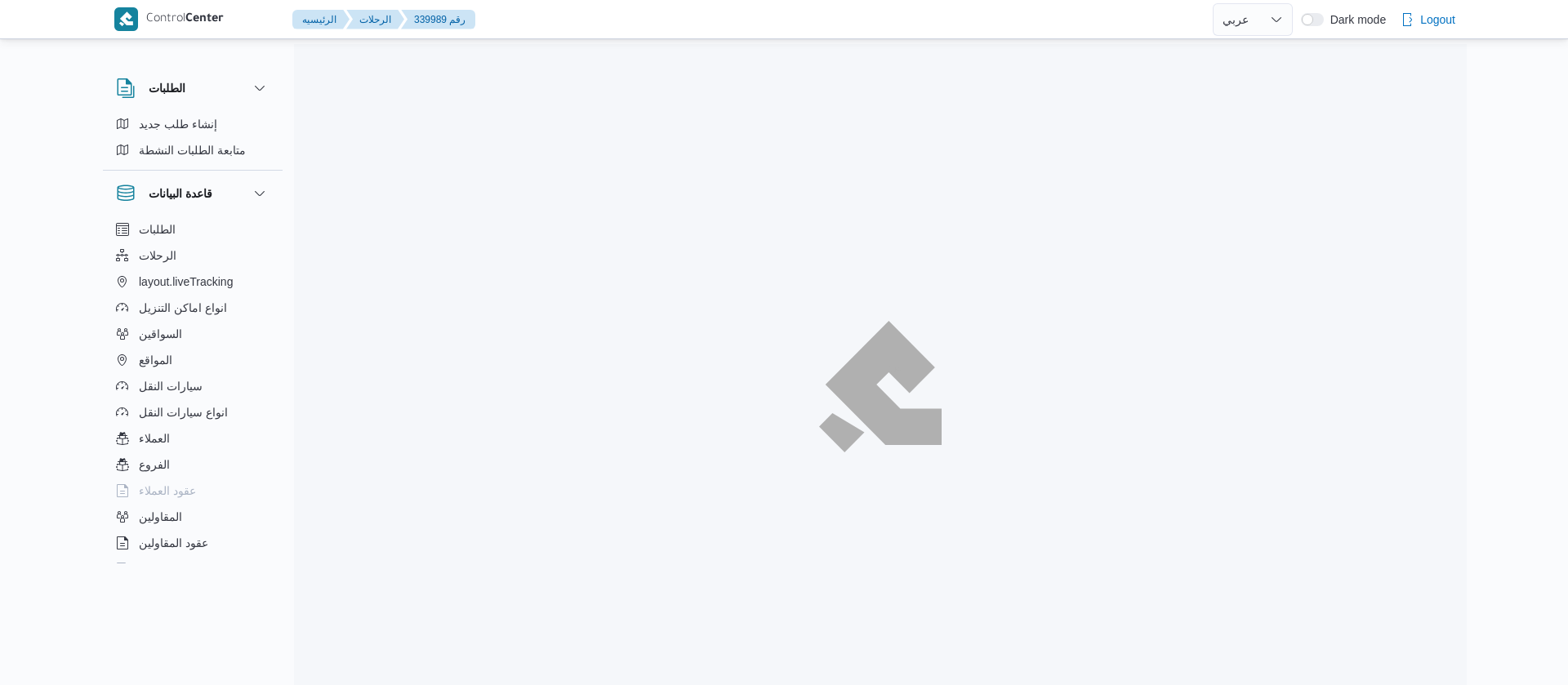
select select "ar"
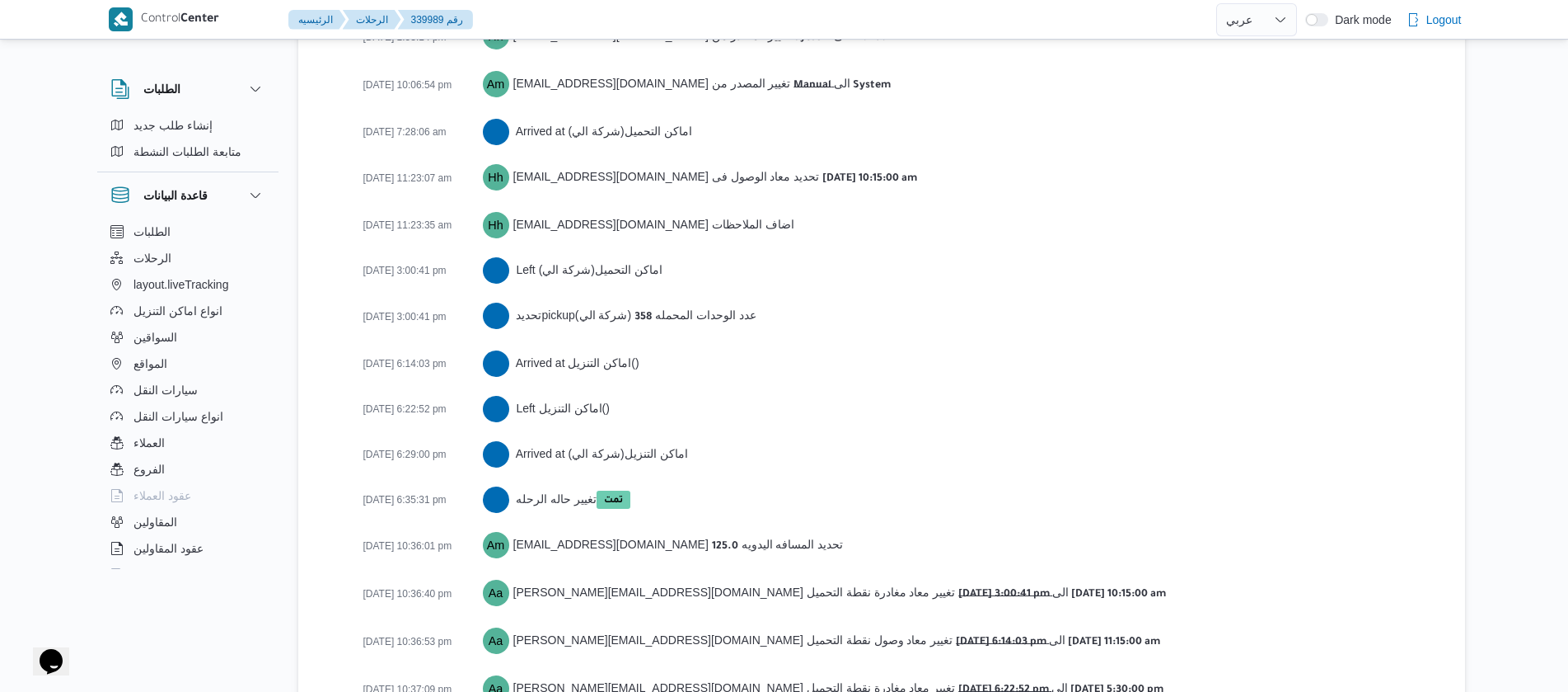
scroll to position [2773, 0]
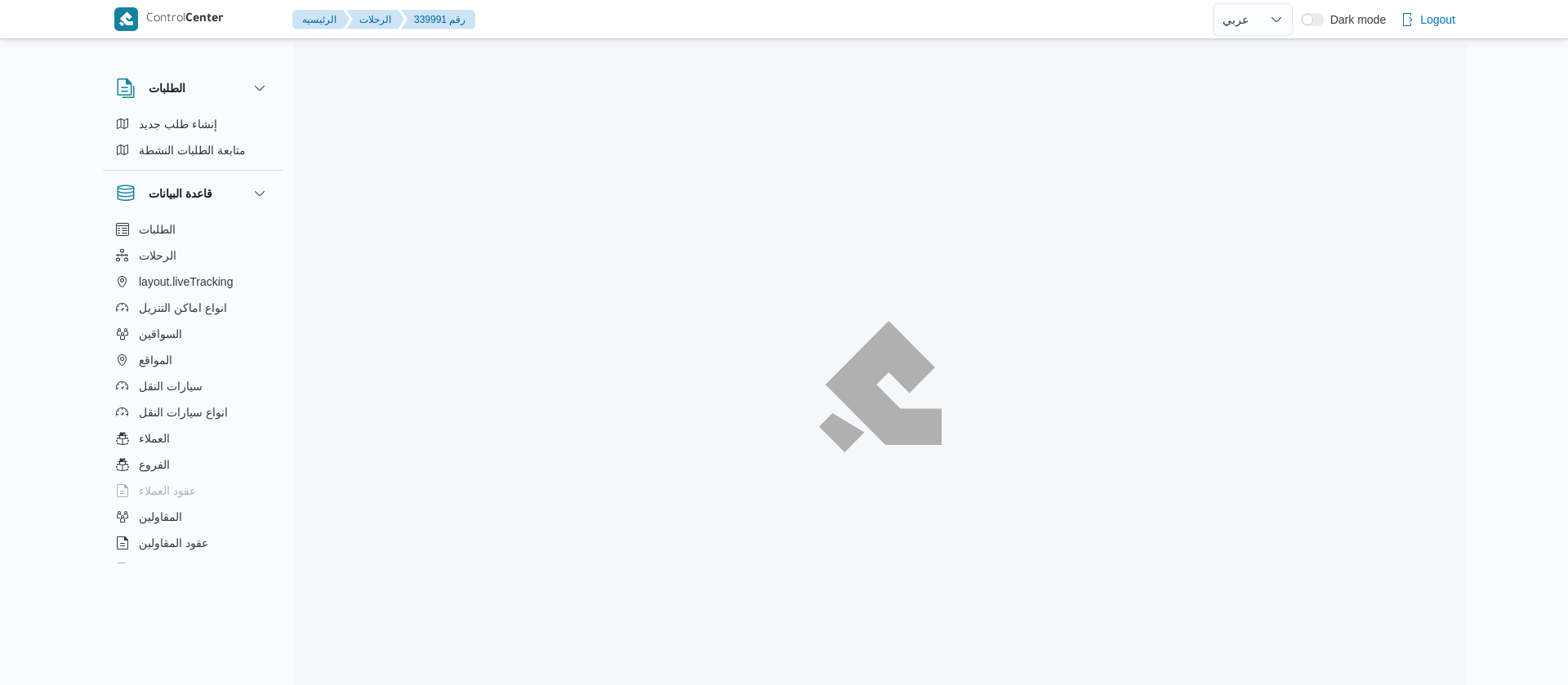
select select "ar"
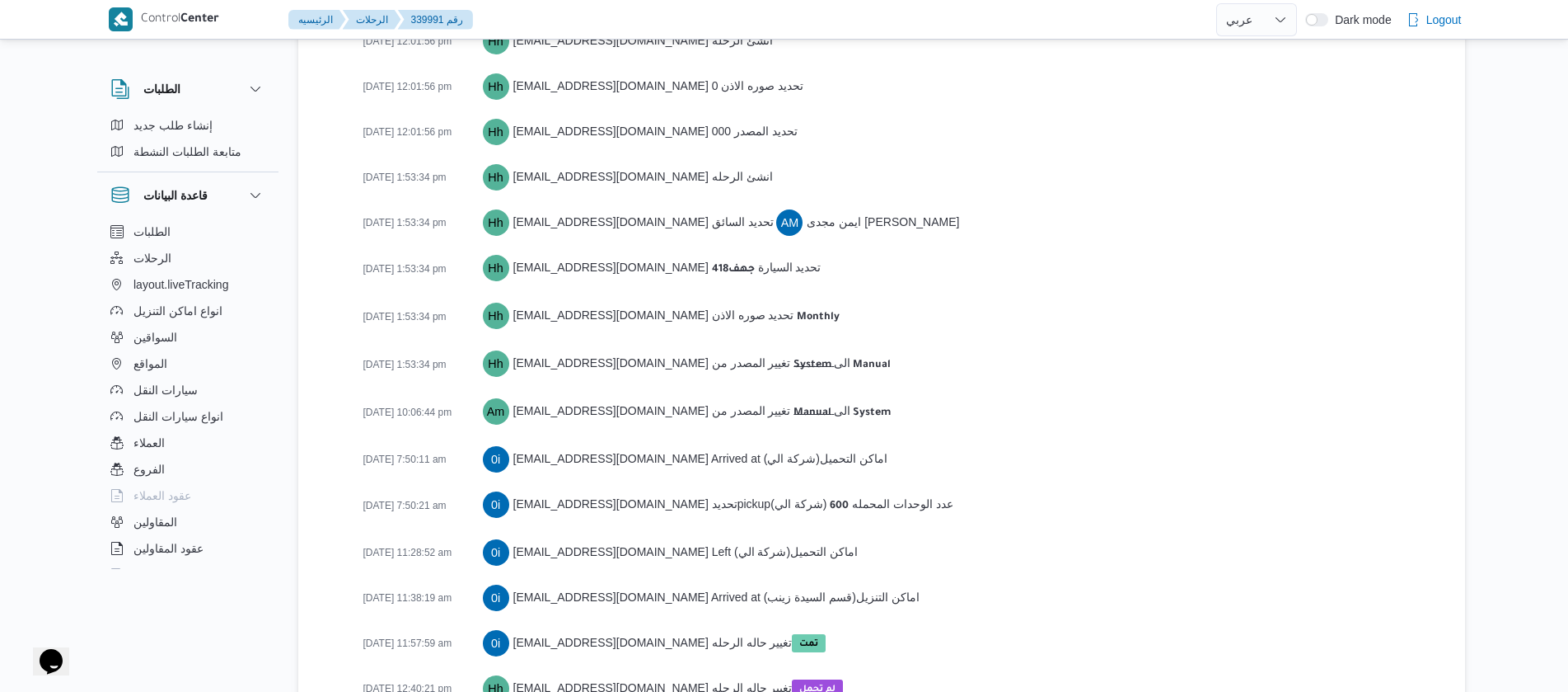
scroll to position [2406, 0]
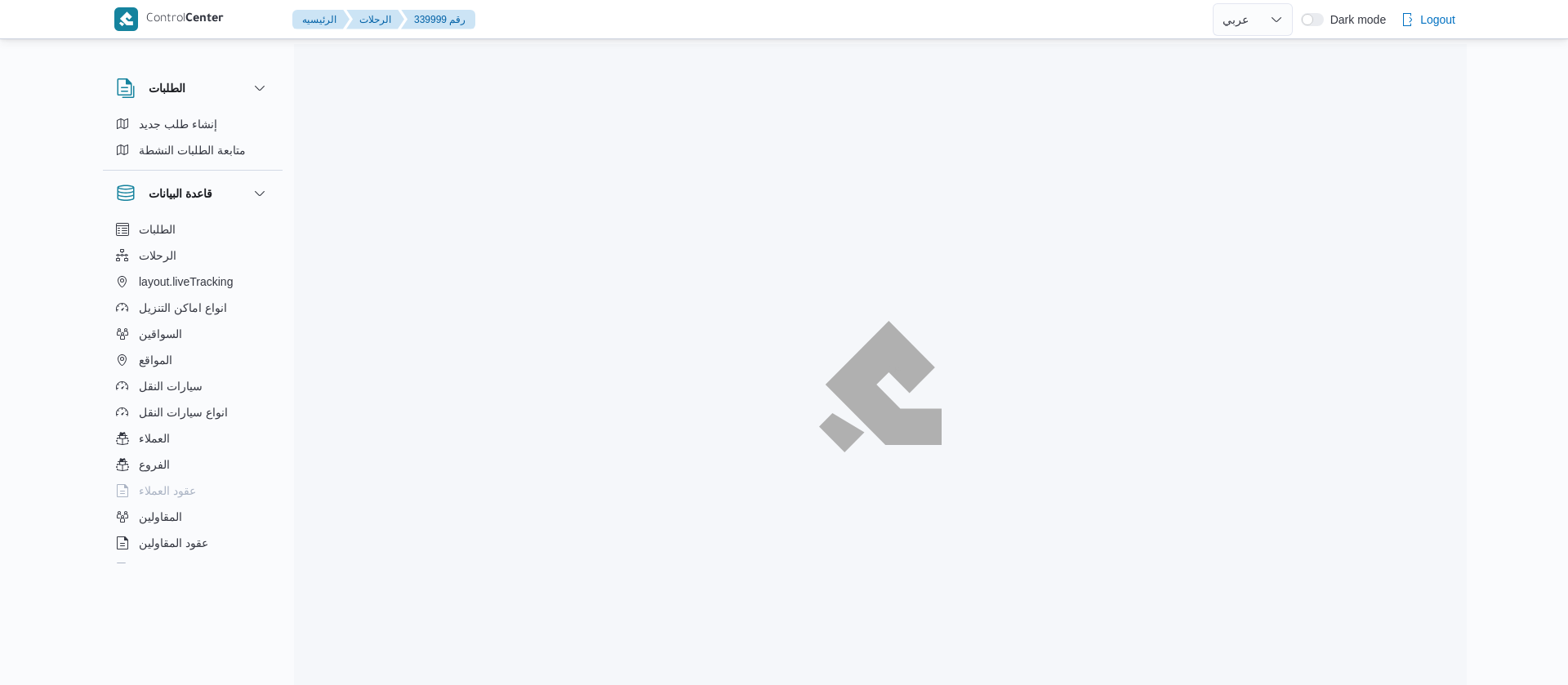
select select "ar"
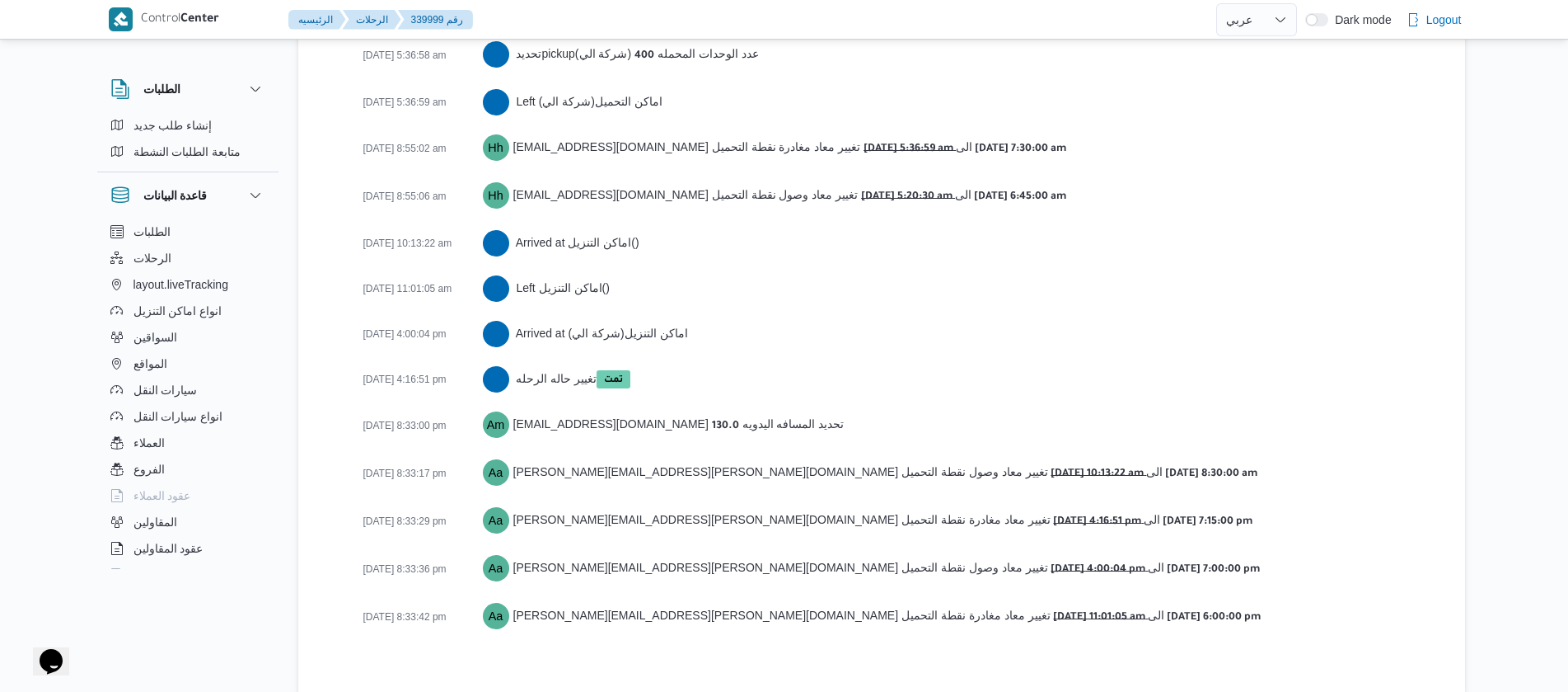
scroll to position [2819, 0]
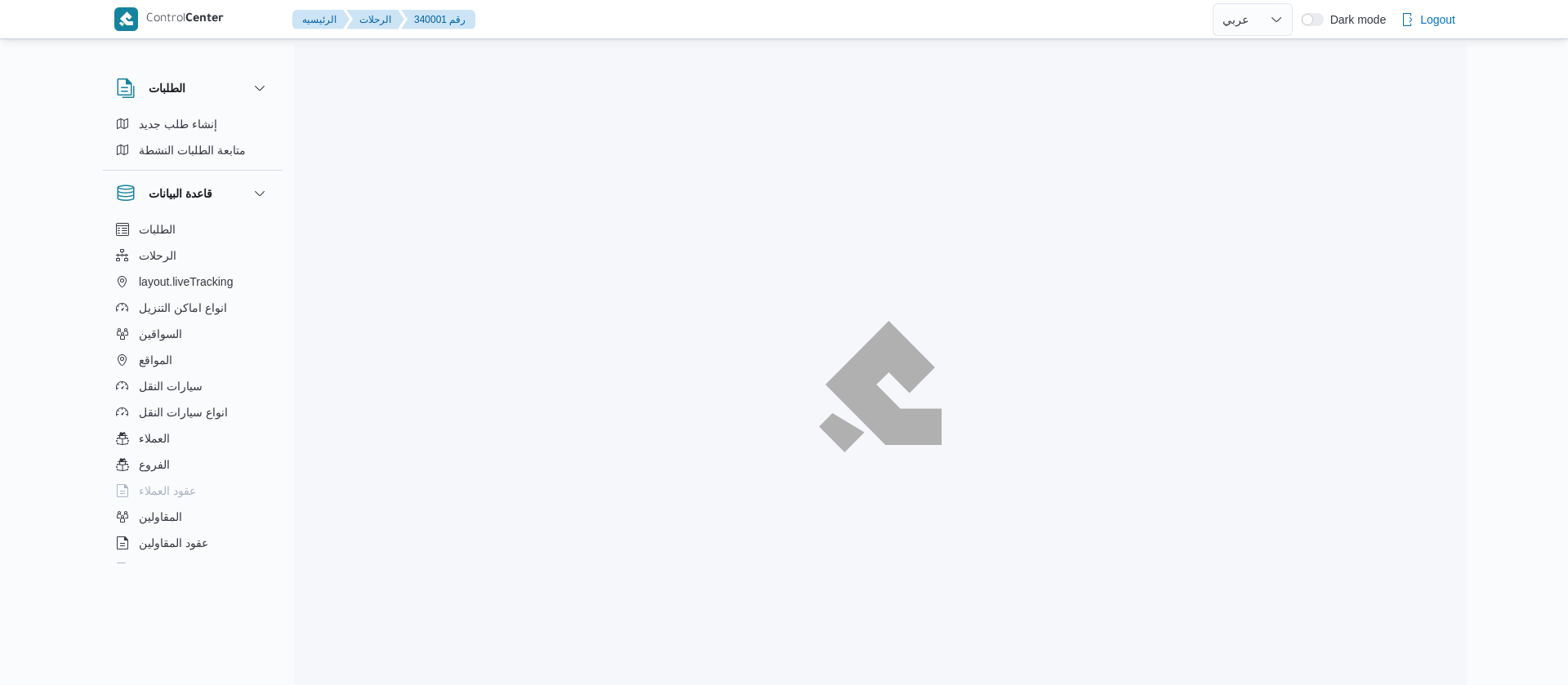
select select "ar"
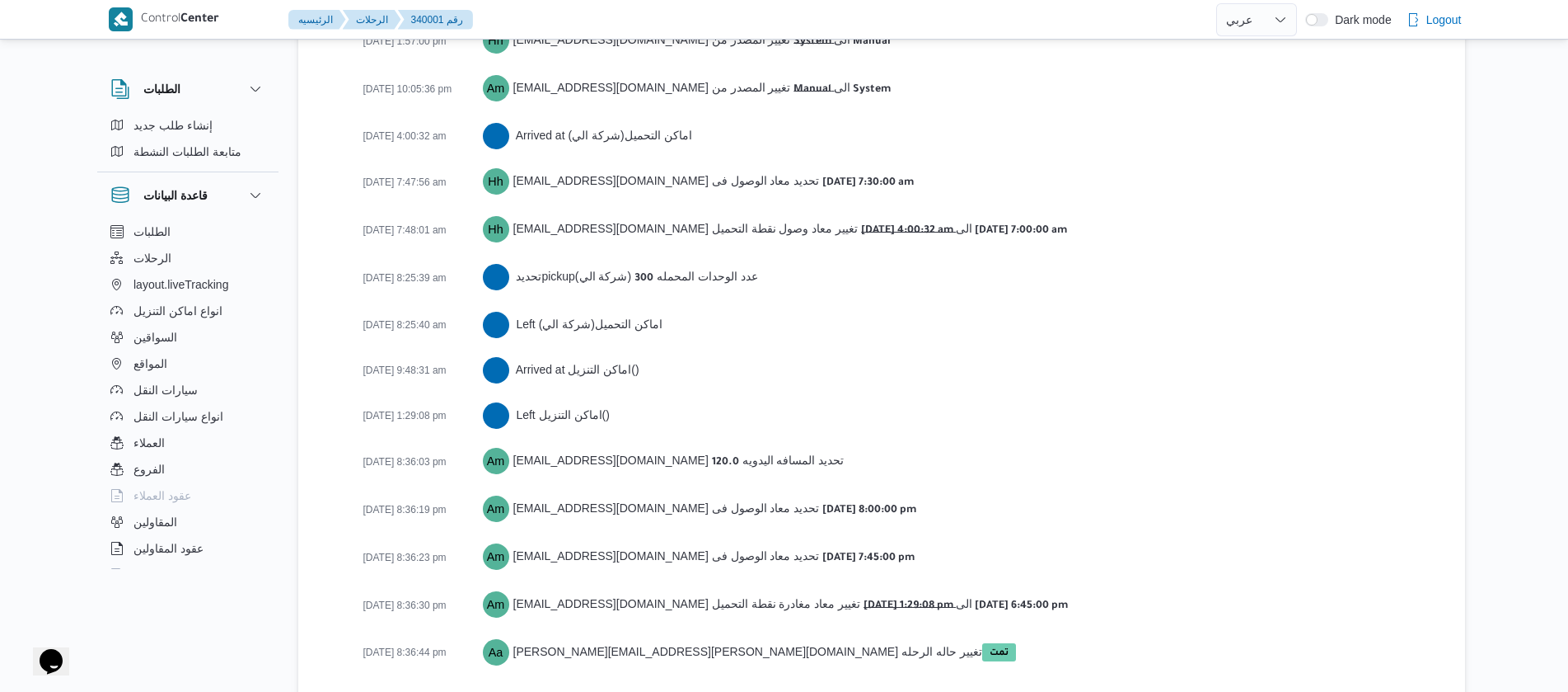
scroll to position [2701, 0]
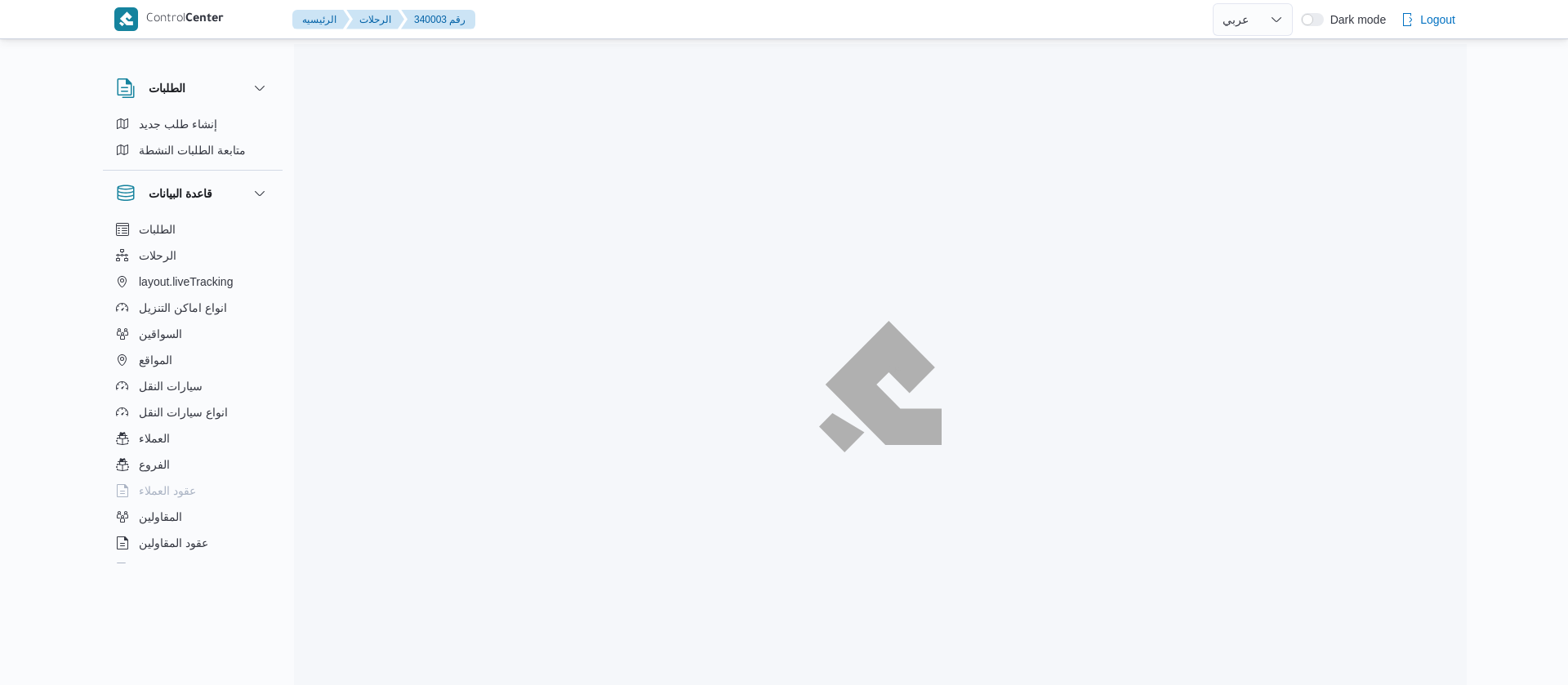
select select "ar"
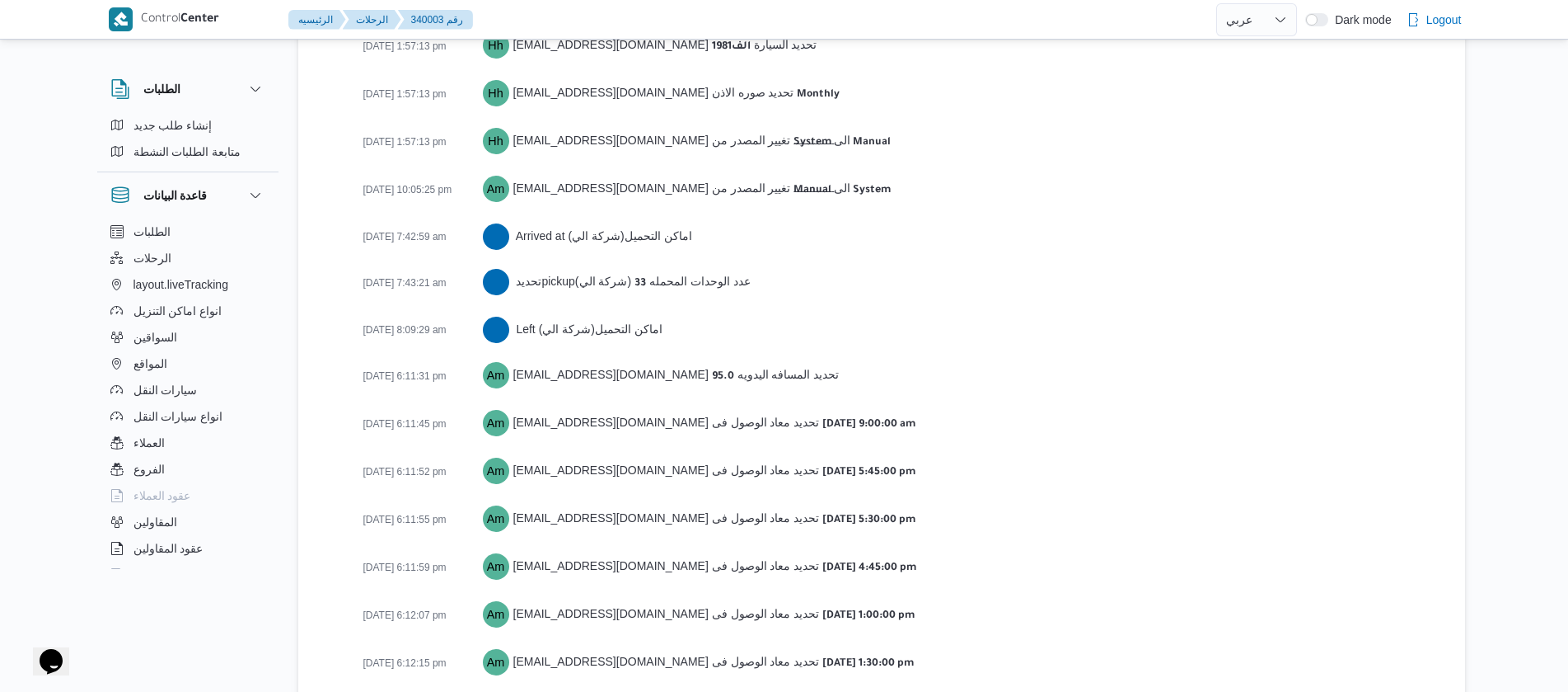
scroll to position [2602, 0]
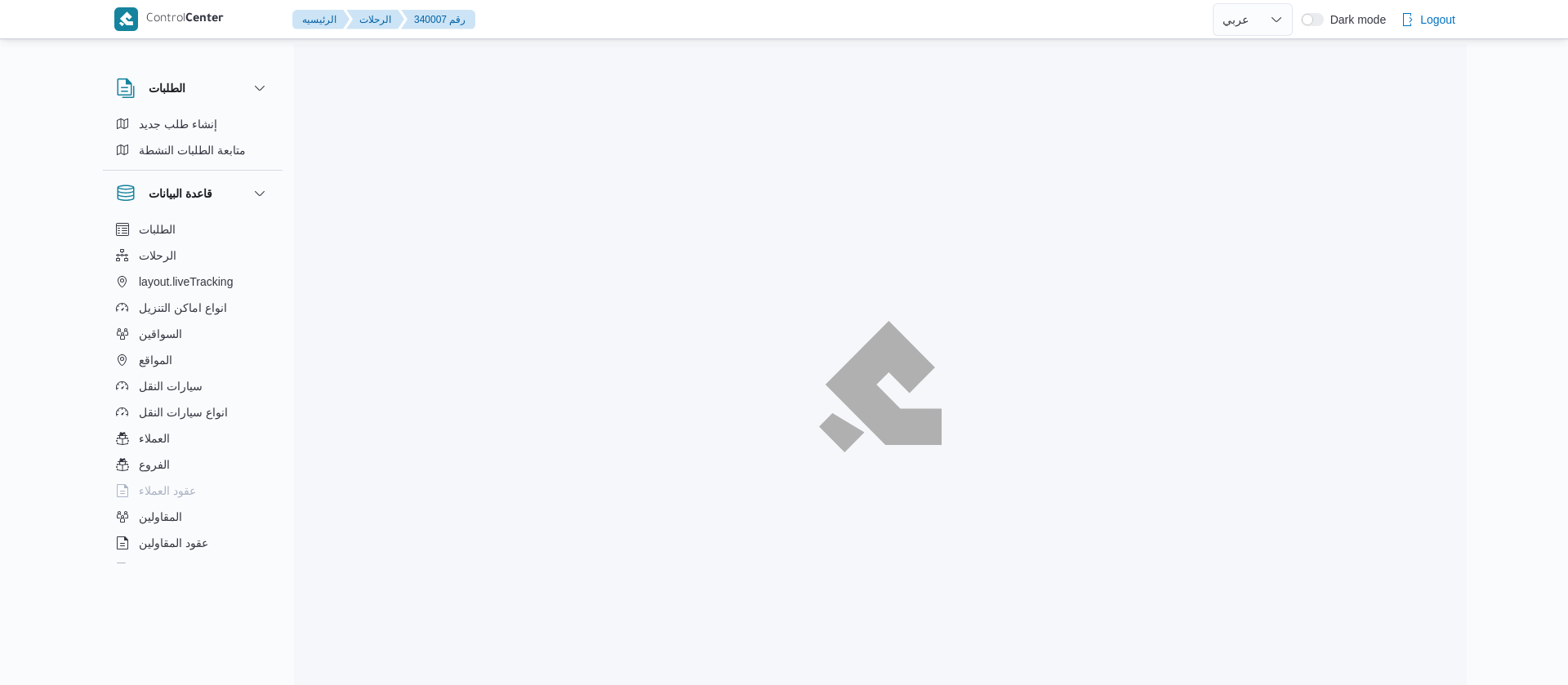
select select "ar"
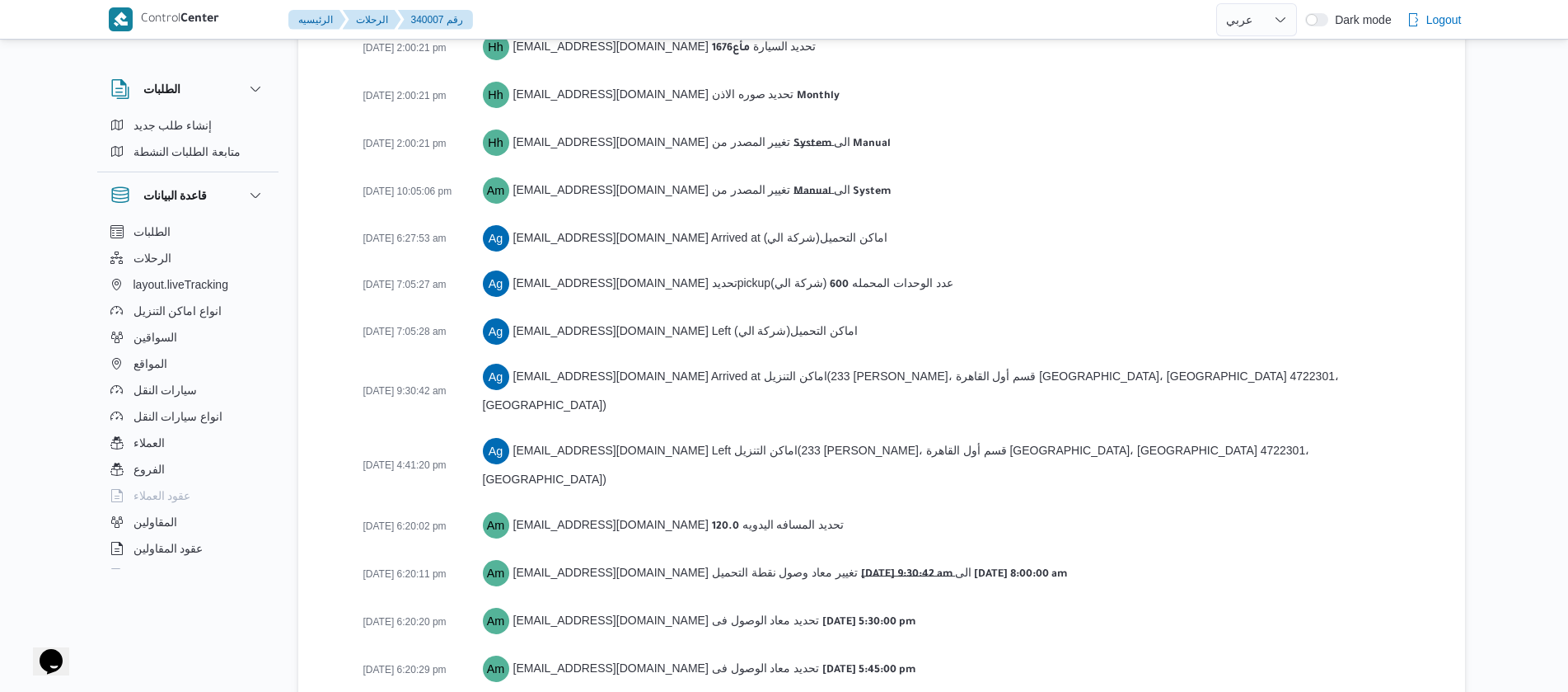
scroll to position [2608, 0]
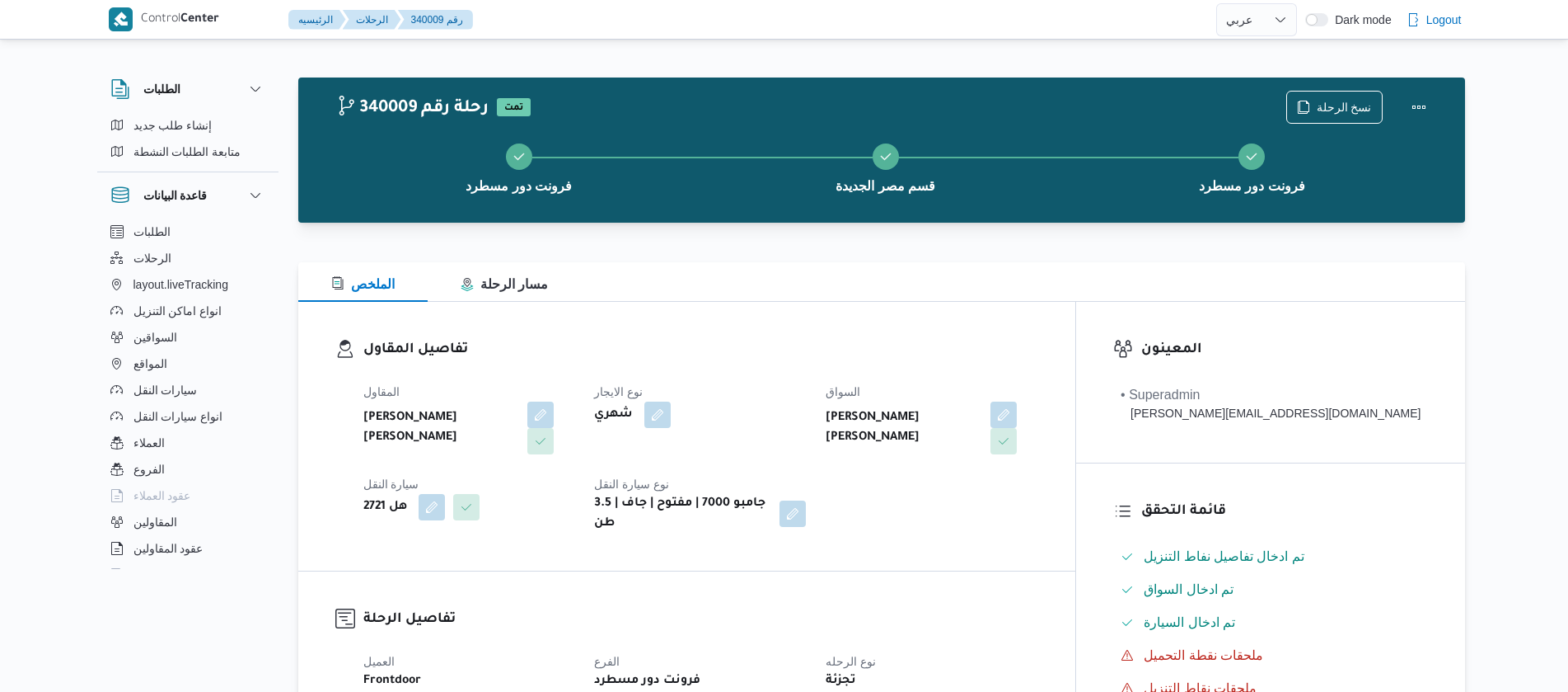
select select "ar"
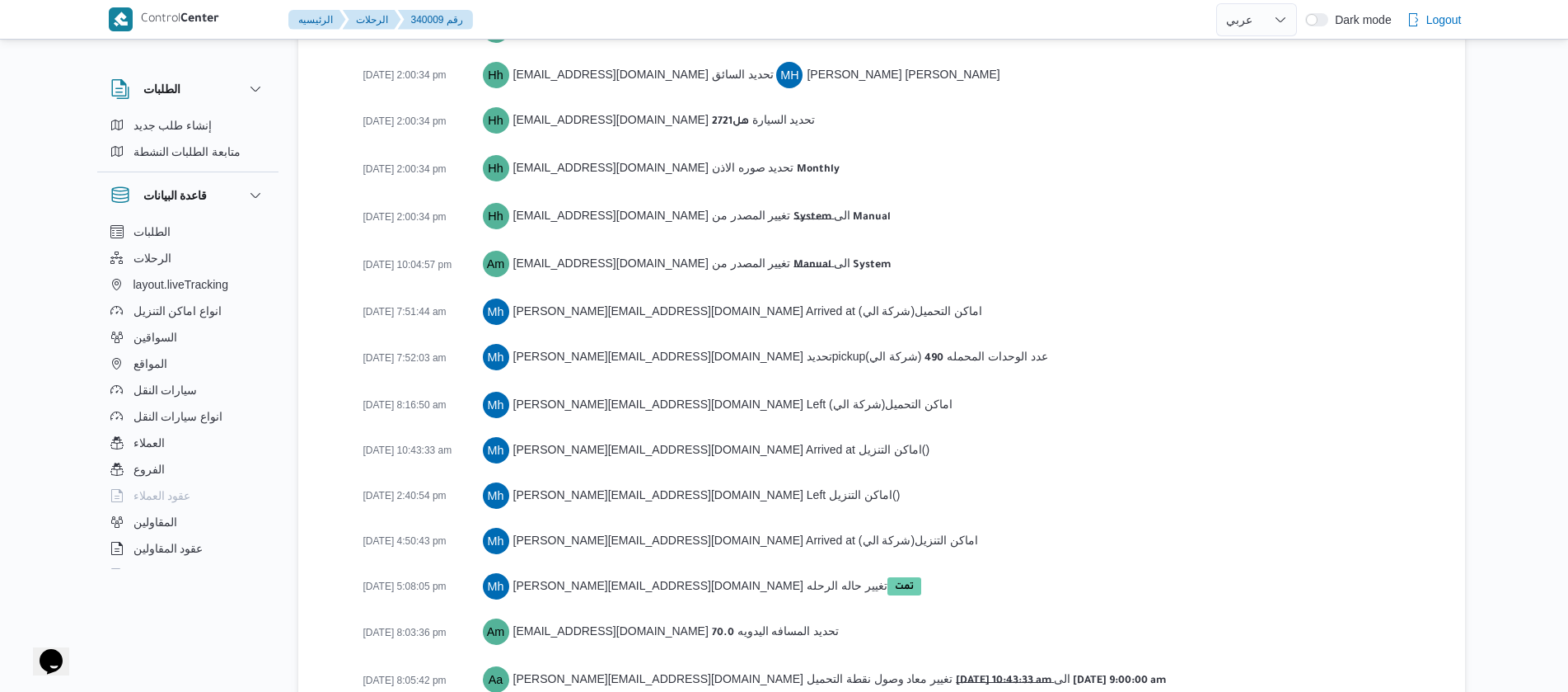
scroll to position [2608, 0]
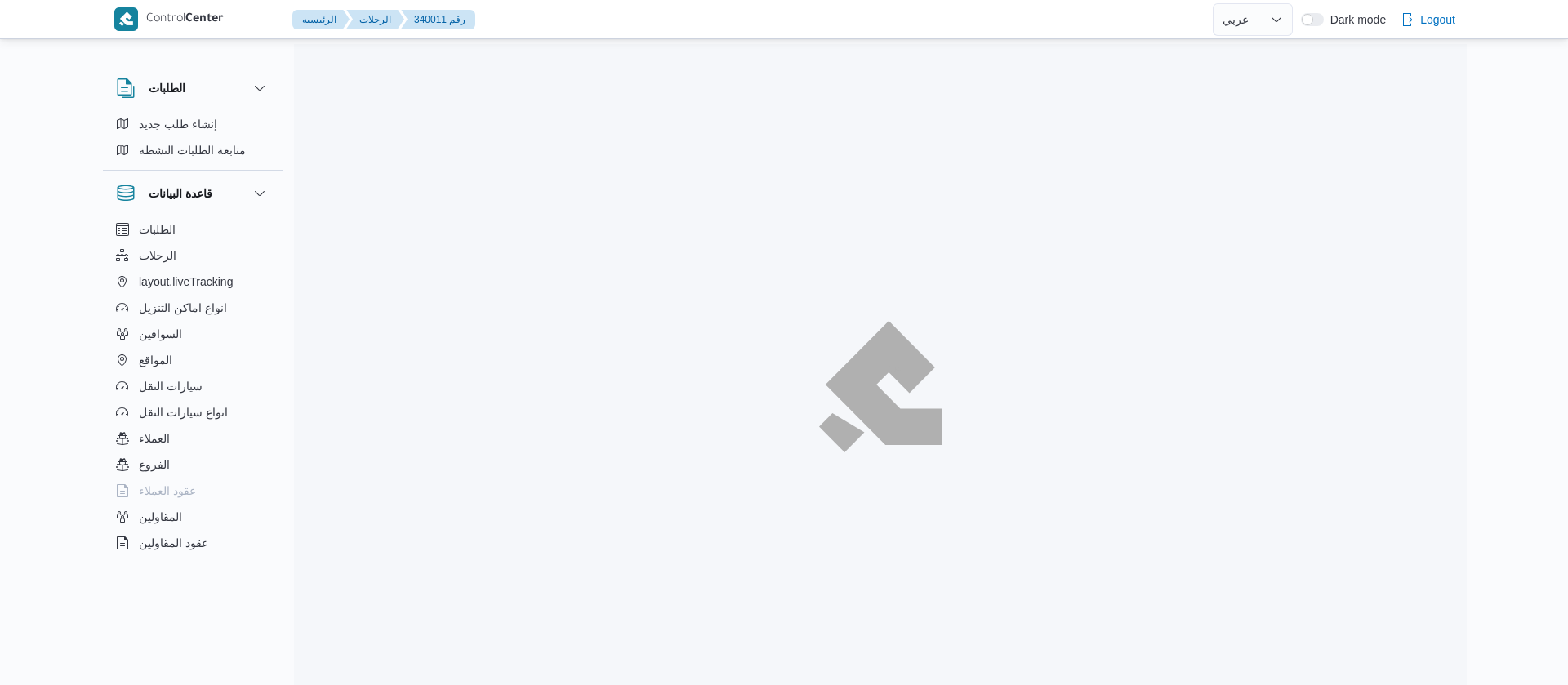
select select "ar"
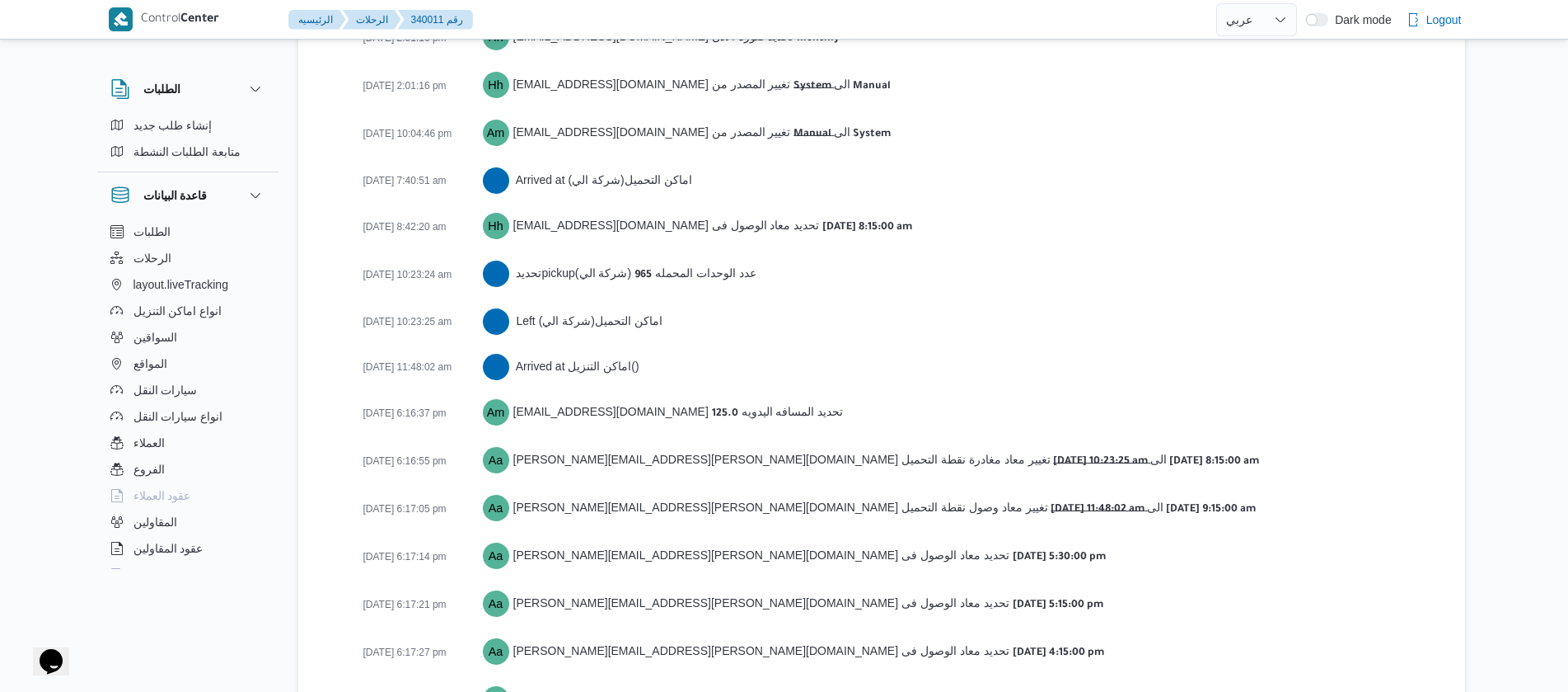
scroll to position [2590, 0]
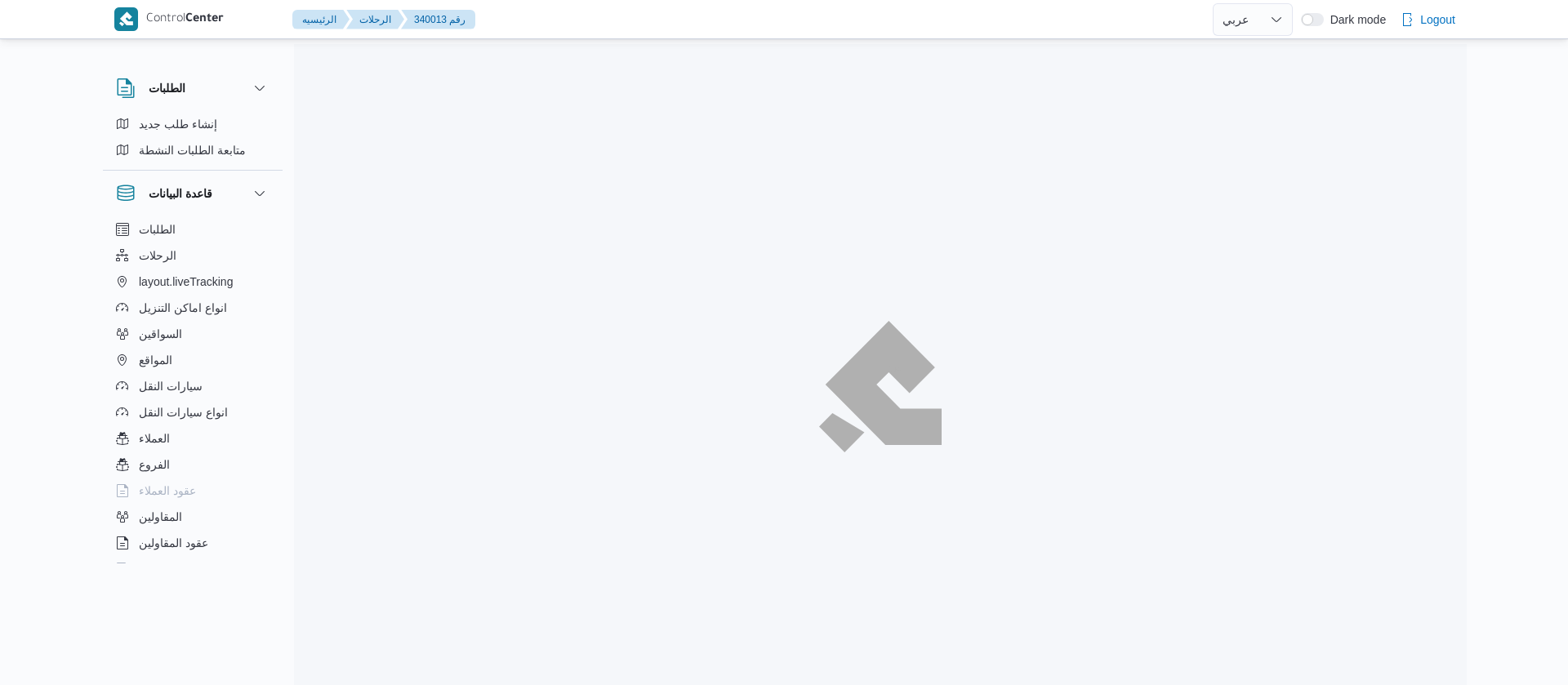
select select "ar"
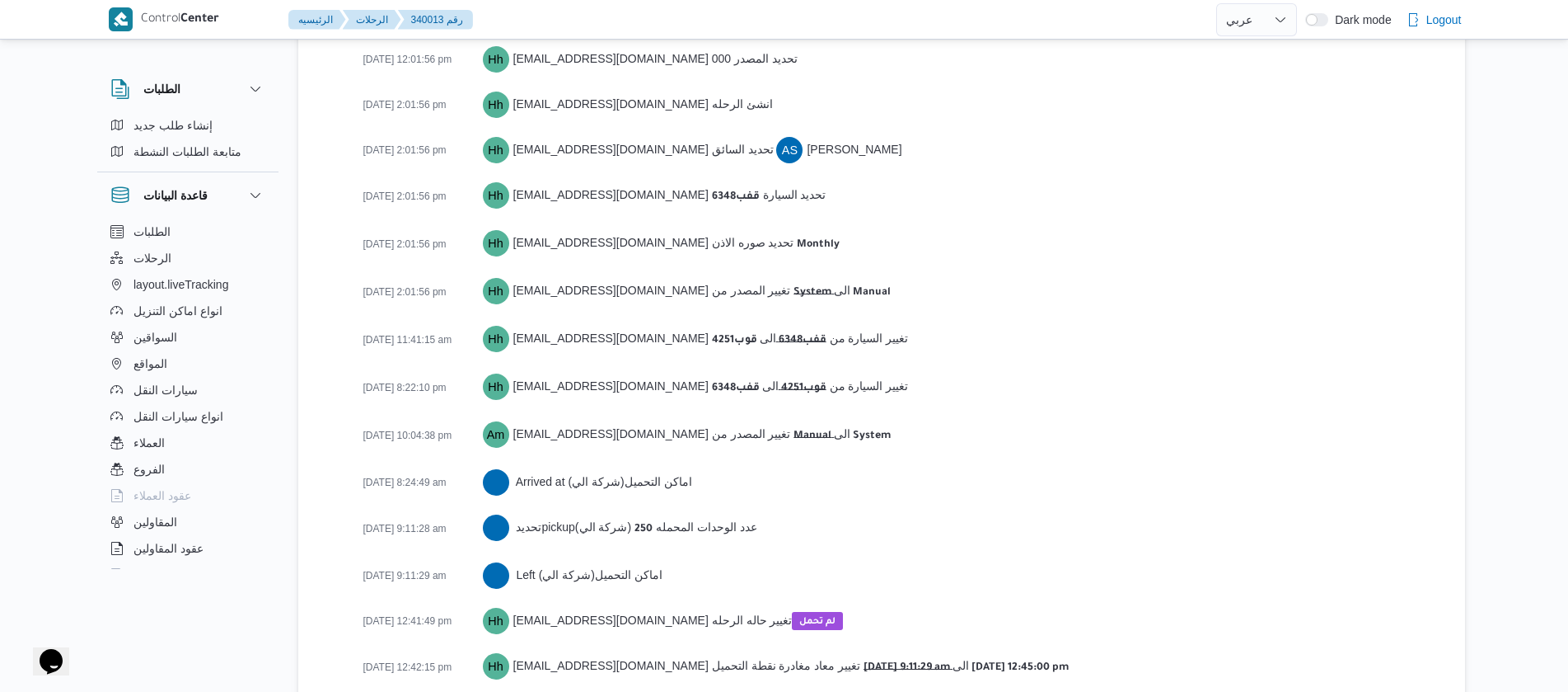
scroll to position [2428, 0]
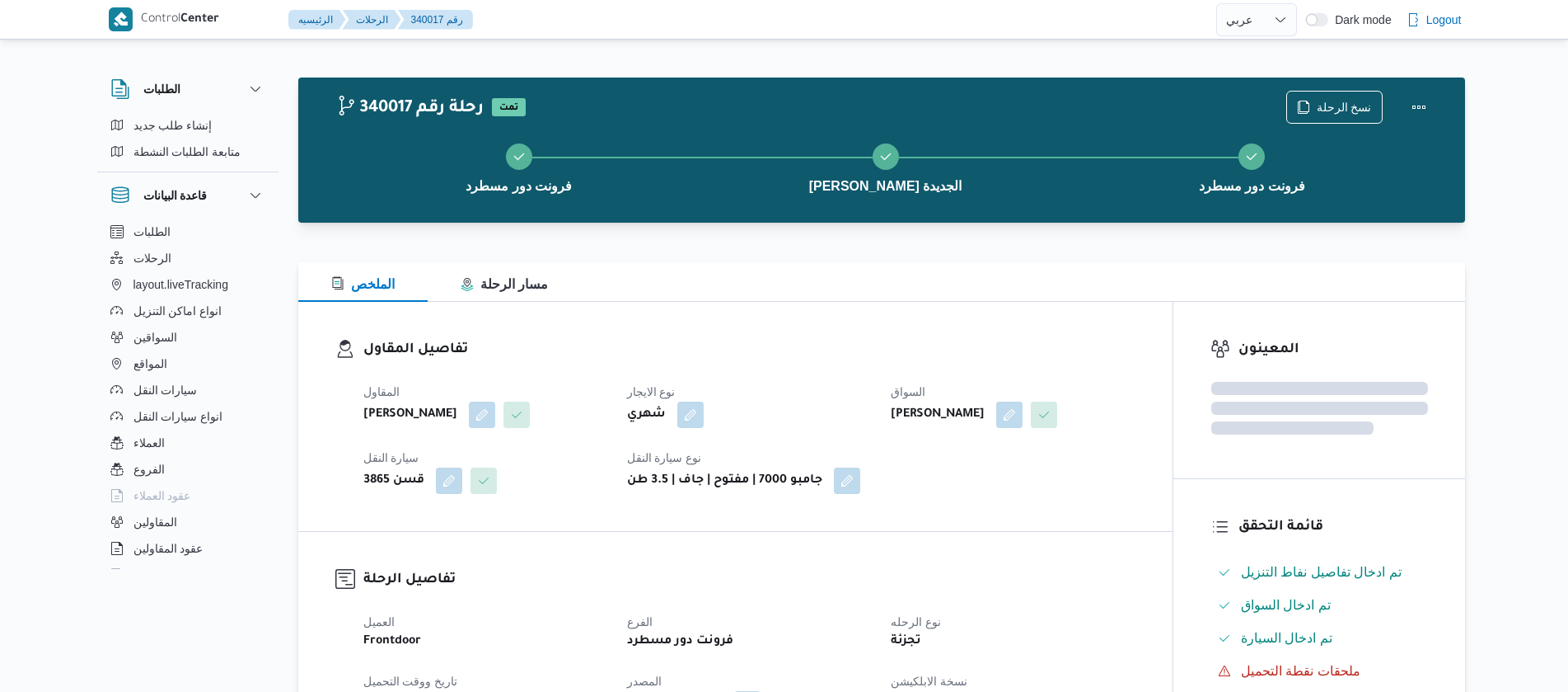
select select "ar"
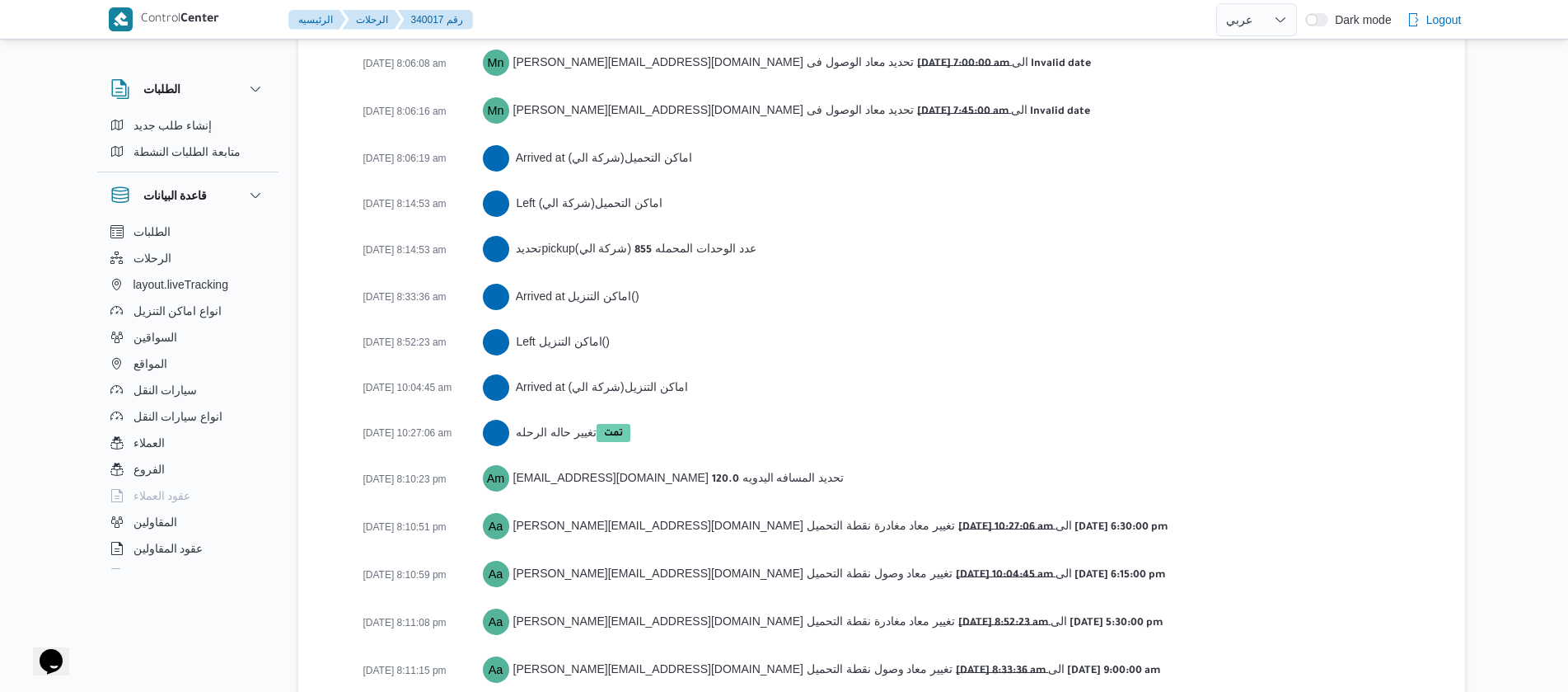
scroll to position [2931, 0]
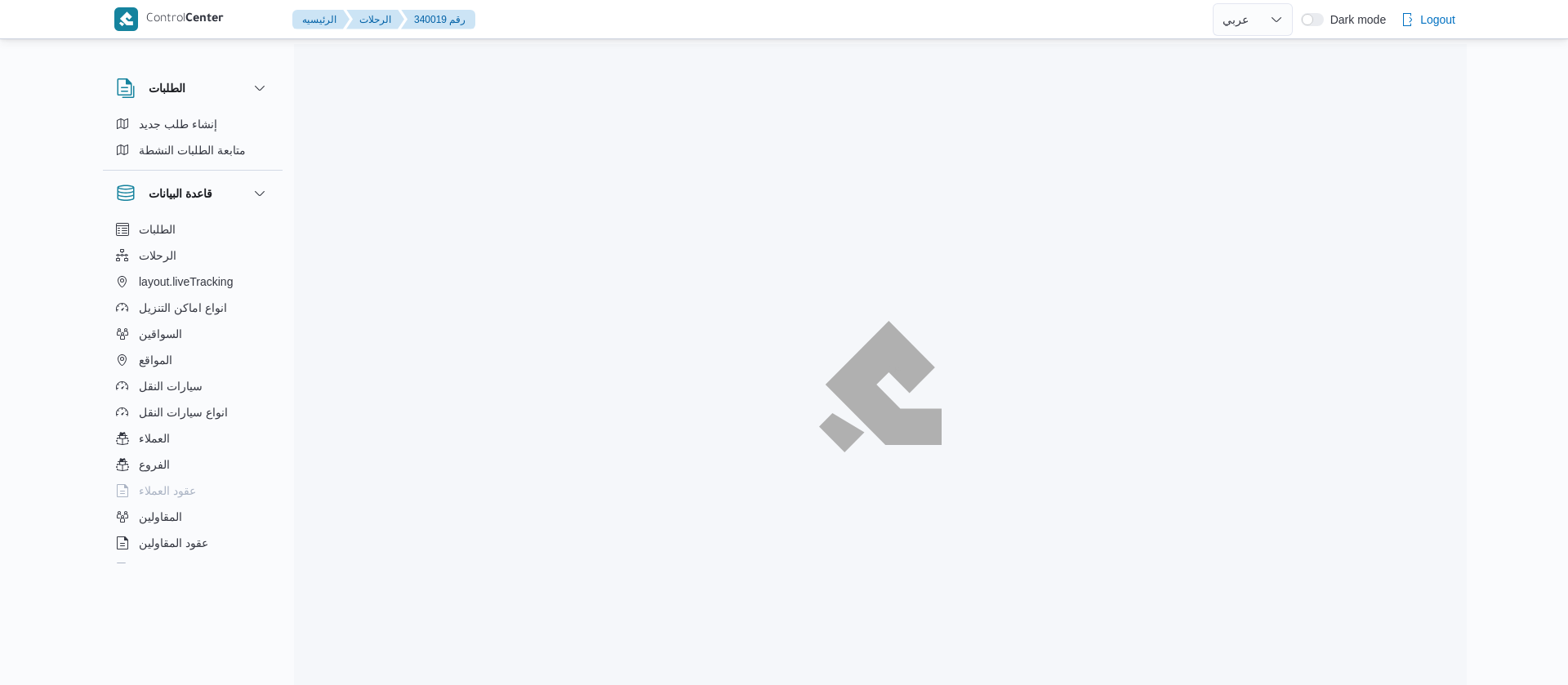
select select "ar"
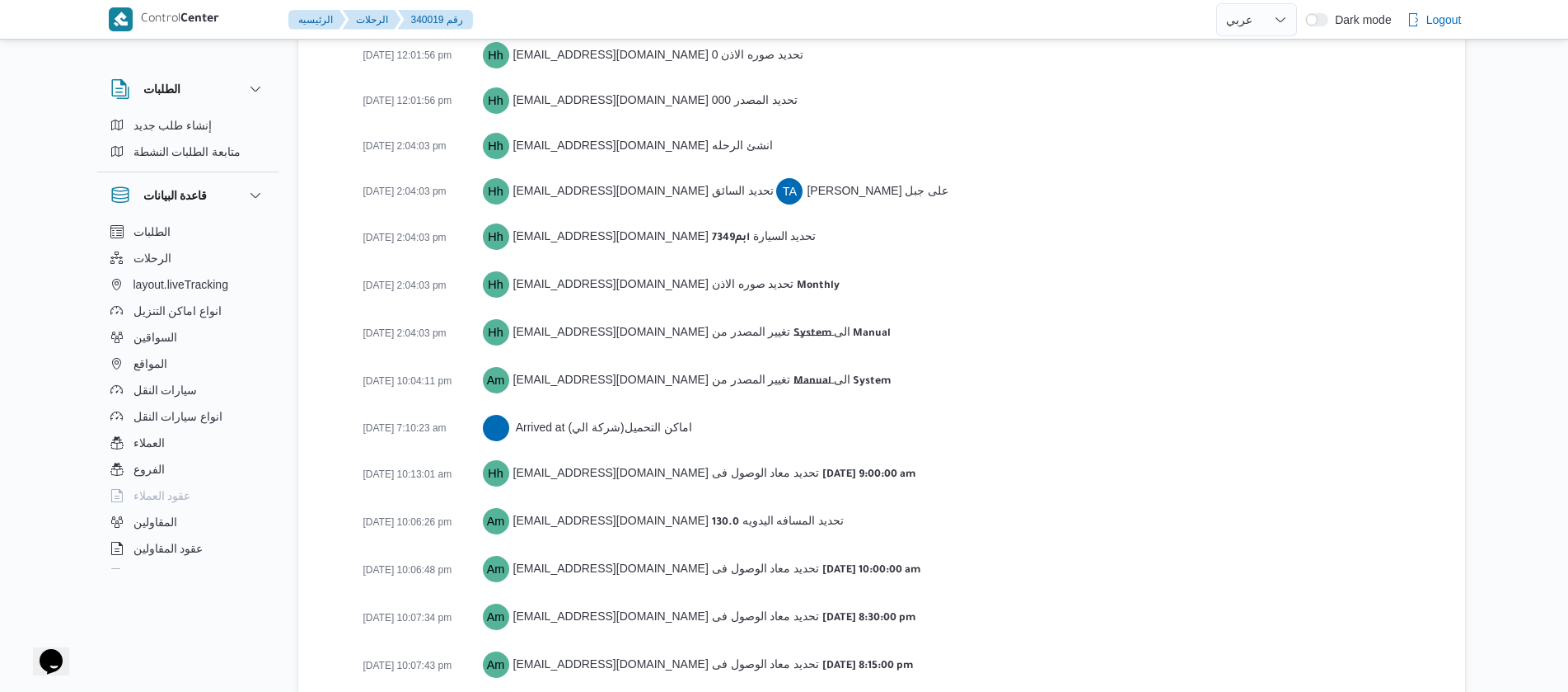
scroll to position [2517, 0]
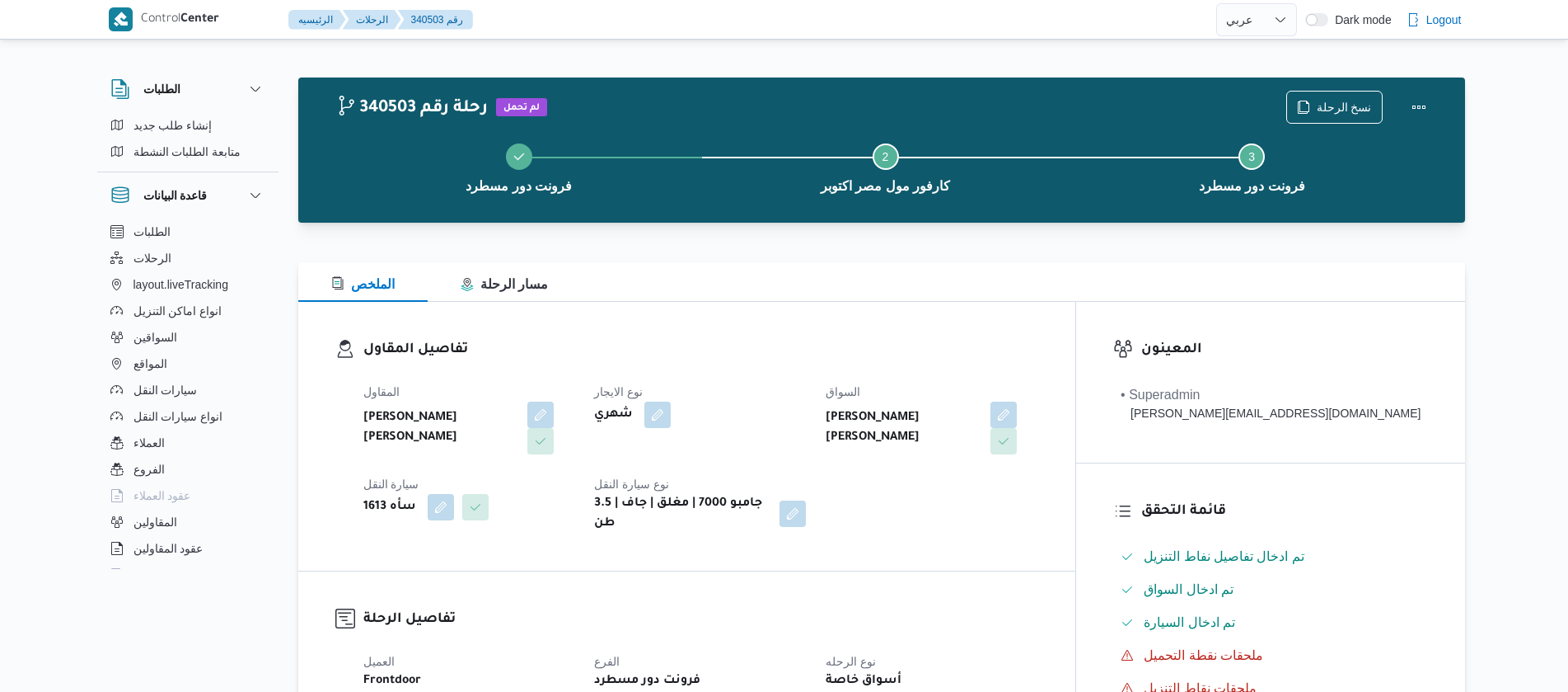
select select "ar"
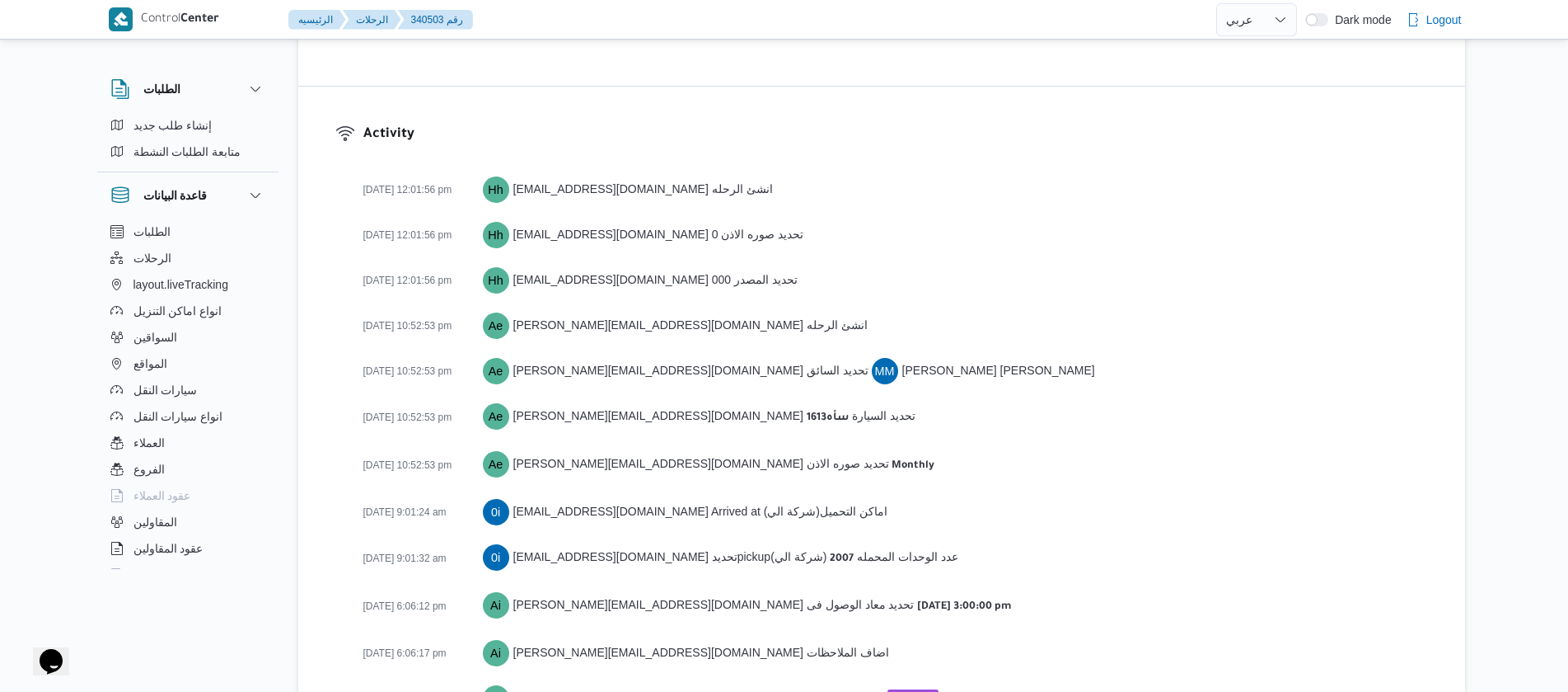
scroll to position [2286, 0]
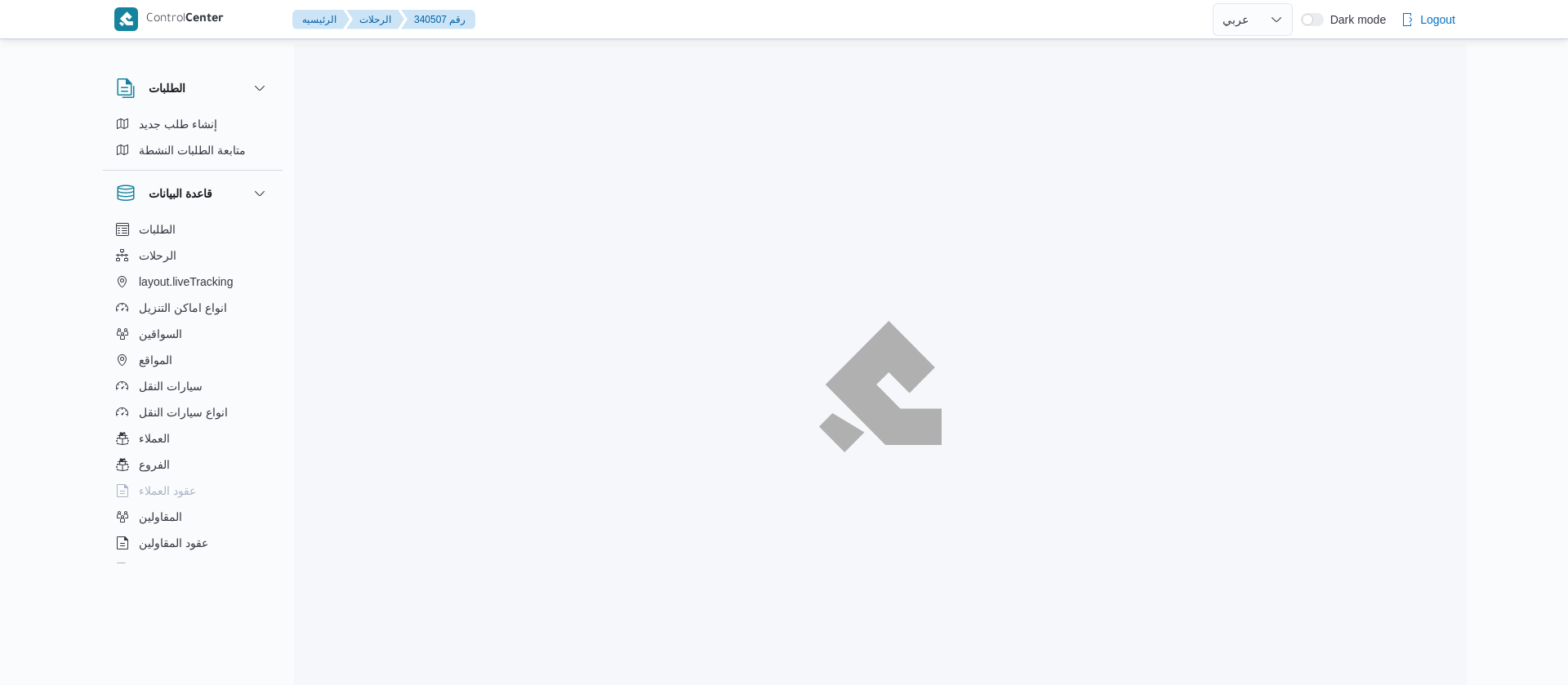
select select "ar"
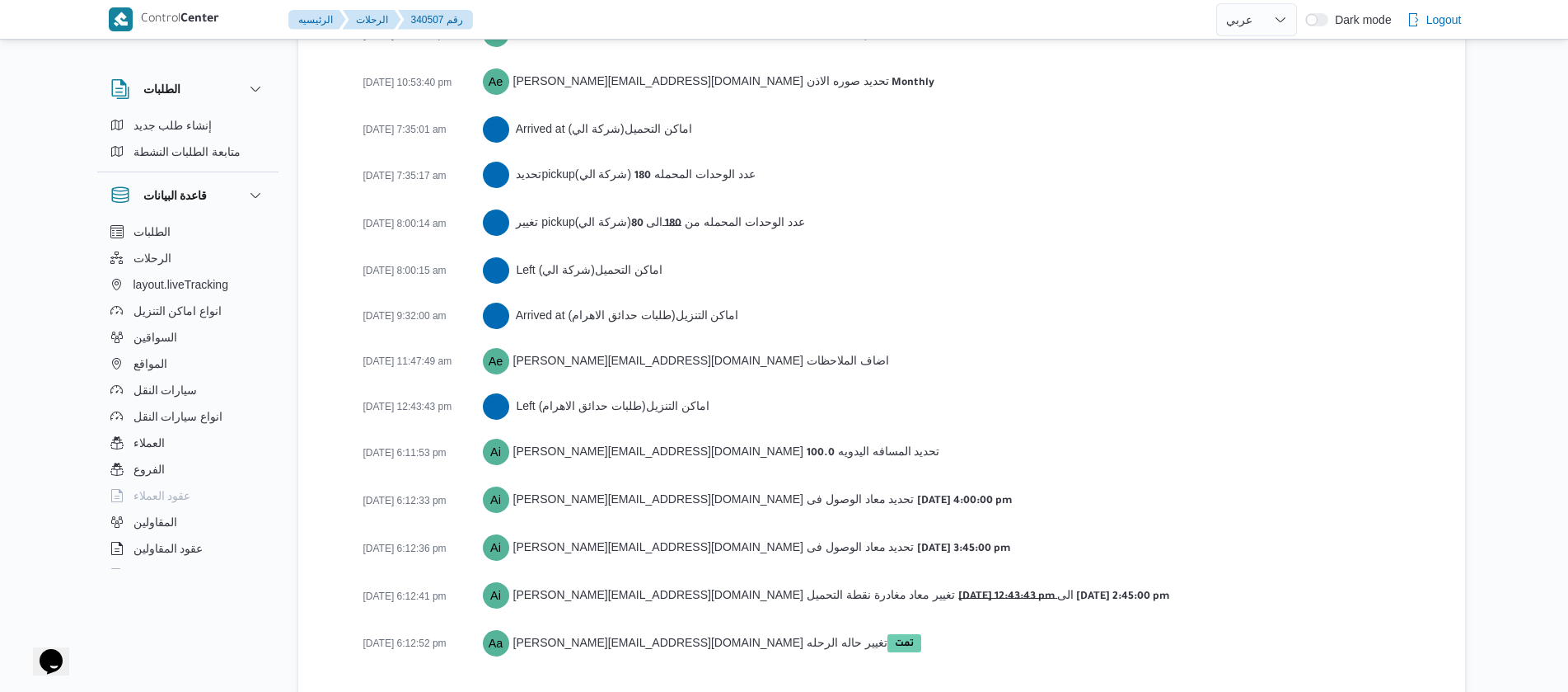
scroll to position [2608, 0]
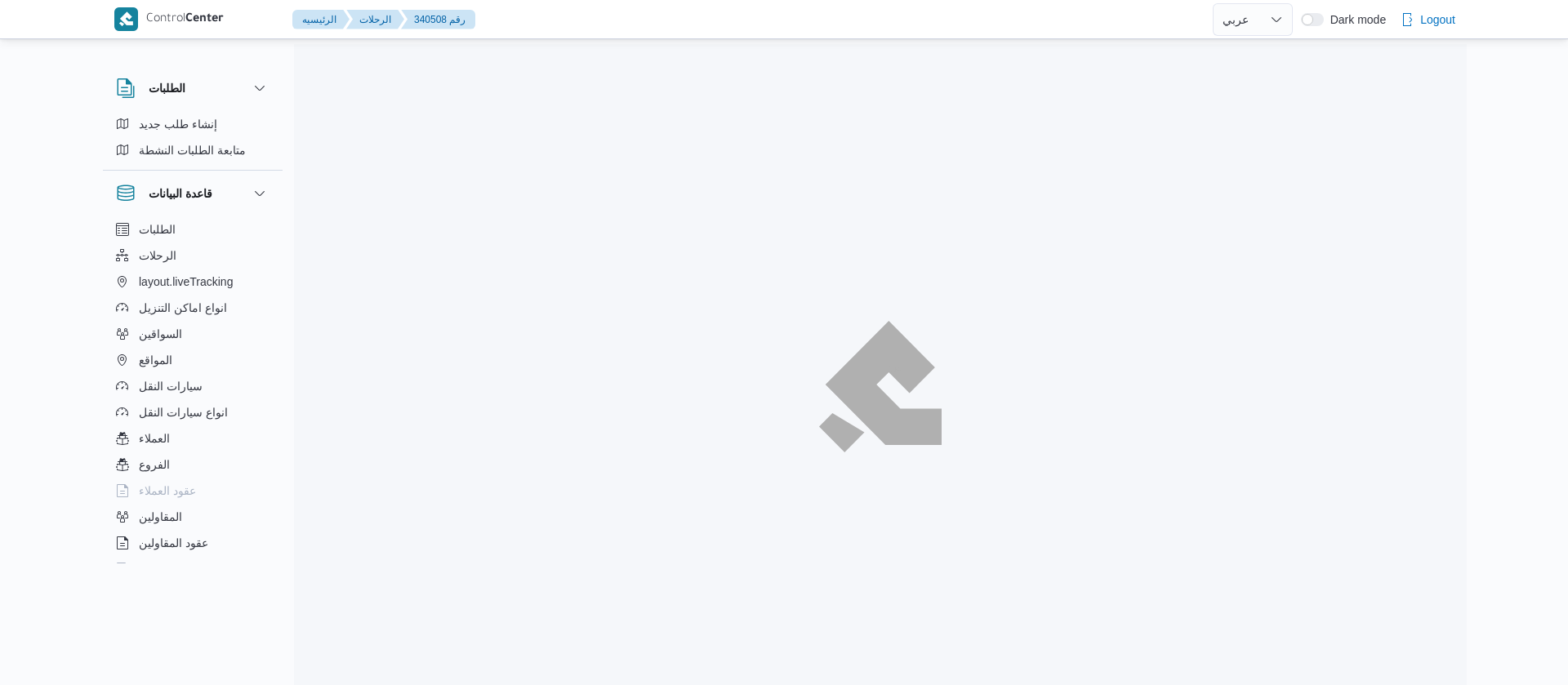
select select "ar"
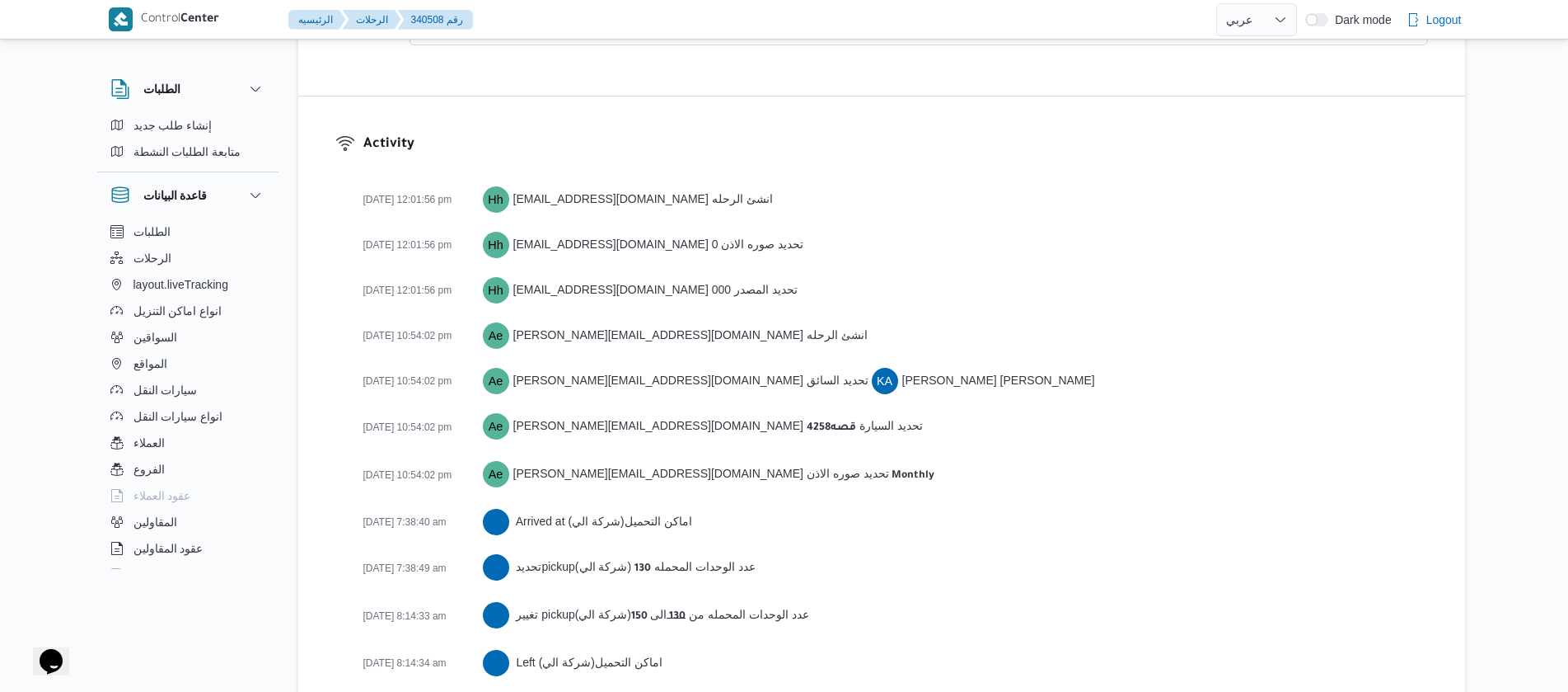
scroll to position [2204, 0]
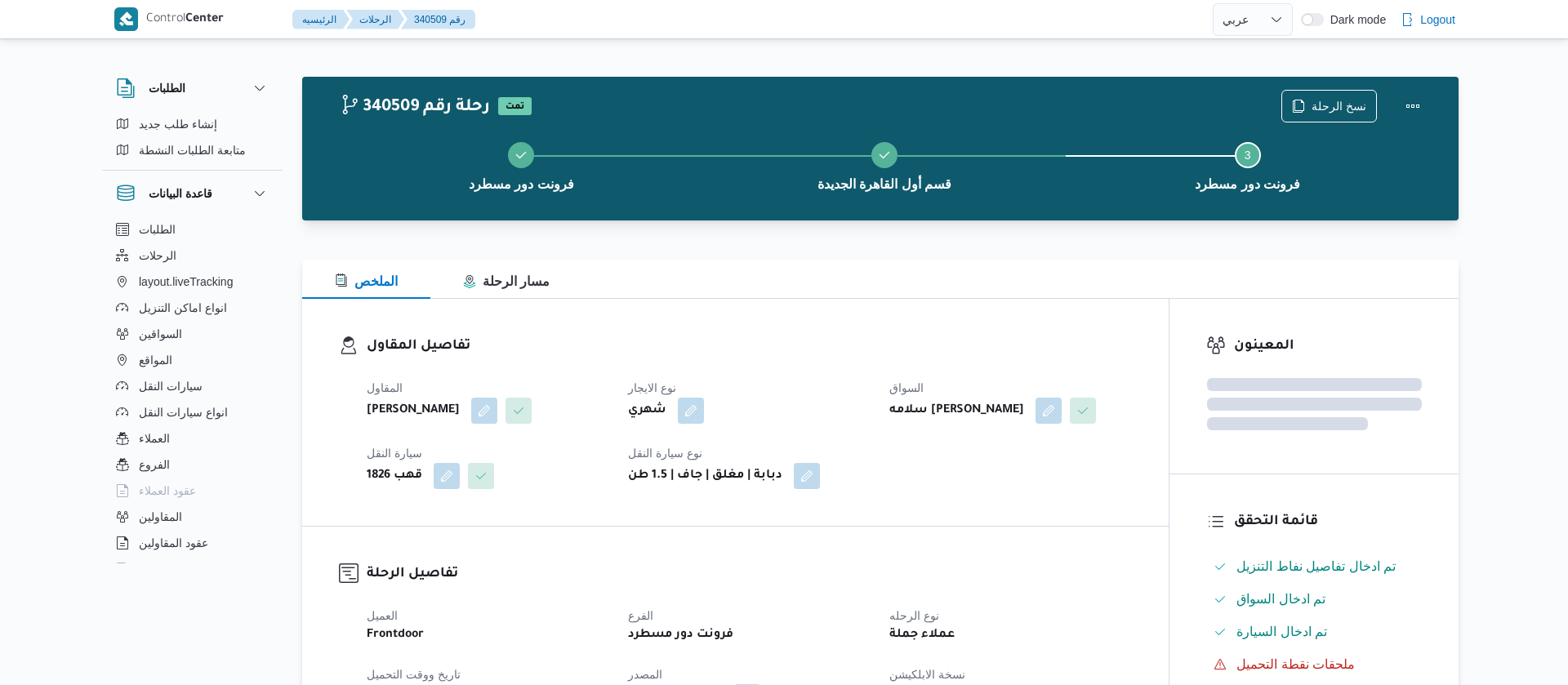
select select "ar"
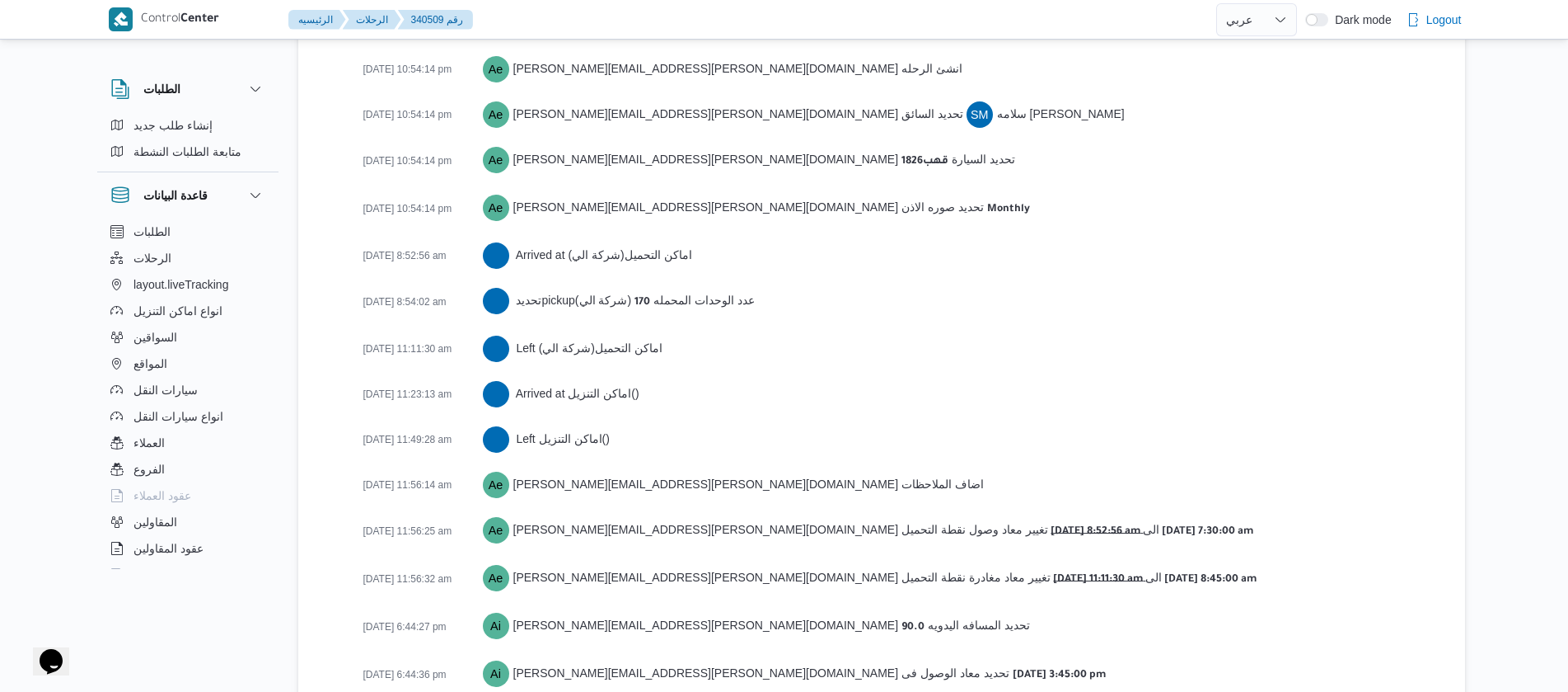
scroll to position [2563, 0]
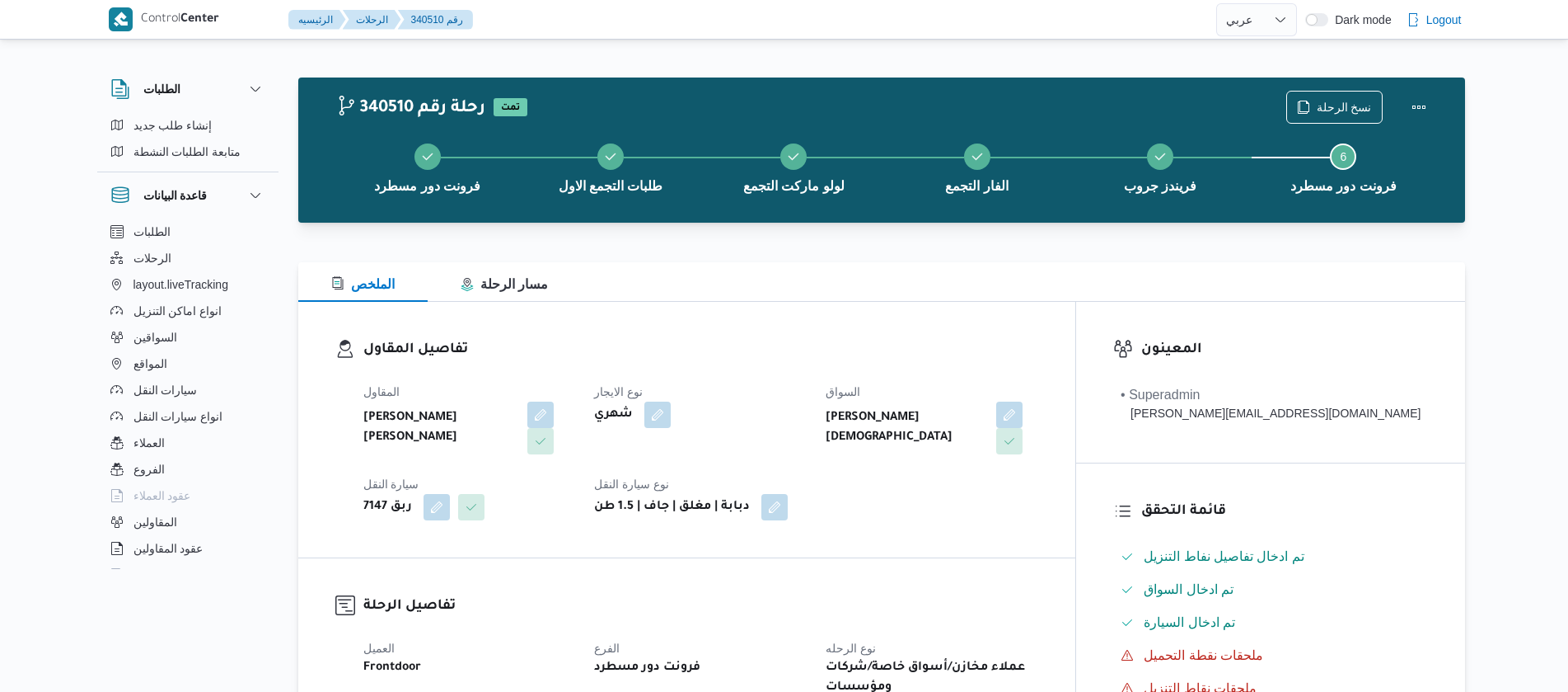
select select "ar"
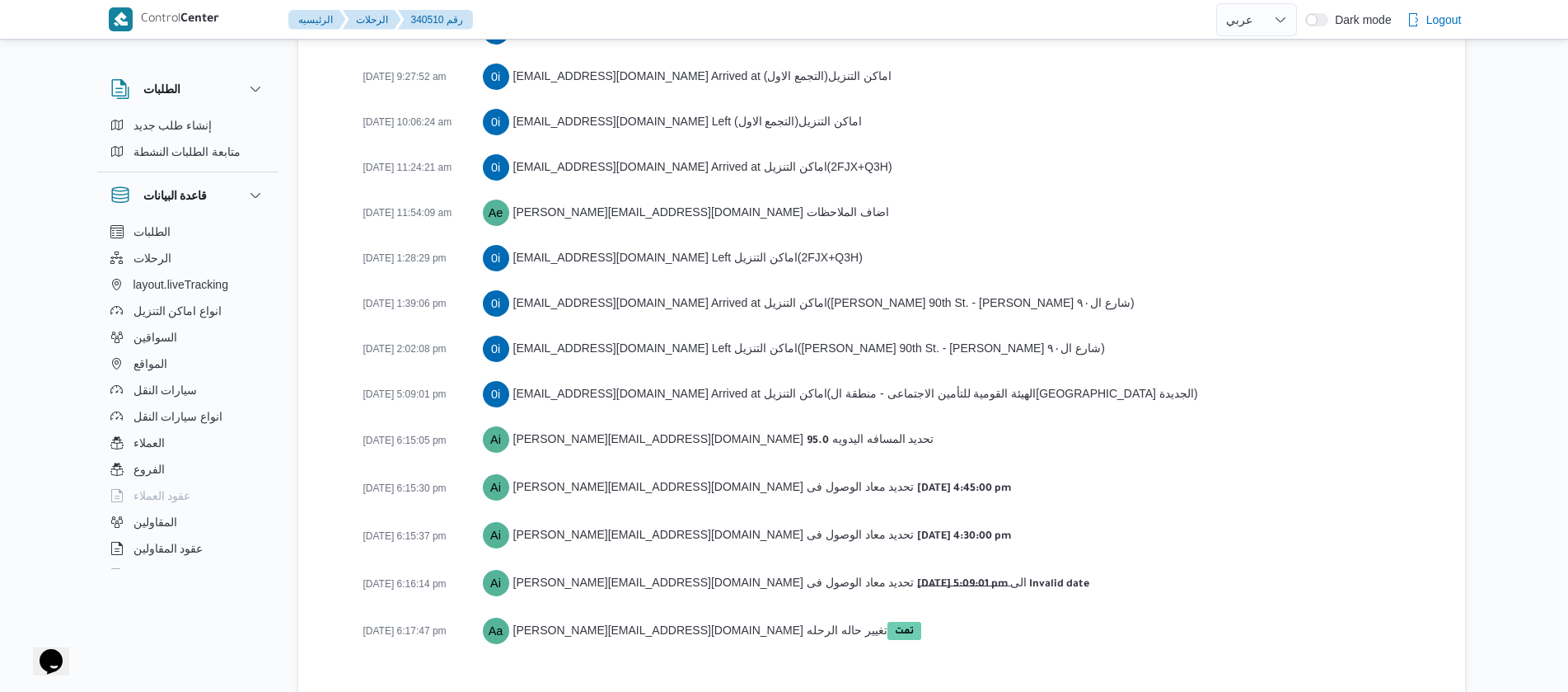
scroll to position [3014, 0]
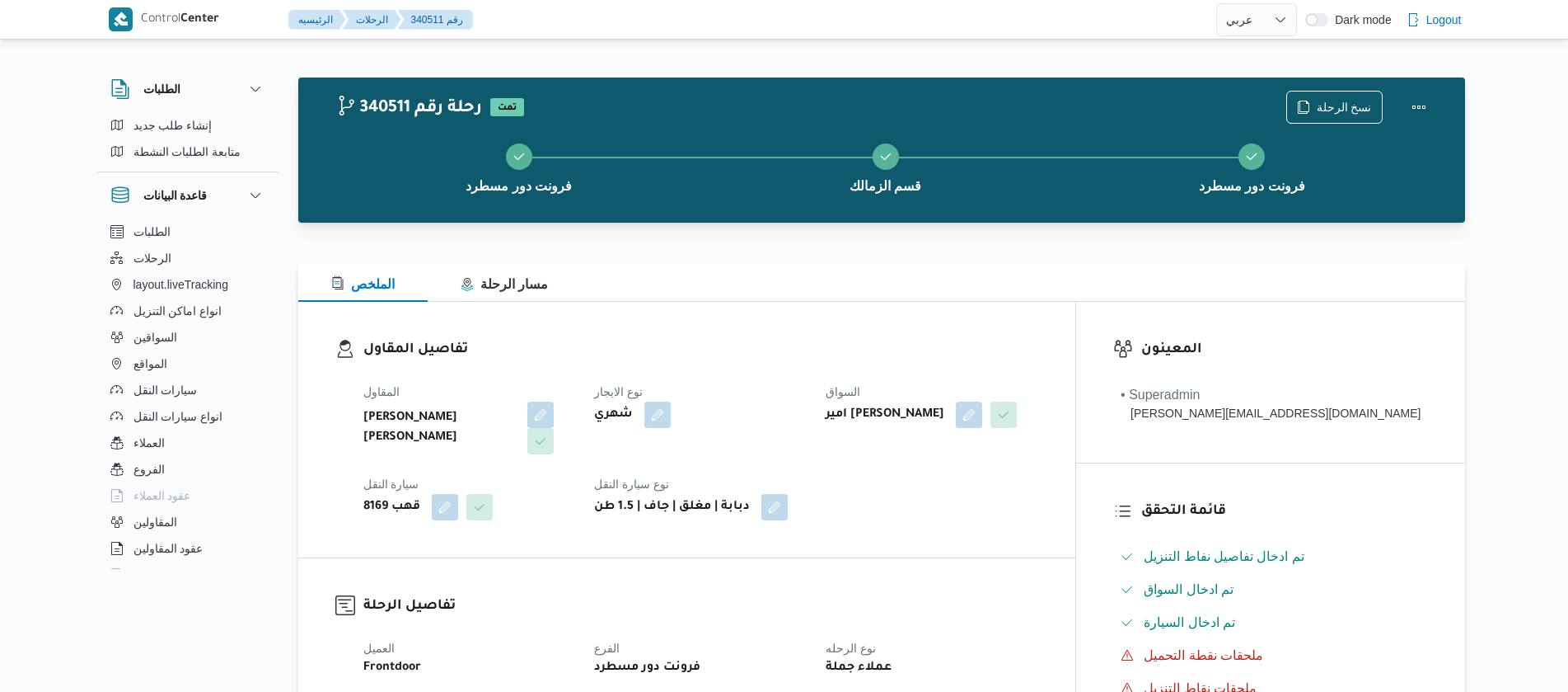
select select "ar"
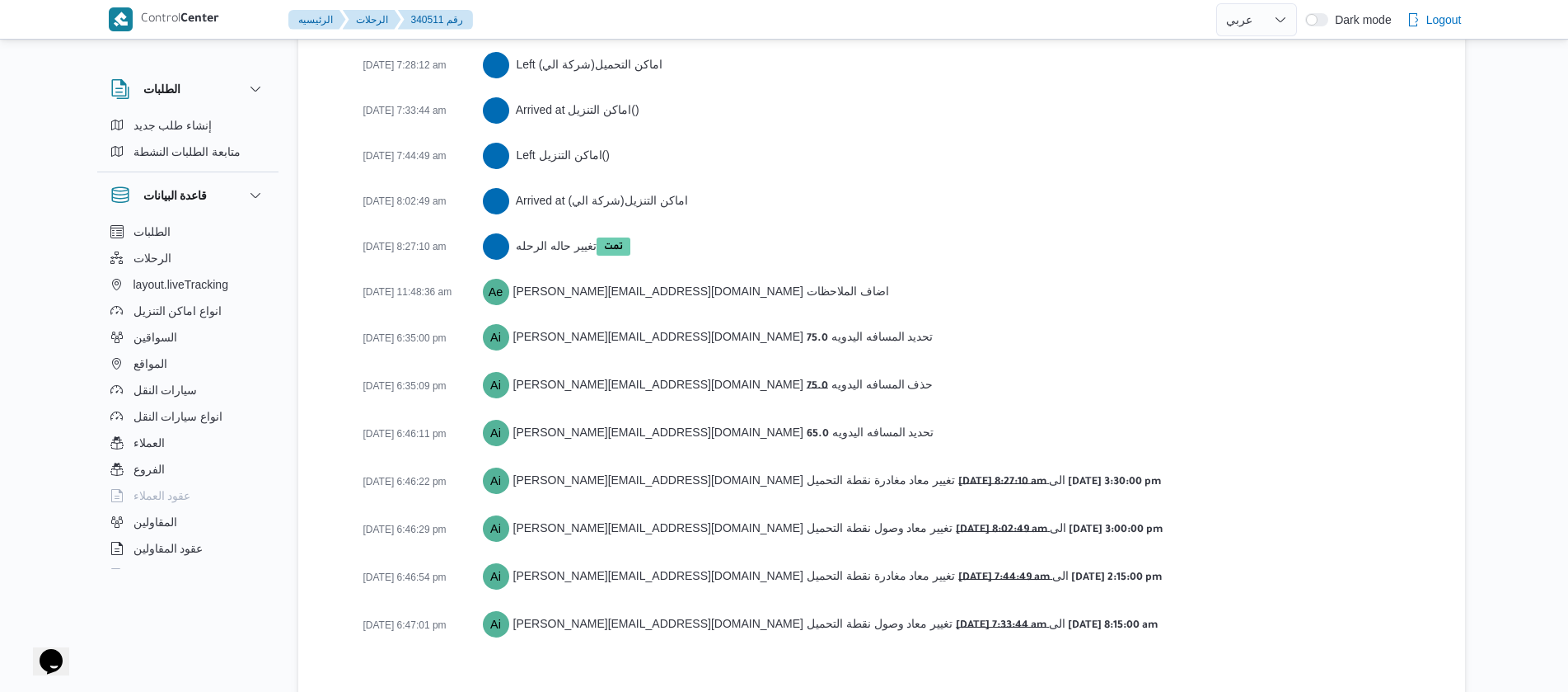
scroll to position [2773, 0]
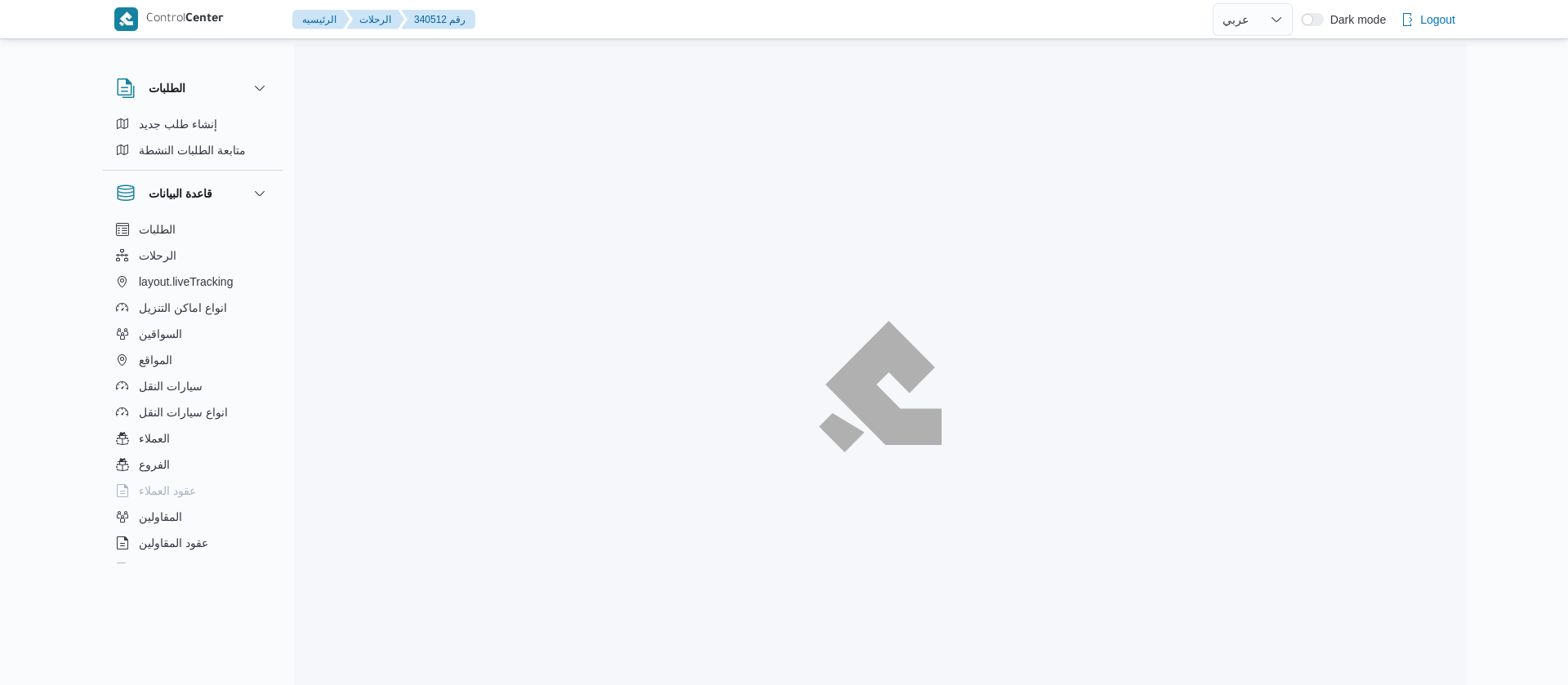
select select "ar"
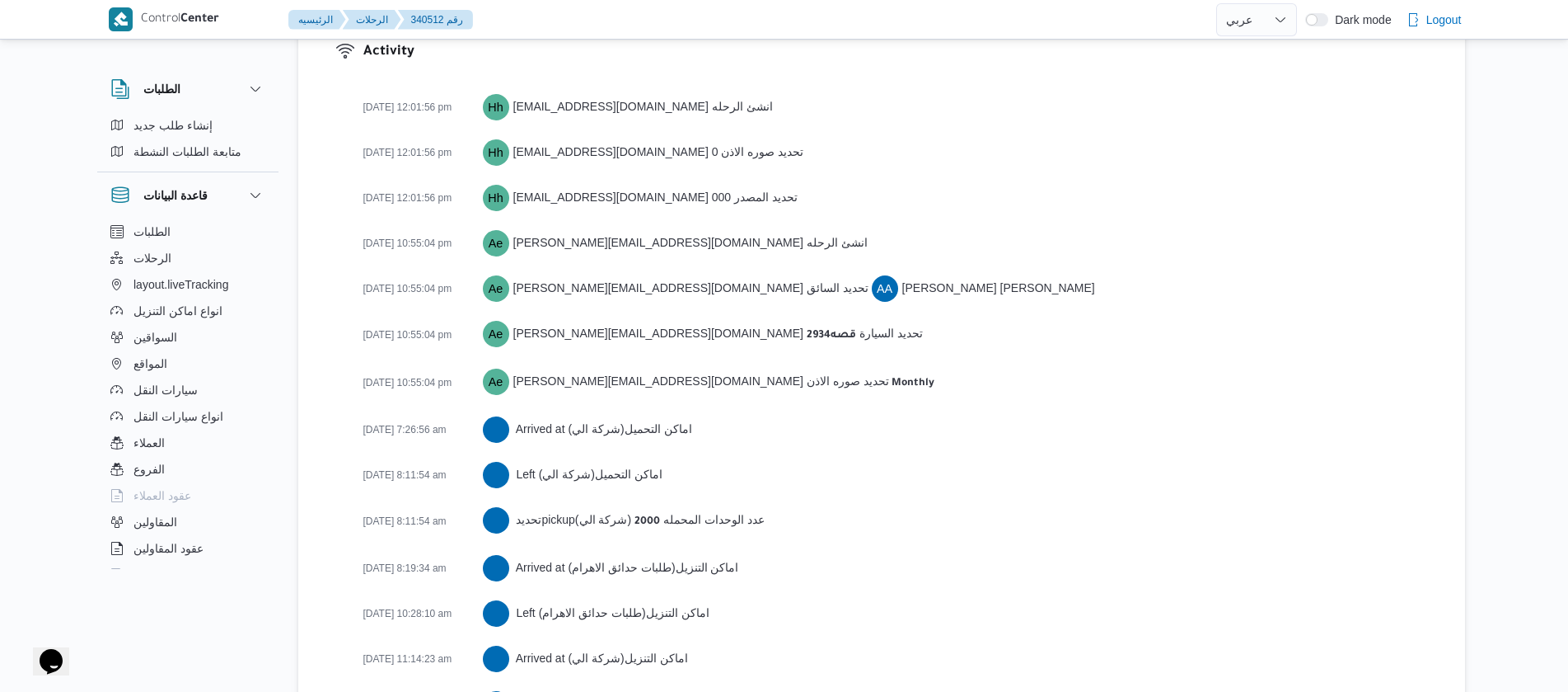
scroll to position [2635, 0]
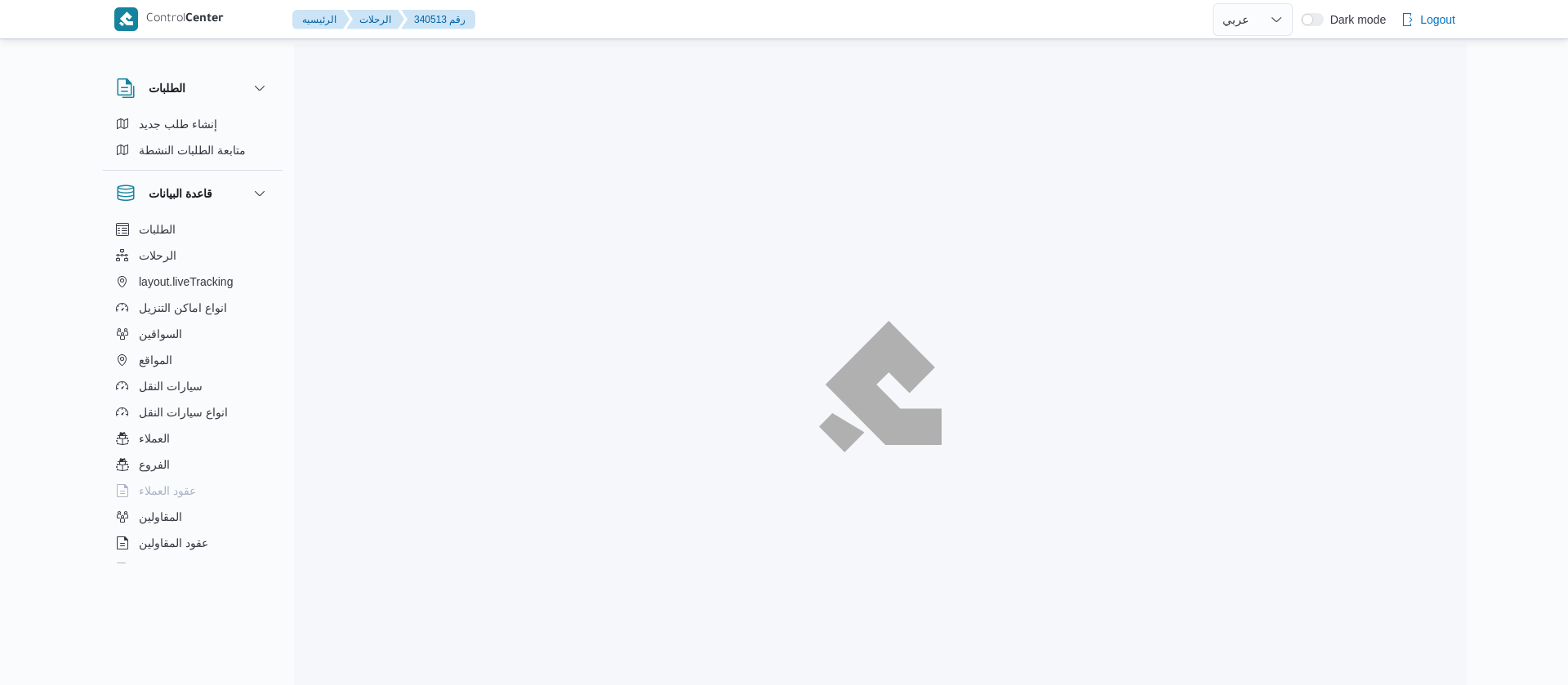
select select "ar"
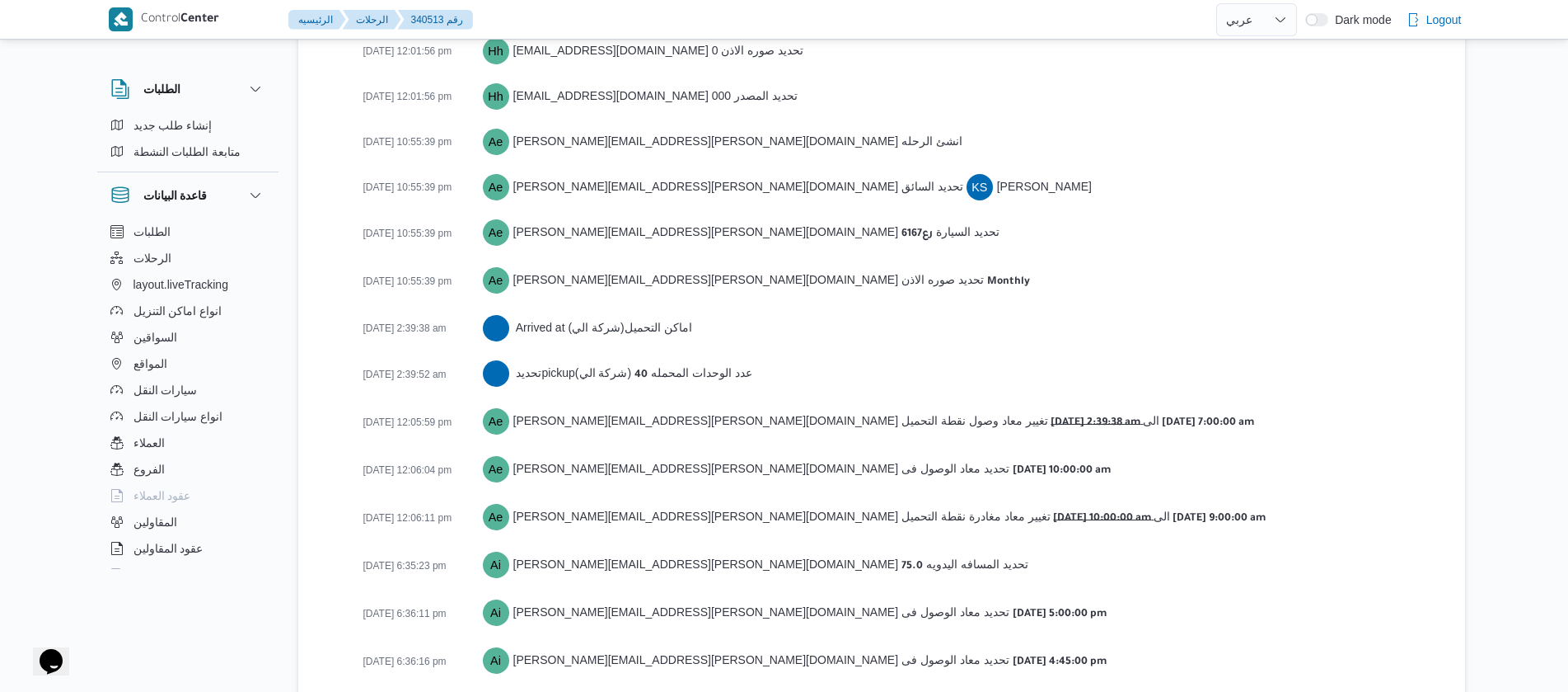
scroll to position [2690, 0]
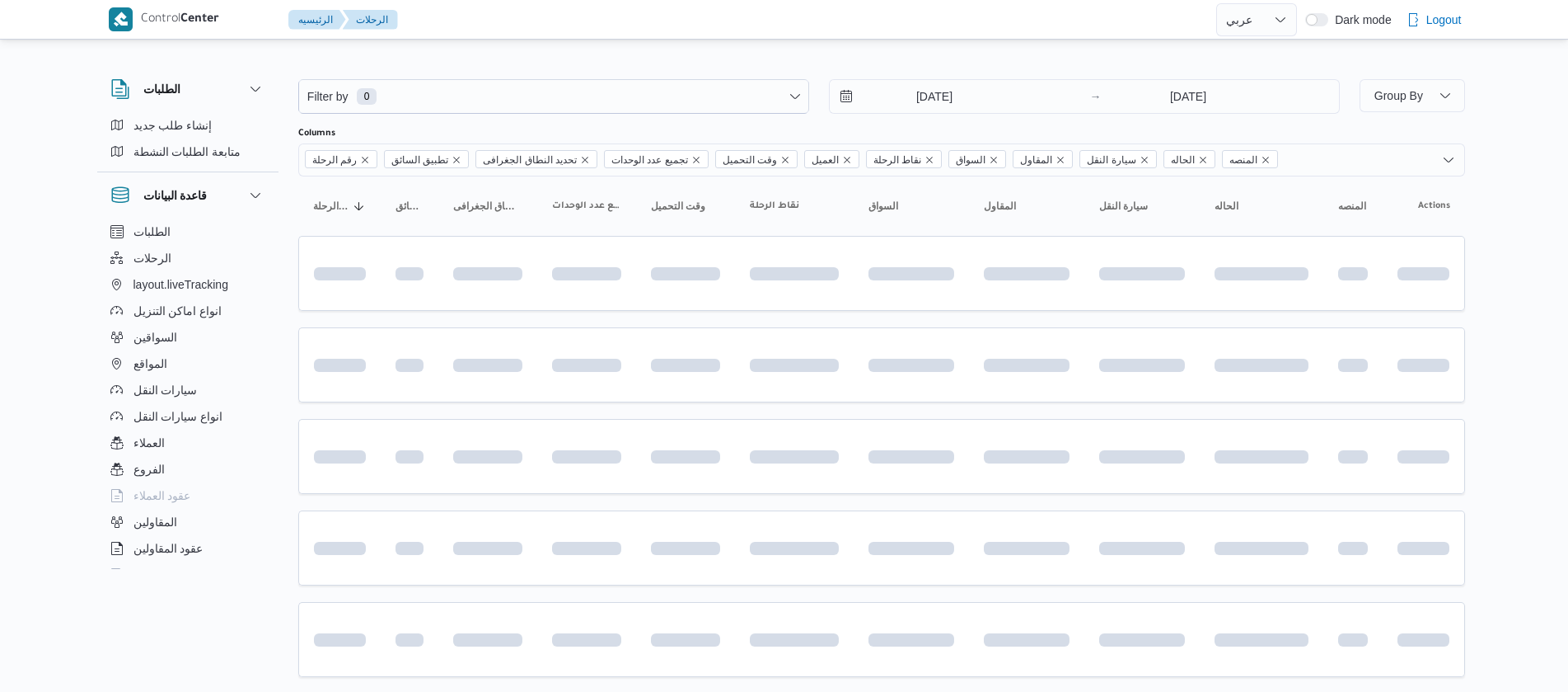
select select "ar"
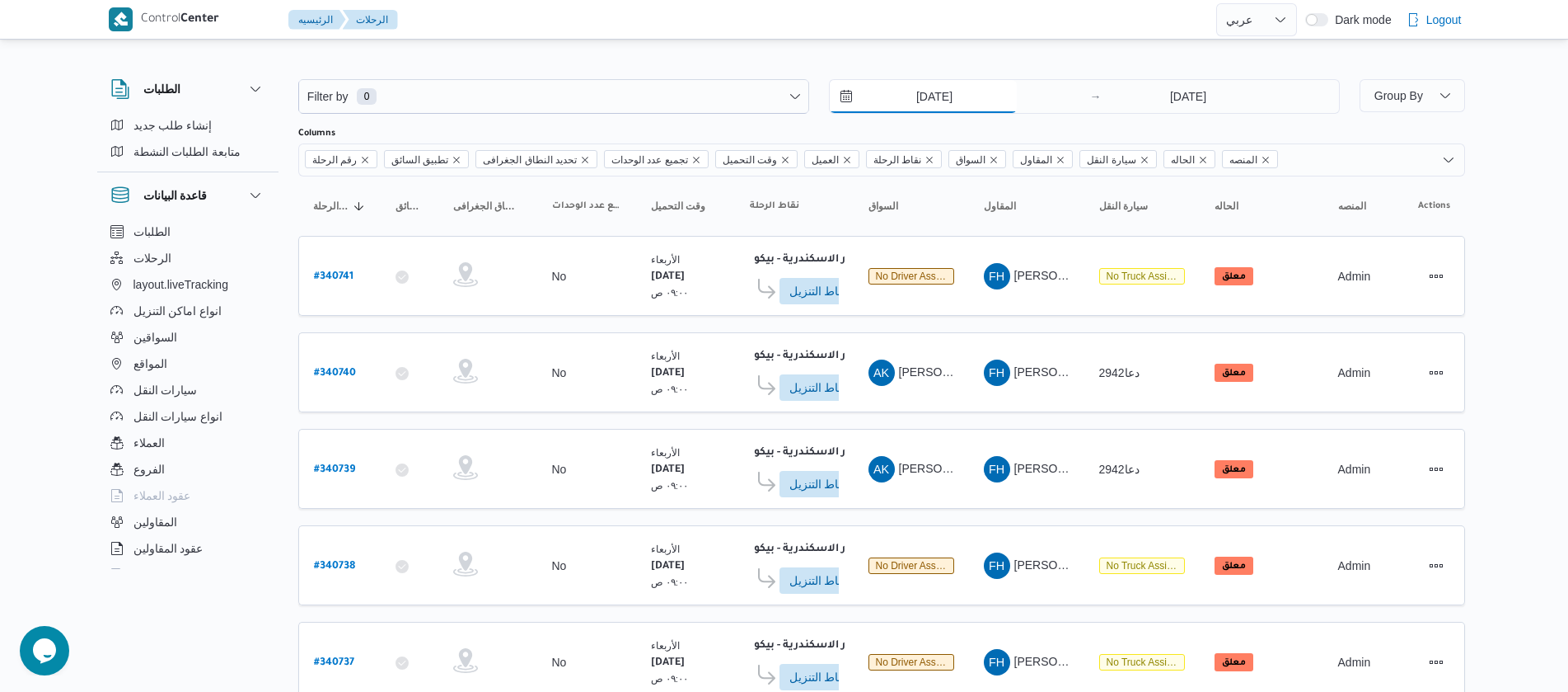
click at [903, 101] on input "[DATE]" at bounding box center [924, 96] width 187 height 33
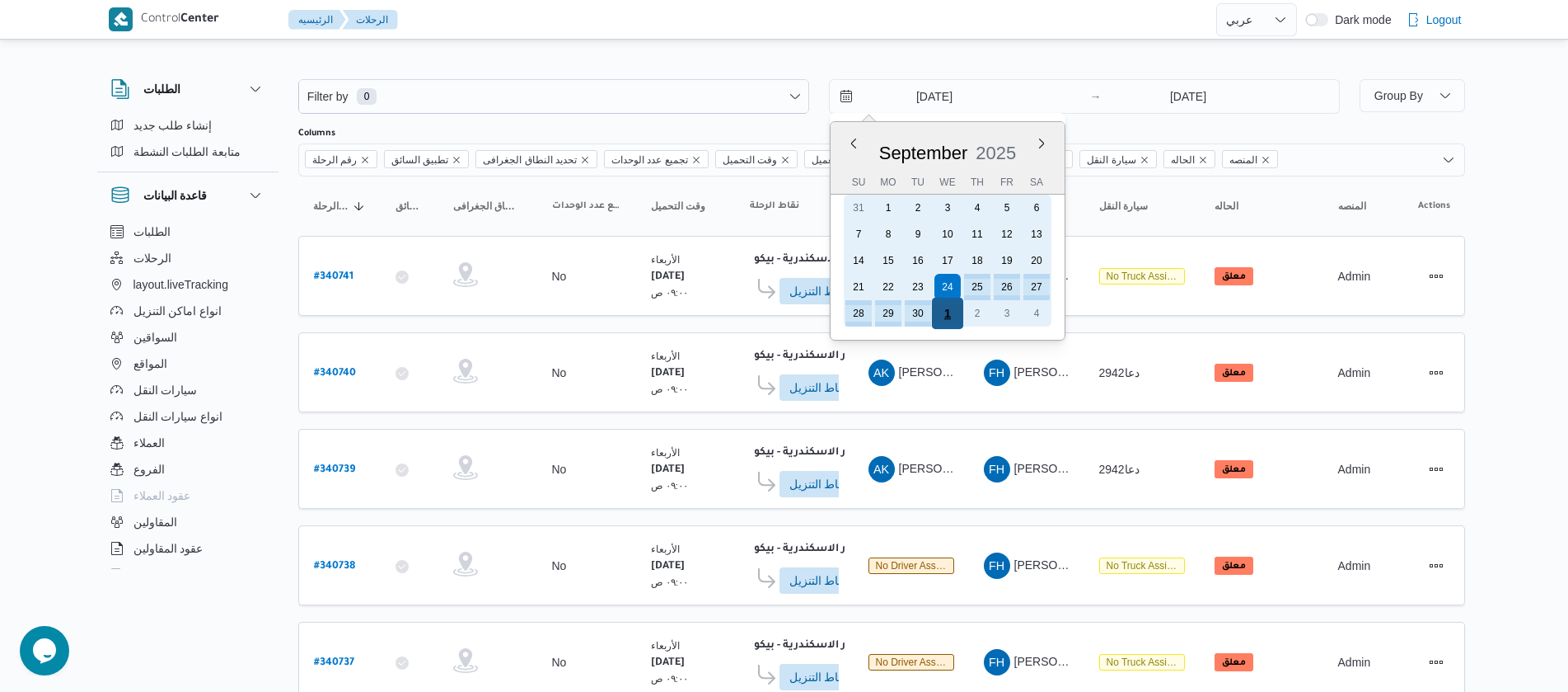
click at [952, 318] on div "1" at bounding box center [947, 313] width 31 height 31
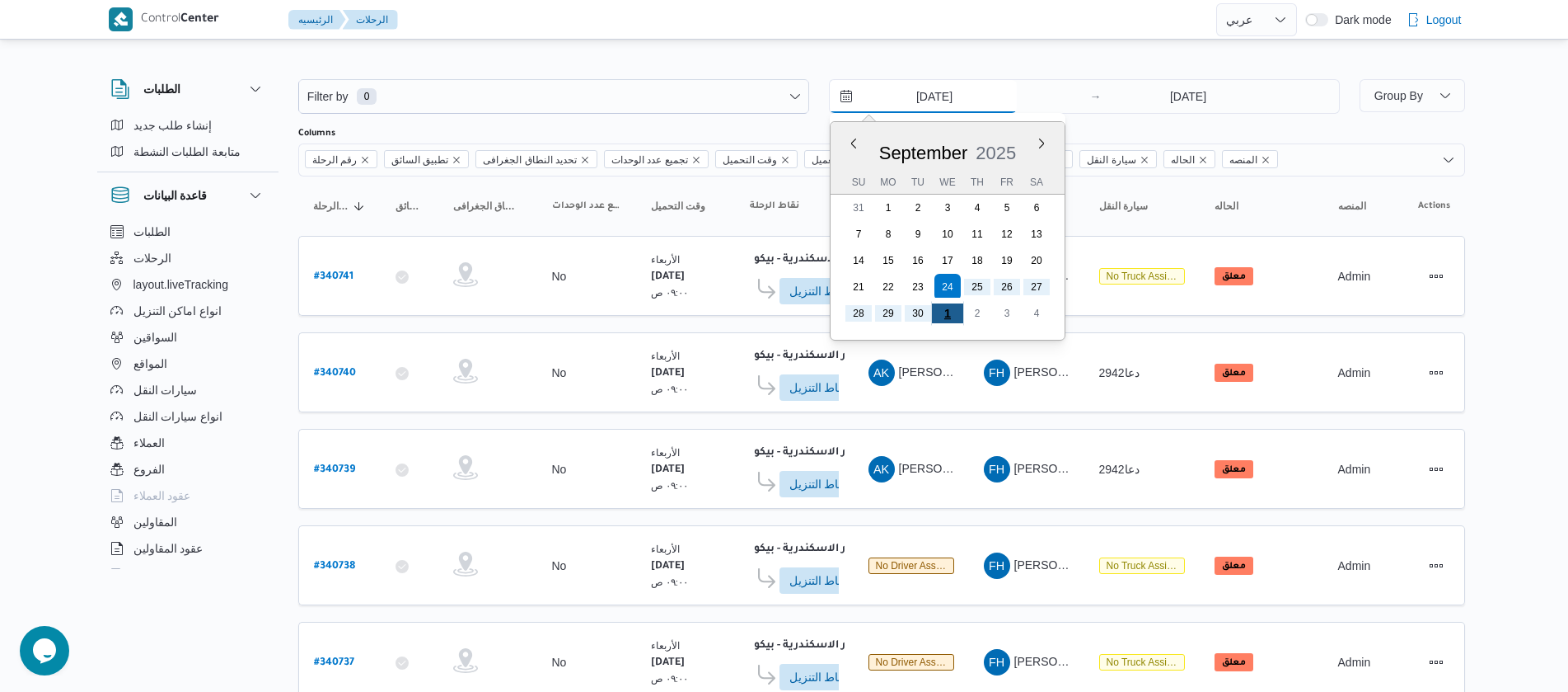
type input "[DATE]"
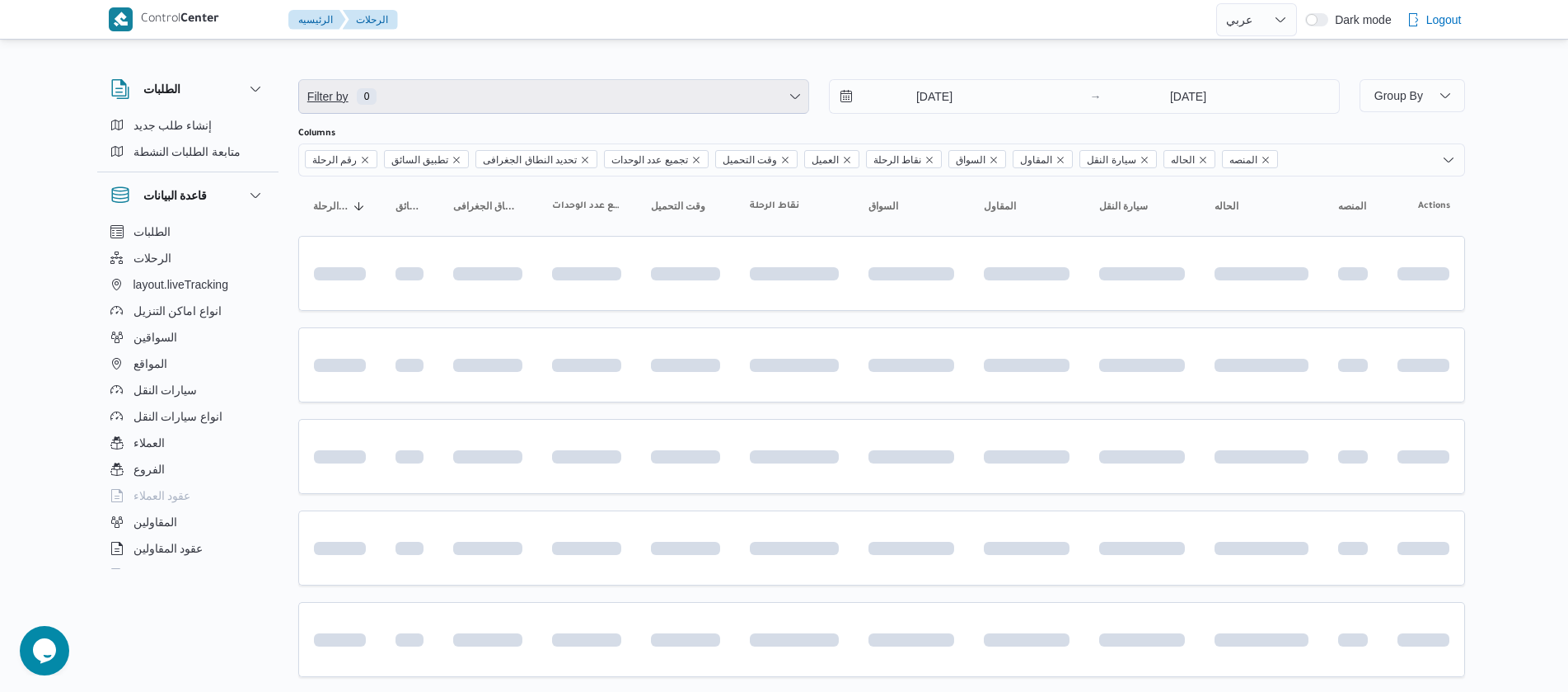
click at [630, 84] on span "Filter by 0" at bounding box center [553, 96] width 509 height 33
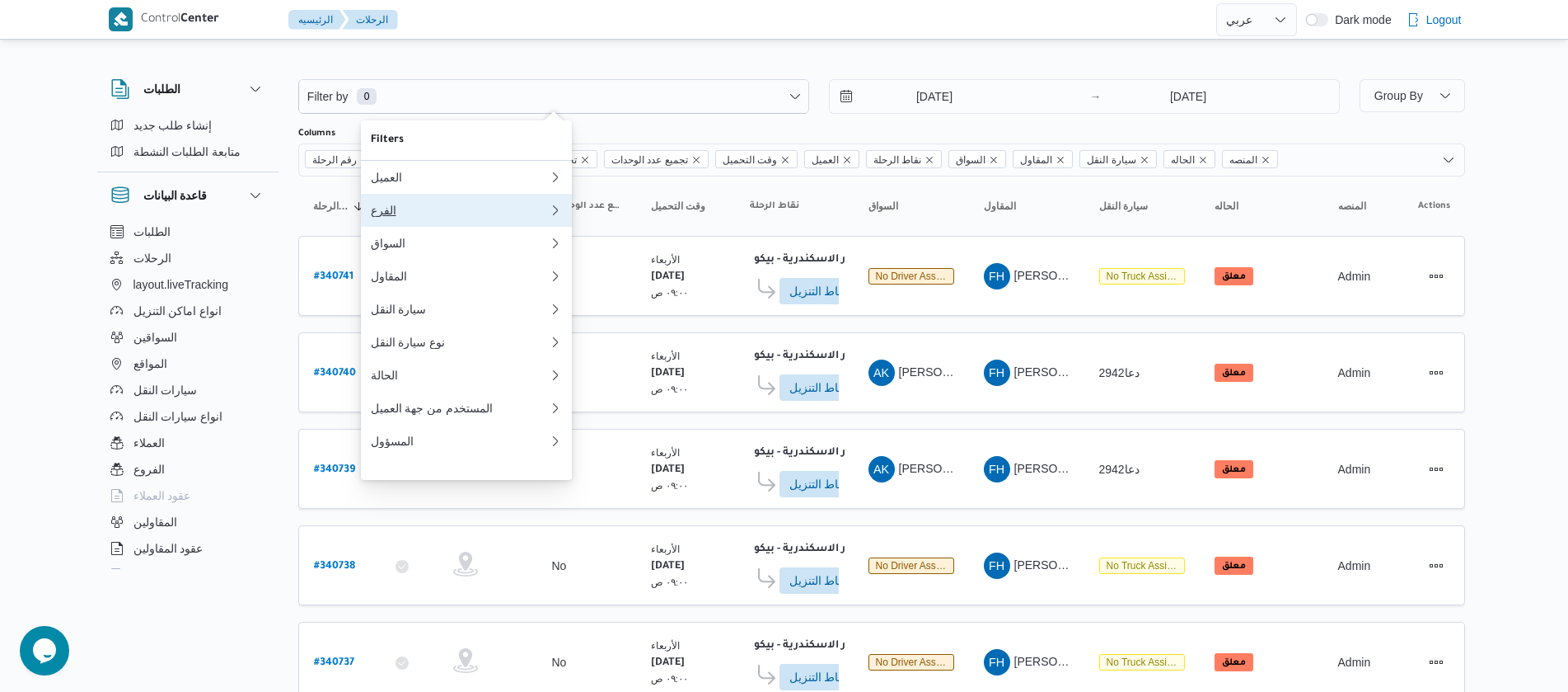
click at [436, 227] on button "الفرع" at bounding box center [466, 210] width 211 height 33
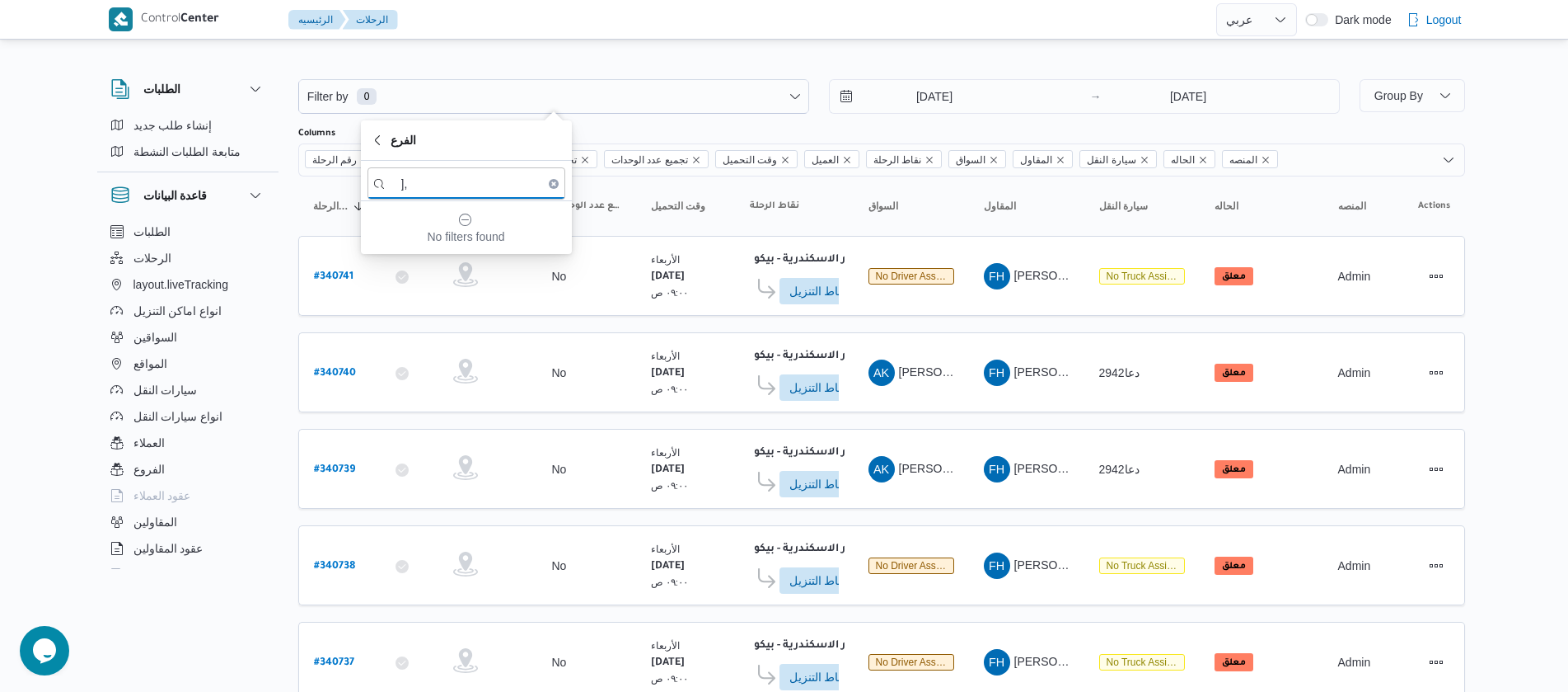
type input "]"
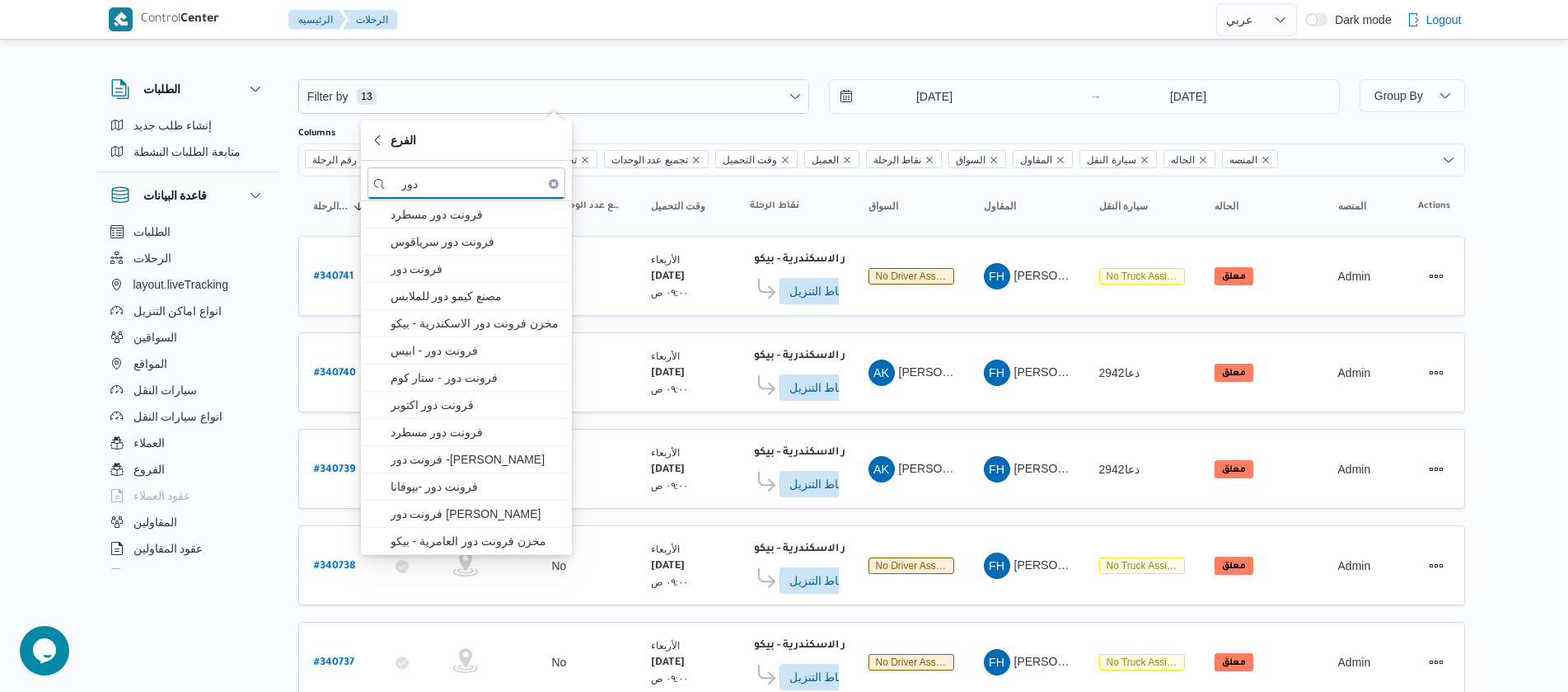
type input "دور"
click at [436, 227] on span "فرونت دور مسطرد" at bounding box center [467, 214] width 198 height 27
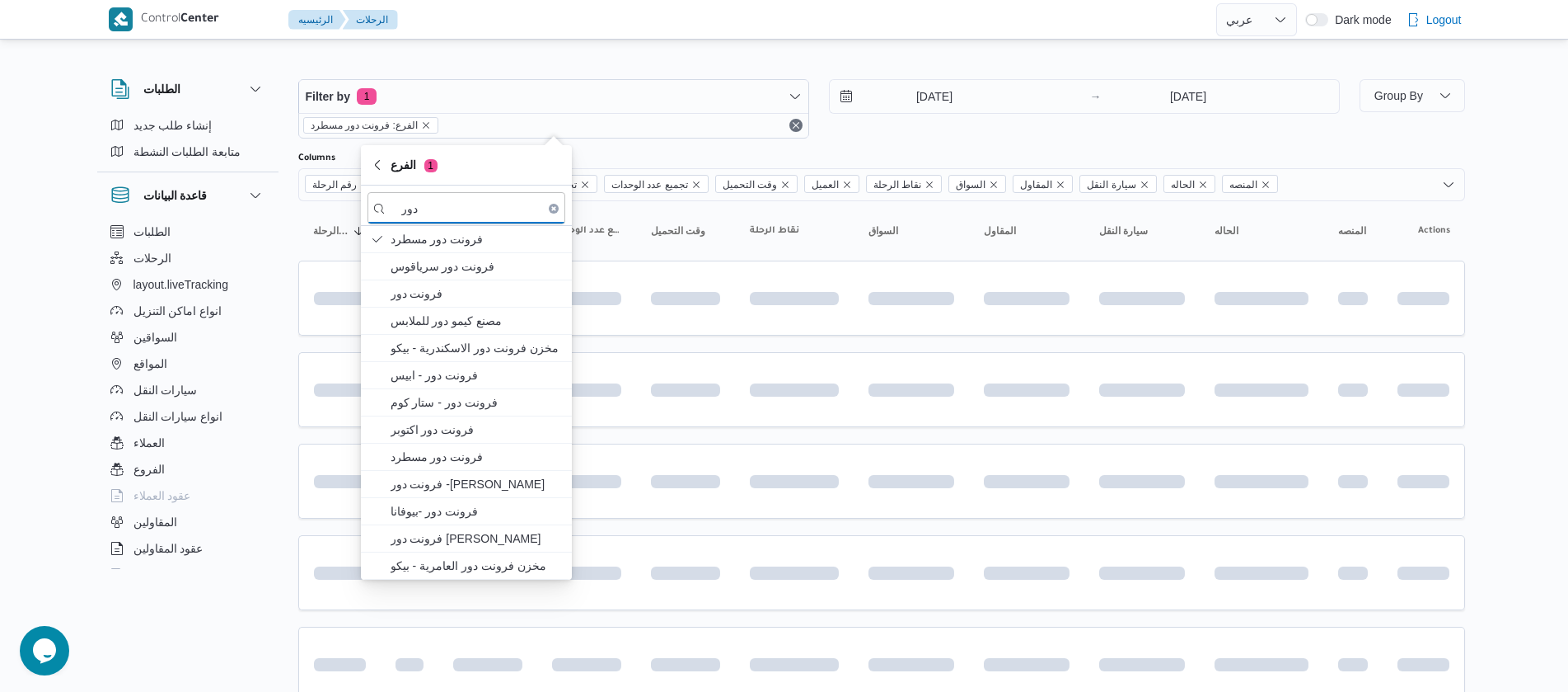
click at [296, 236] on div "Filter by 1 الفرع: فرونت دور مسطرد [DATE] → [DATE] Group By Columns رقم الرحلة …" at bounding box center [774, 630] width 1401 height 1173
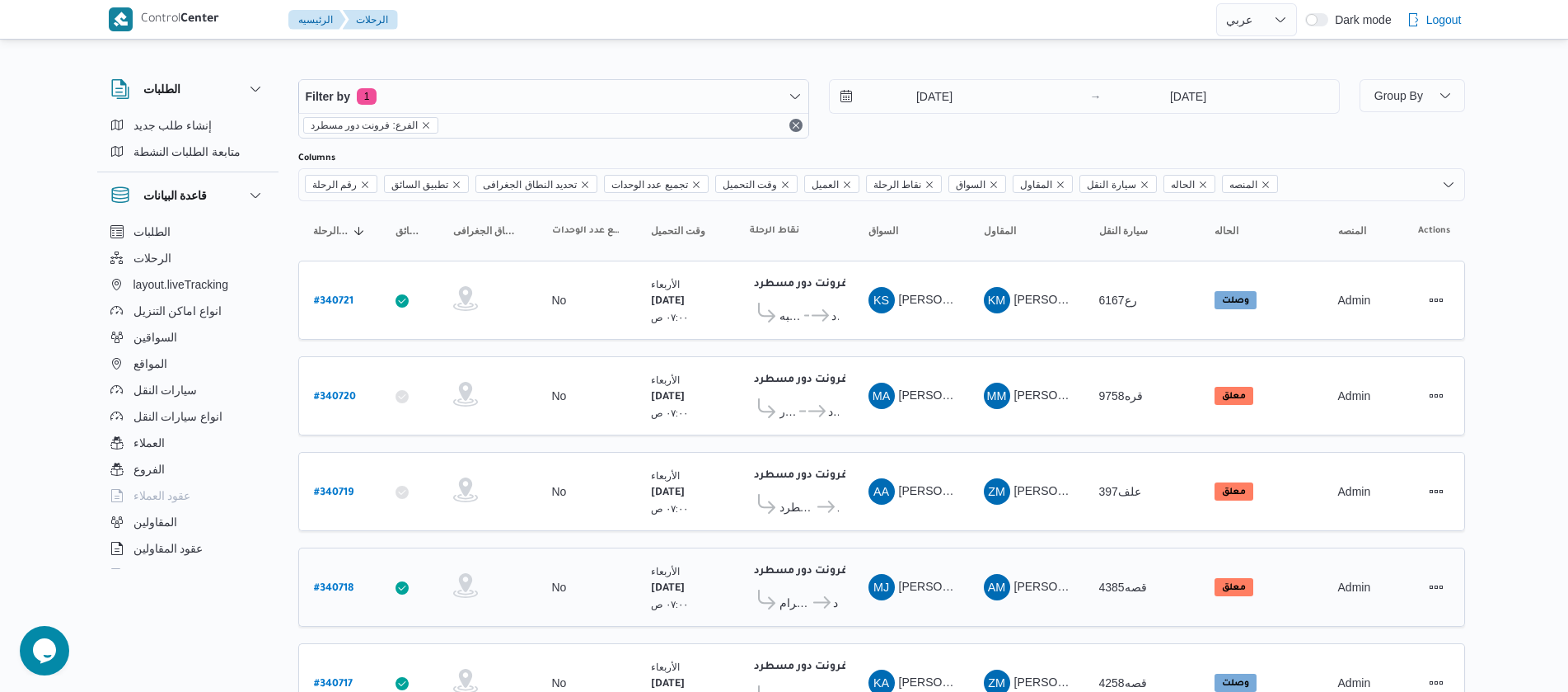
scroll to position [549, 0]
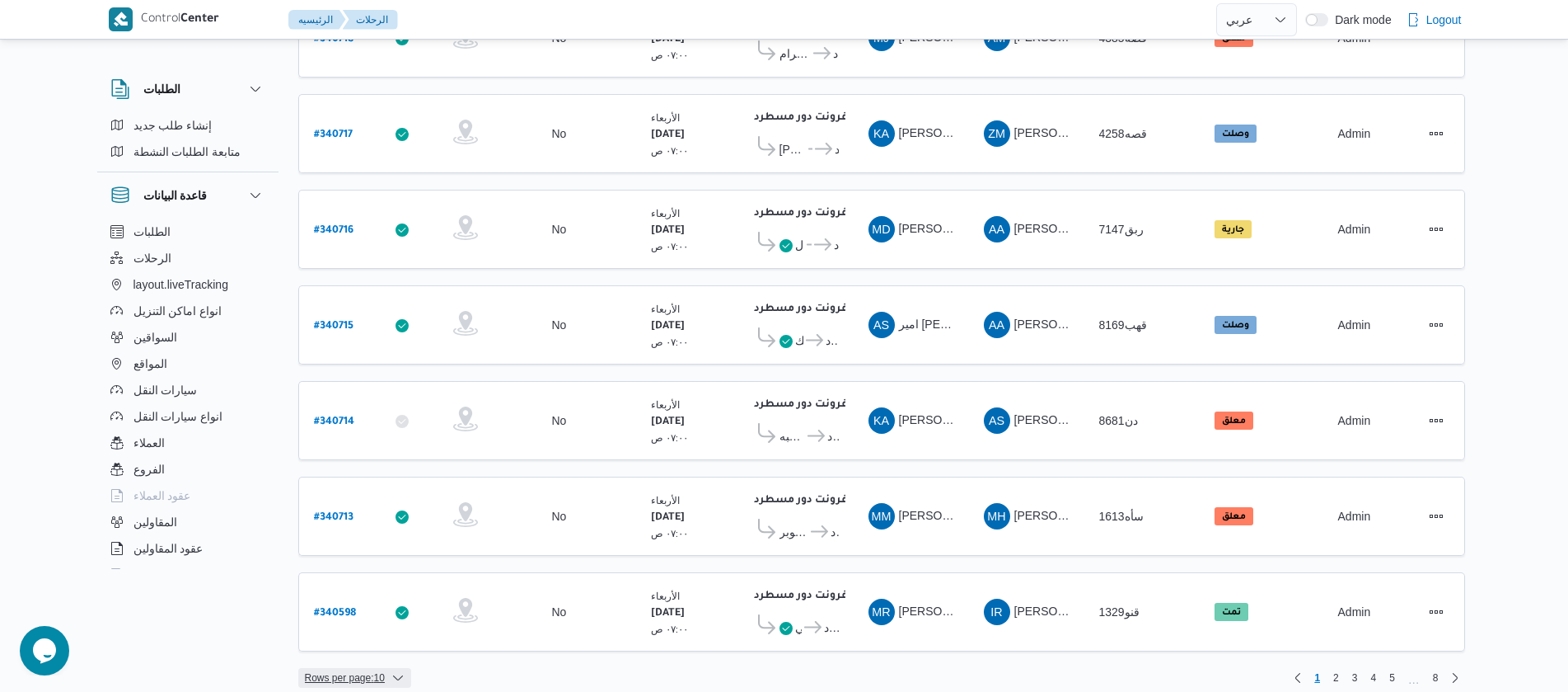
click at [373, 668] on span "Rows per page : 10" at bounding box center [344, 678] width 80 height 20
click at [397, 637] on button "20 rows" at bounding box center [365, 620] width 93 height 33
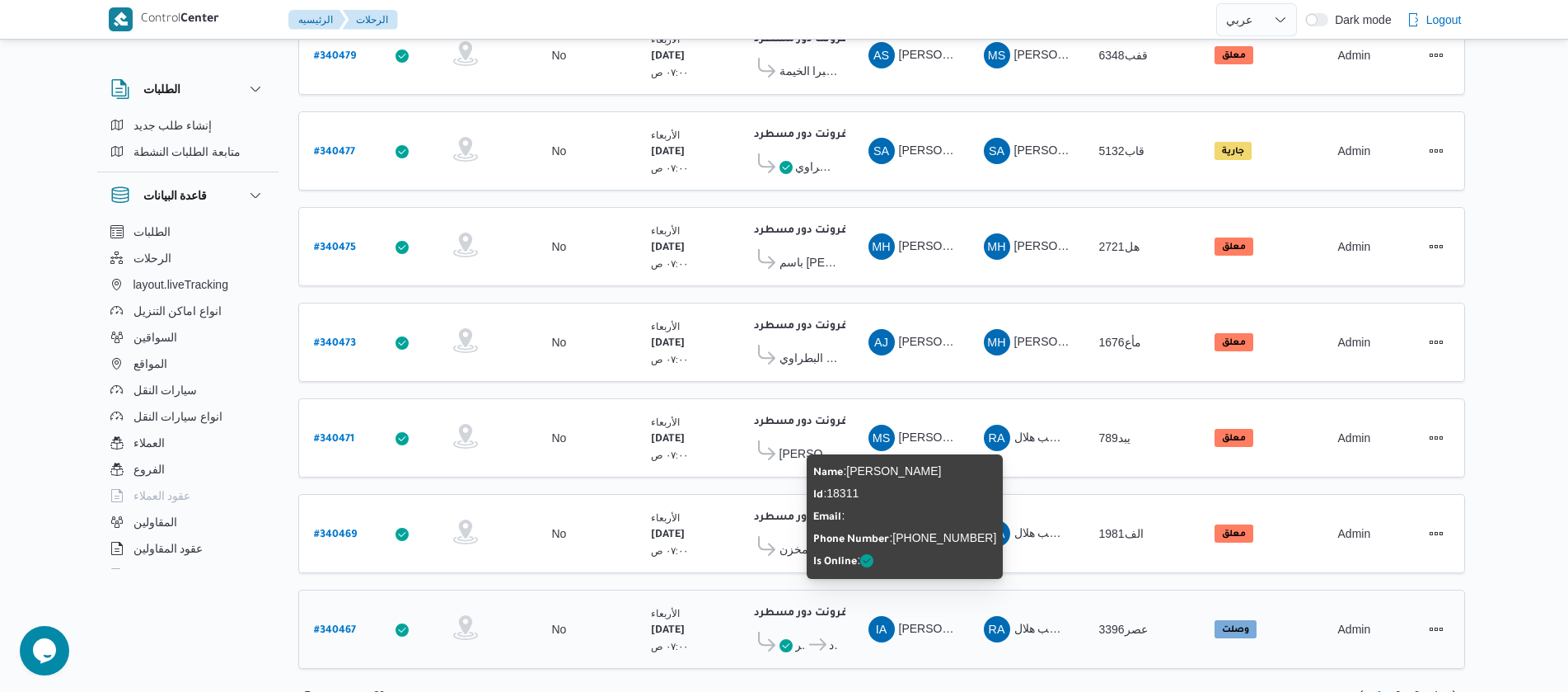
scroll to position [1489, 0]
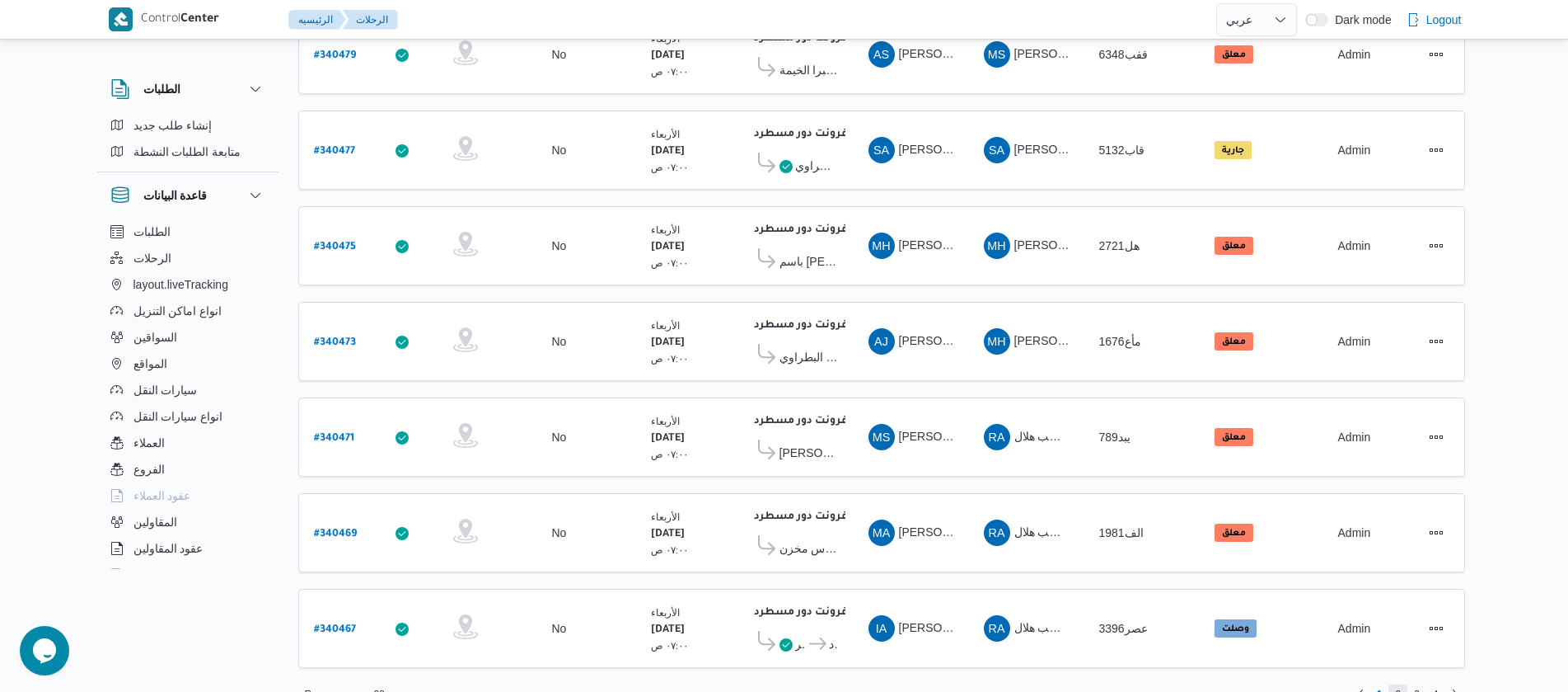
click at [1401, 685] on span "2" at bounding box center [1398, 695] width 19 height 20
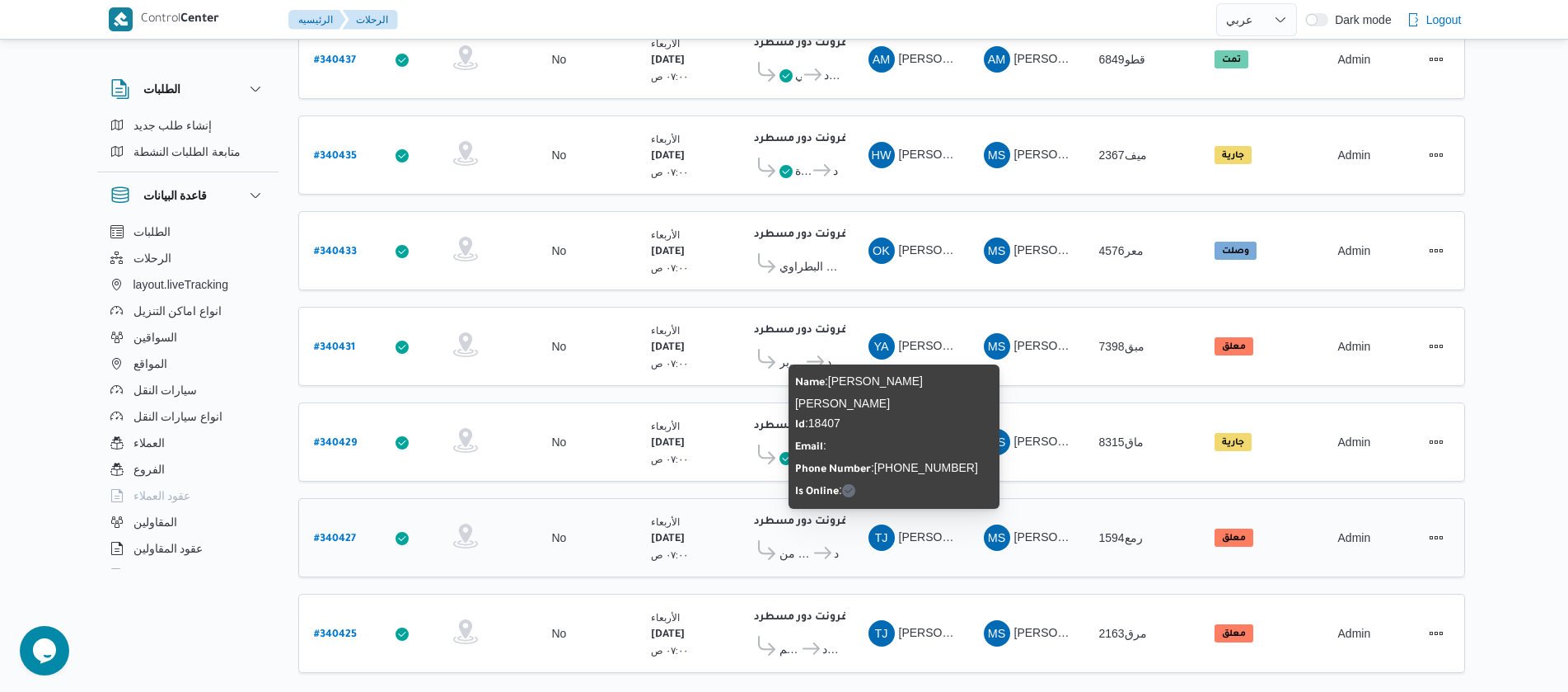
scroll to position [1489, 0]
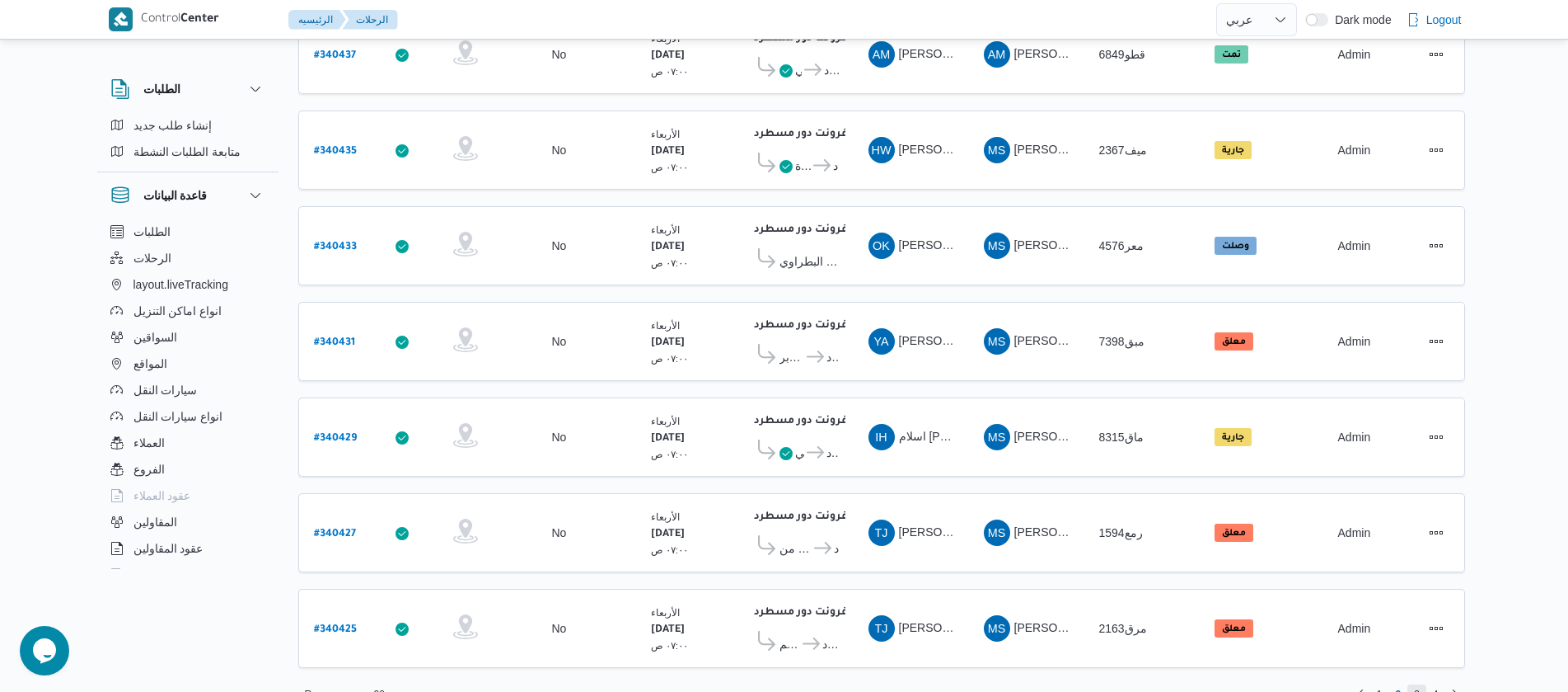
click at [1412, 685] on span "3" at bounding box center [1417, 695] width 19 height 20
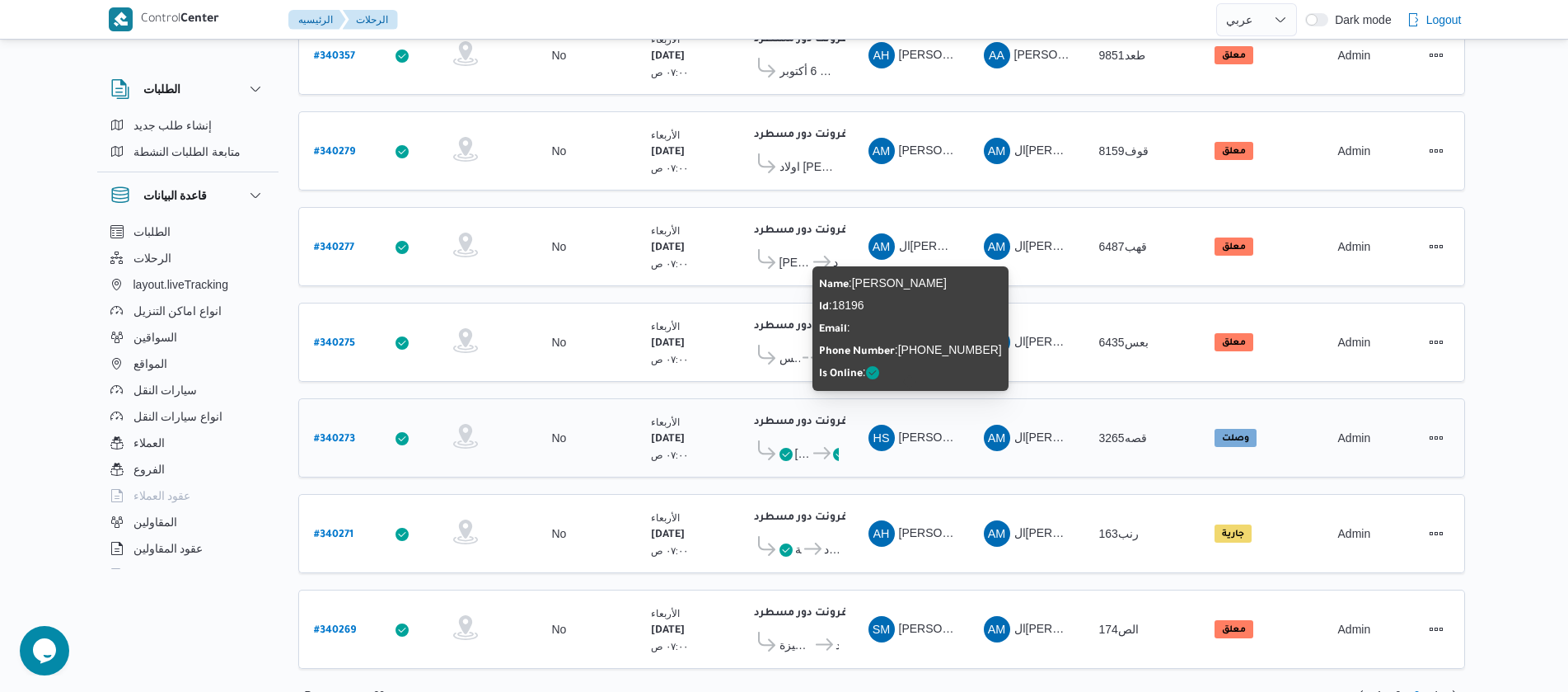
scroll to position [1489, 0]
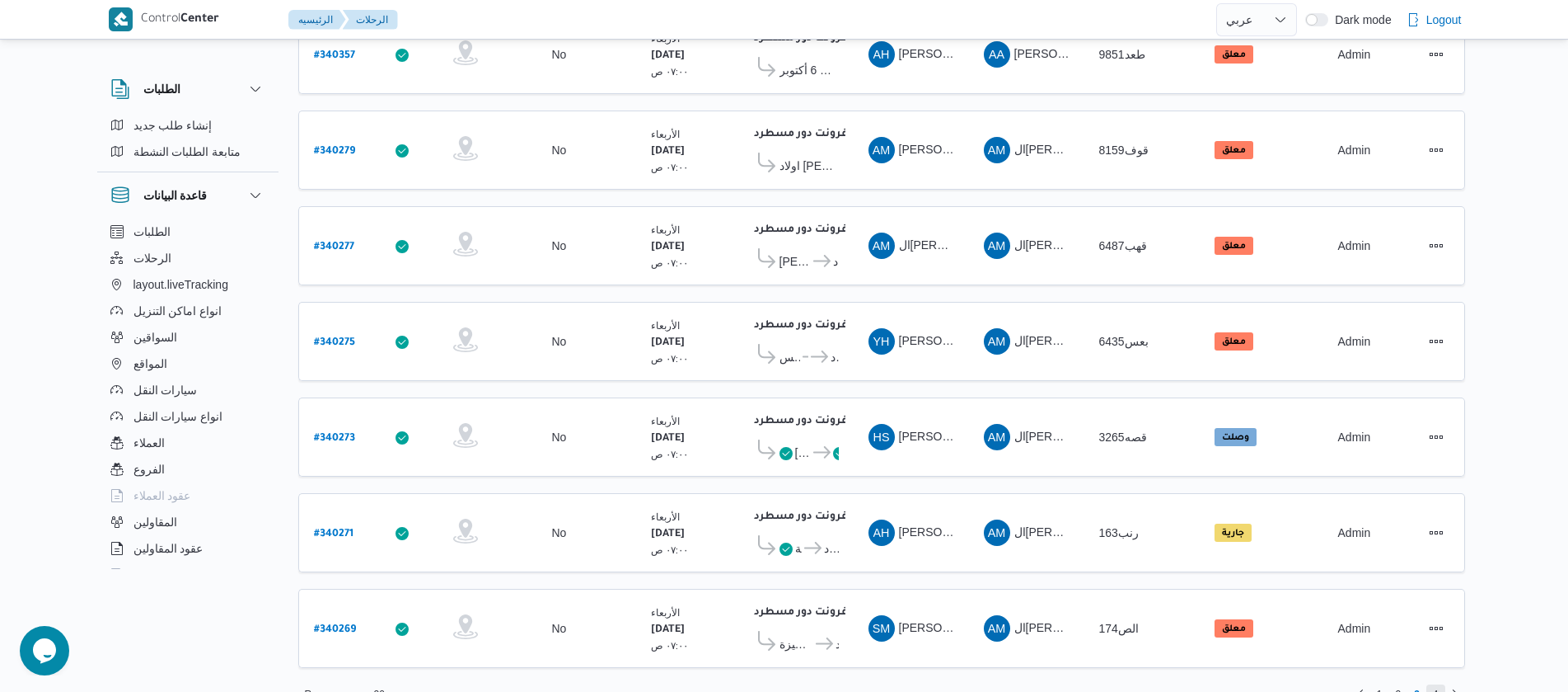
click at [1438, 685] on span "4" at bounding box center [1436, 695] width 6 height 20
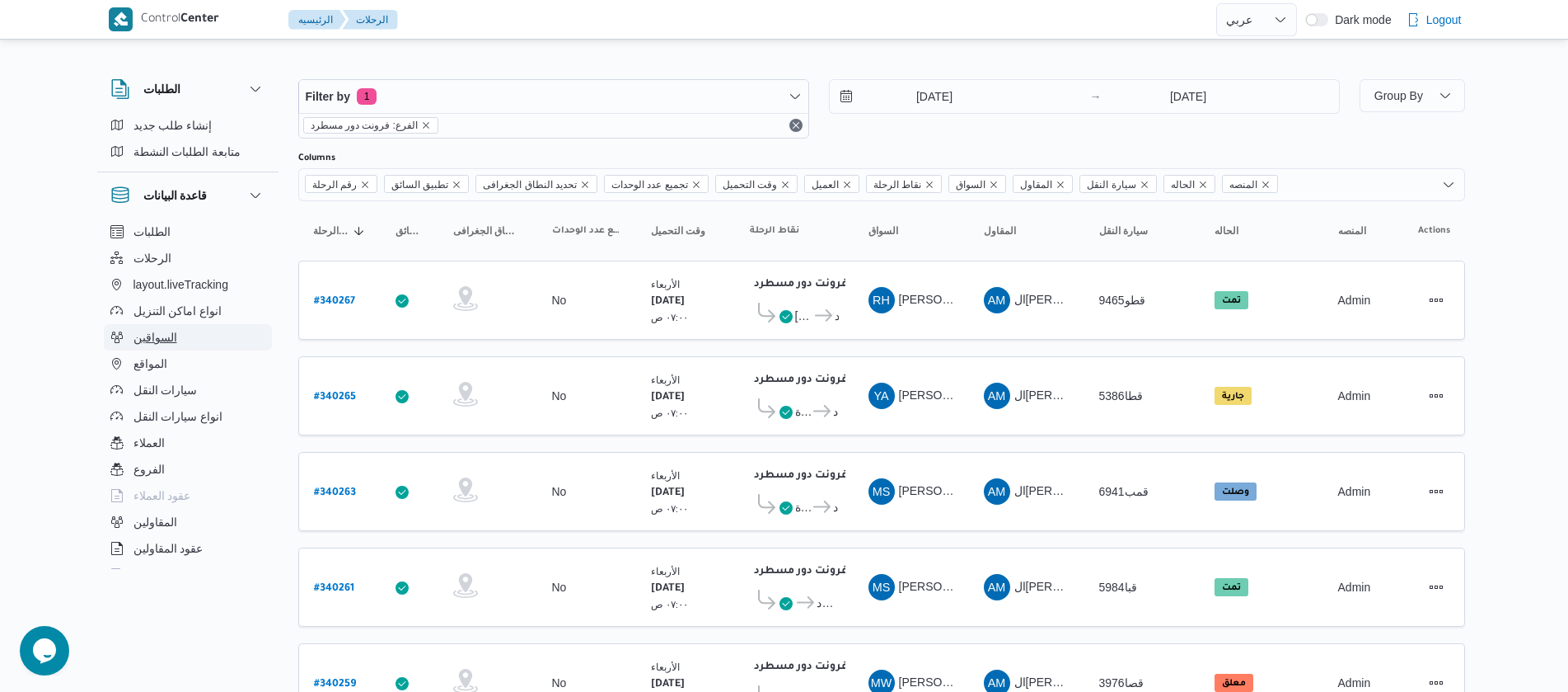
click at [152, 335] on span "السواقين" at bounding box center [156, 338] width 44 height 20
select select "ar"
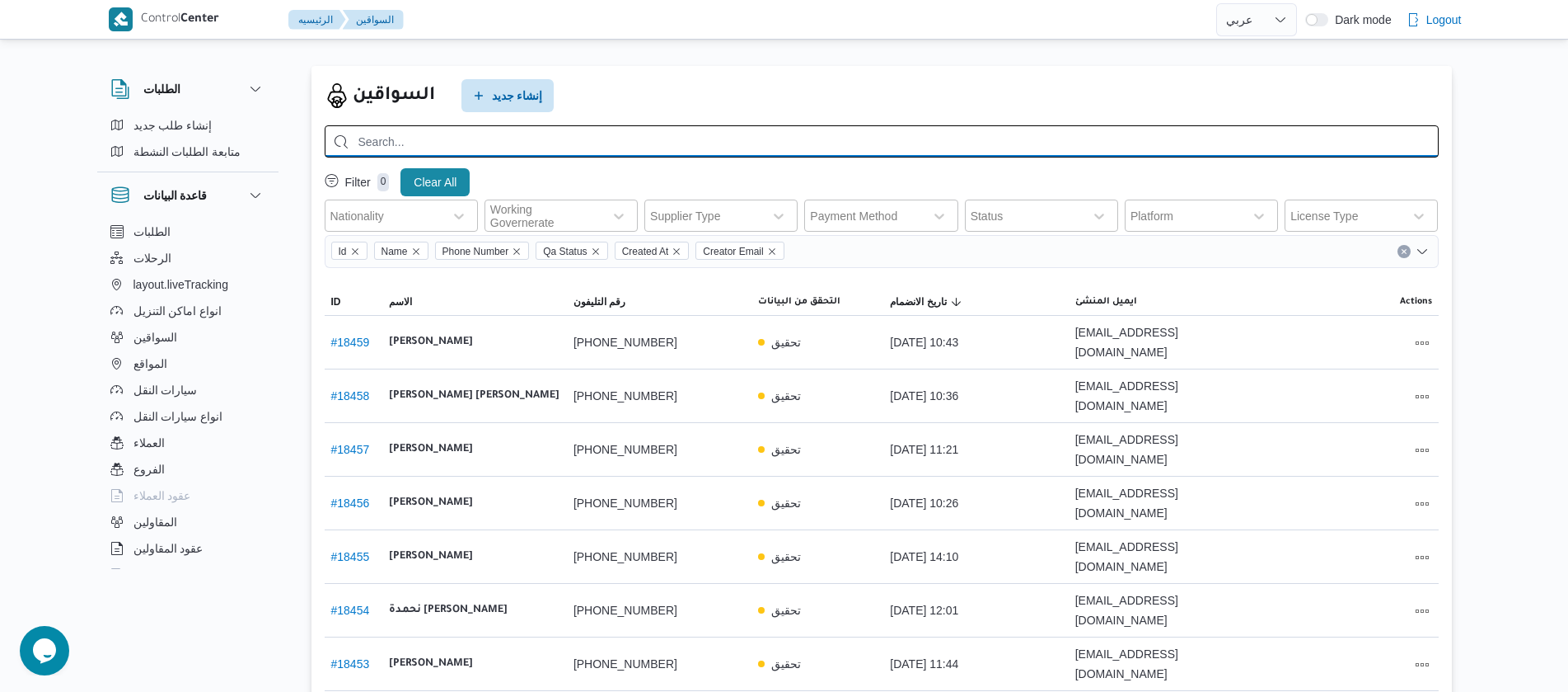
click at [651, 143] on input "search" at bounding box center [882, 141] width 1115 height 32
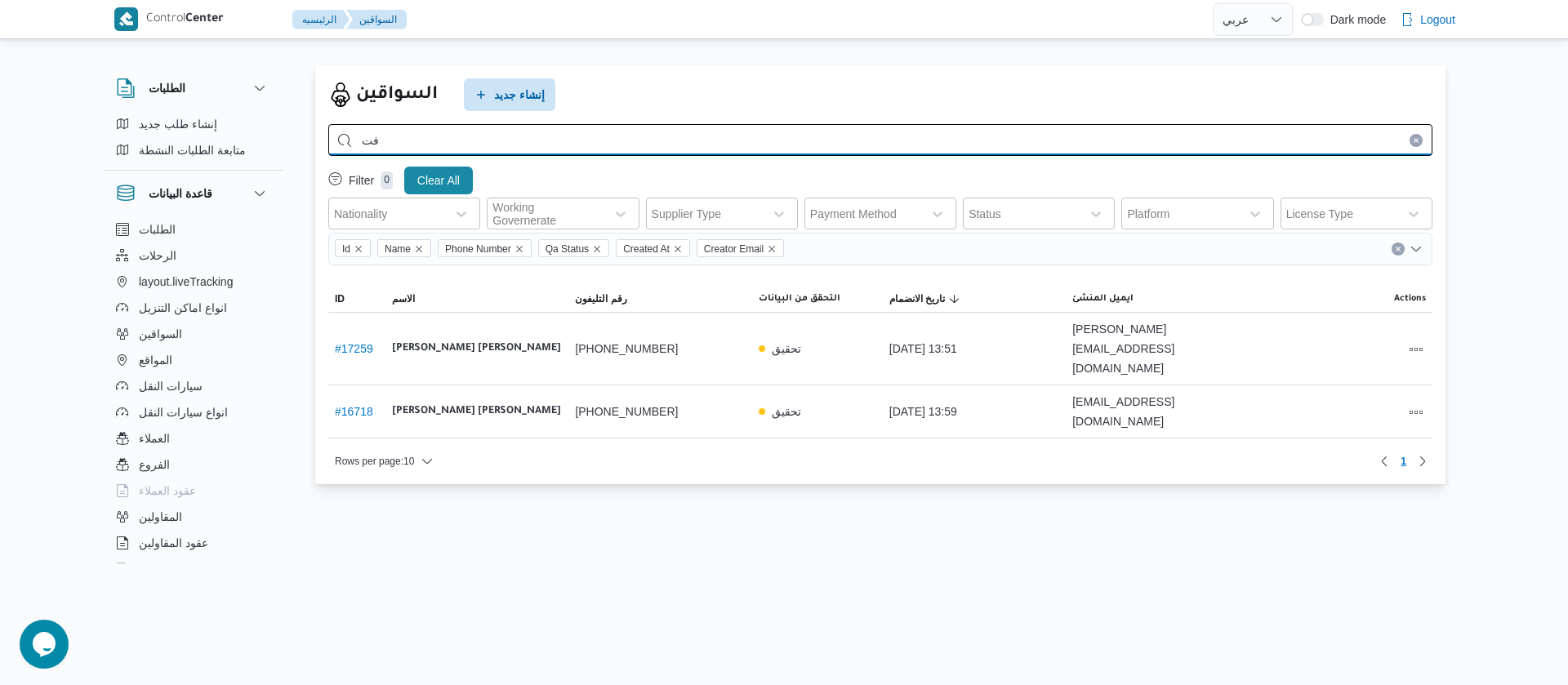
type input "ف"
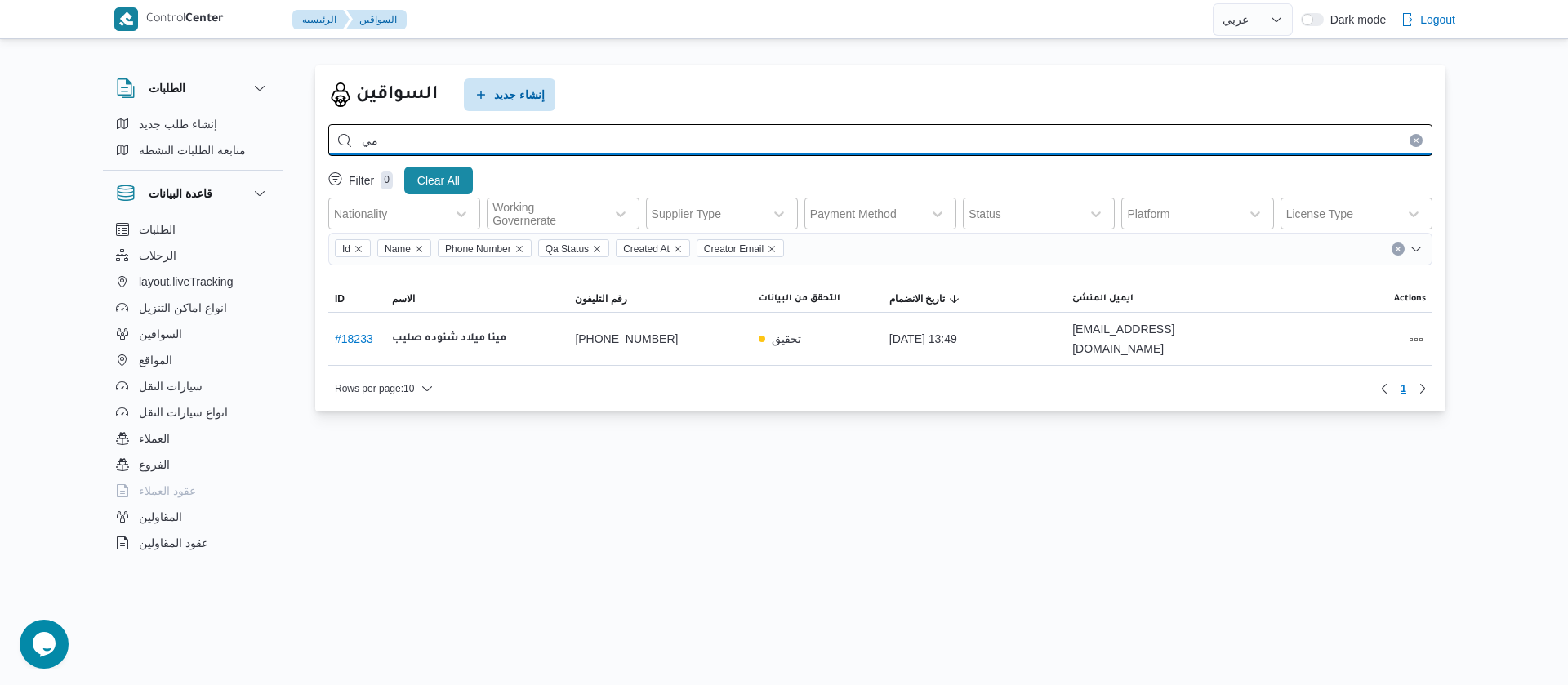
type input "م"
type input "ع"
type input "ال[PERSON_NAME]"
